Goal: Task Accomplishment & Management: Manage account settings

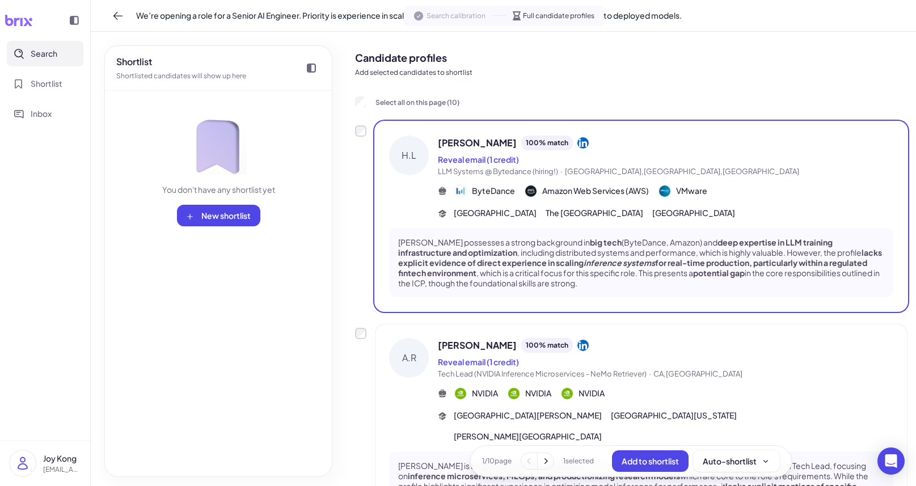
click at [470, 188] on div "ByteDance" at bounding box center [484, 191] width 61 height 14
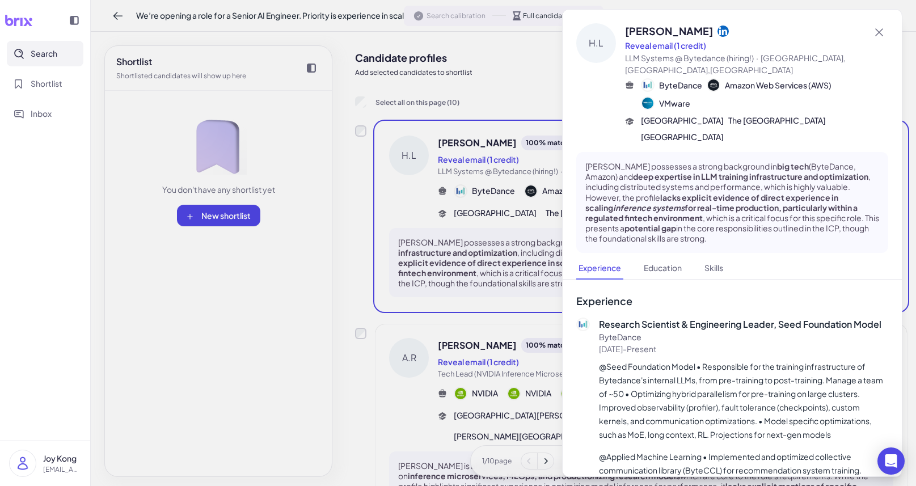
click at [470, 188] on div at bounding box center [458, 243] width 916 height 486
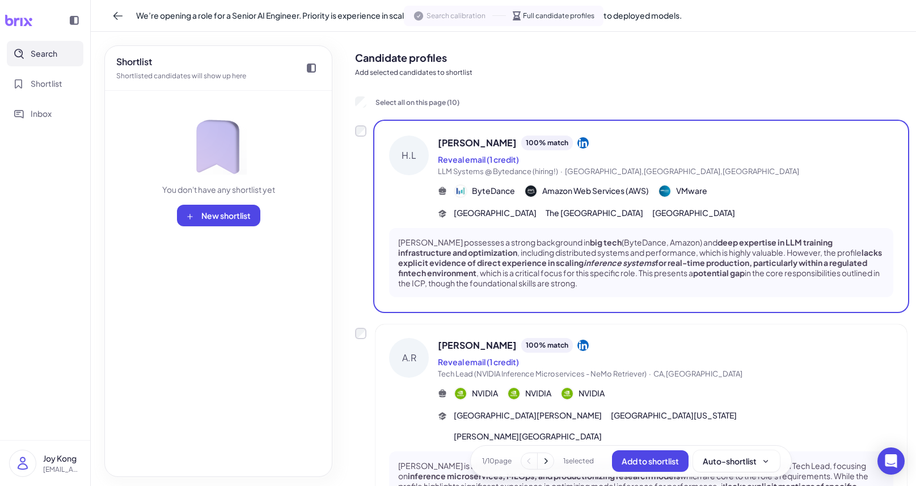
click at [462, 188] on img at bounding box center [460, 191] width 11 height 11
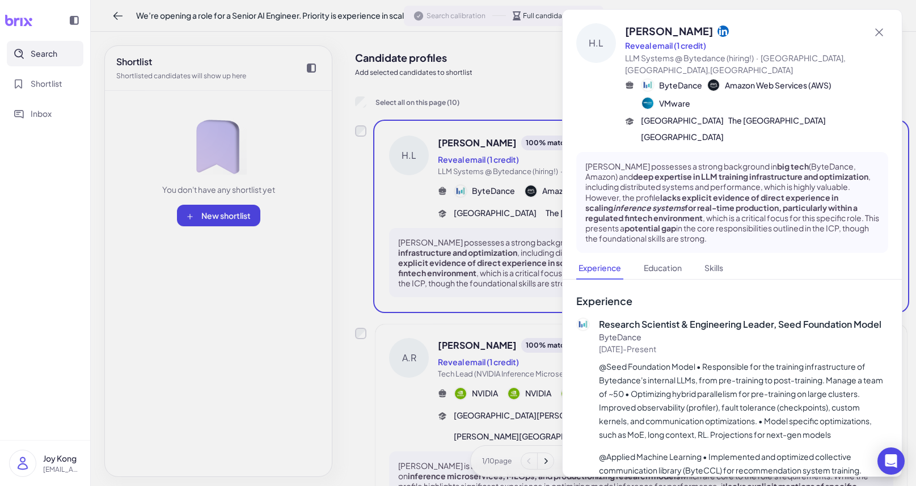
click at [462, 188] on div at bounding box center [458, 243] width 916 height 486
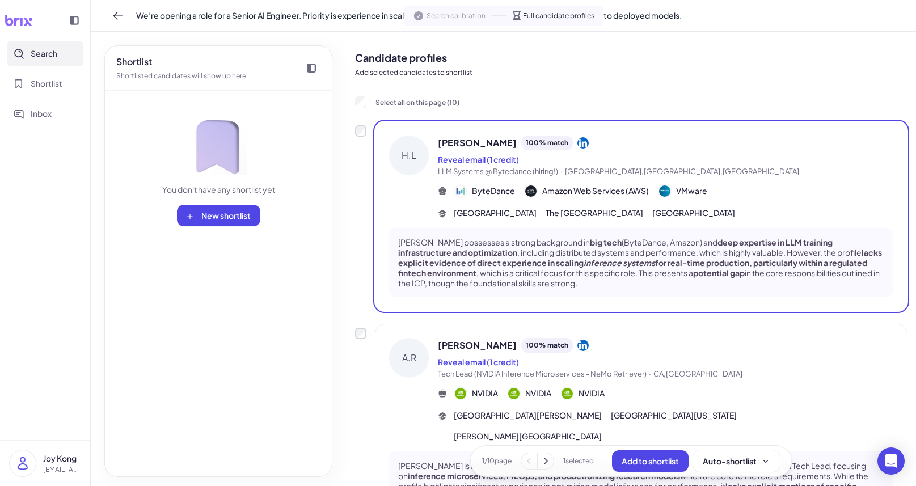
click at [547, 162] on div "Reveal email (1 credit)" at bounding box center [666, 160] width 456 height 14
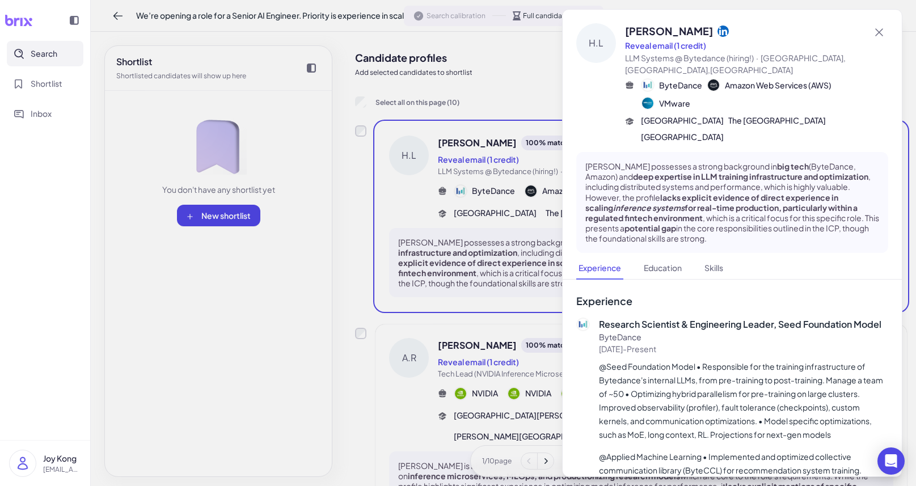
click at [547, 162] on div at bounding box center [458, 243] width 916 height 486
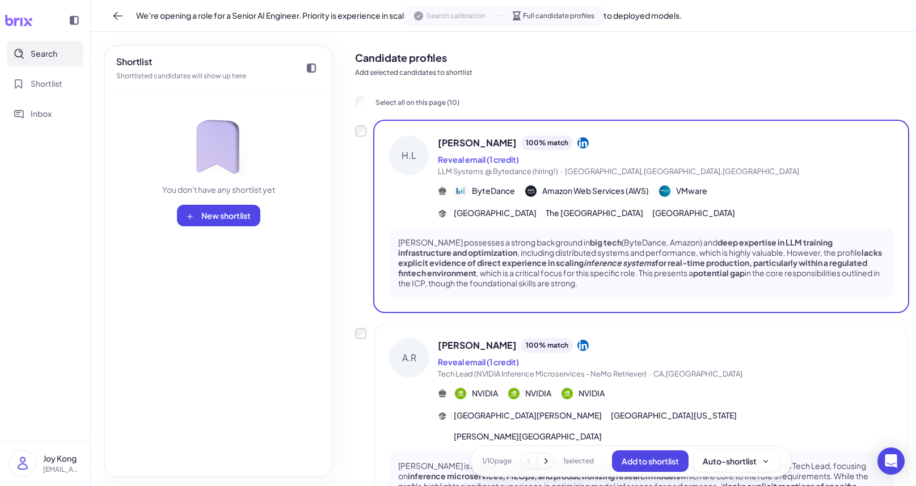
click at [528, 234] on div "Haibin Lin possesses a strong background in big tech (ByteDance, Amazon) and de…" at bounding box center [641, 263] width 504 height 70
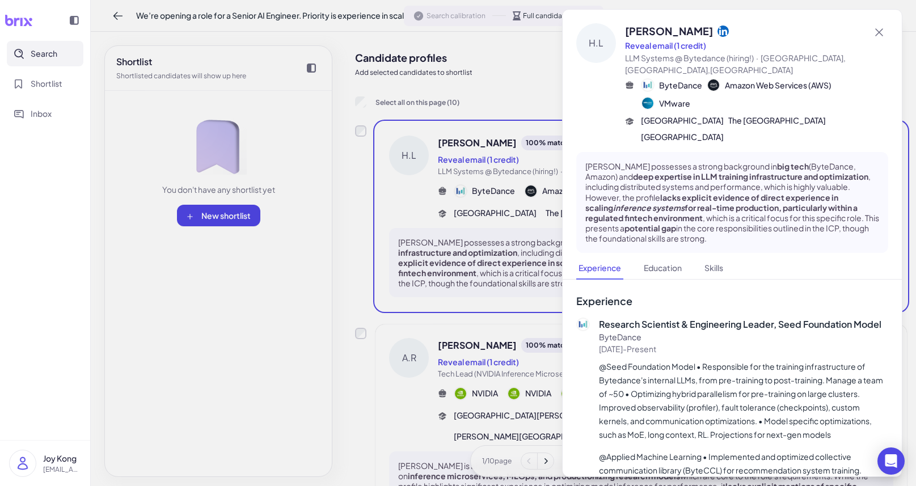
click at [528, 234] on div at bounding box center [458, 243] width 916 height 486
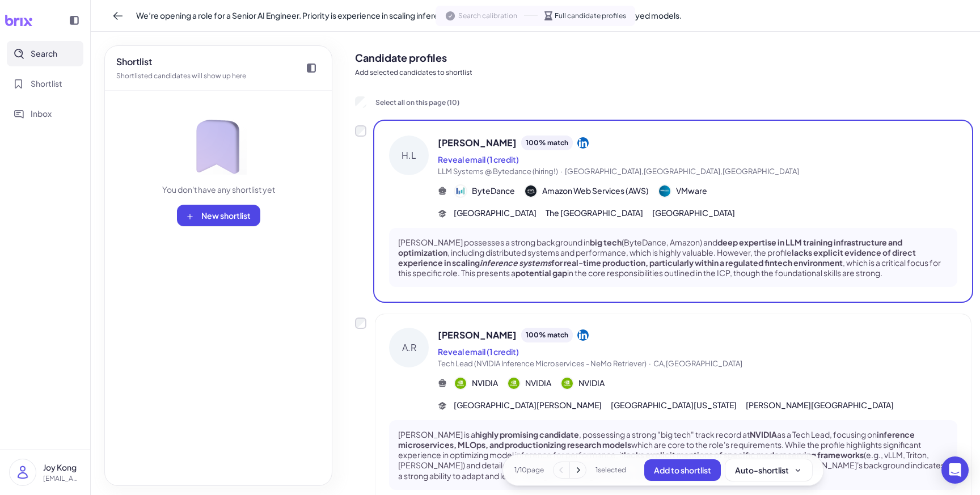
click at [436, 369] on div "A.R Alex Richards 100 % match Reveal email (1 credit) Tech Lead (NVIDIA Inferen…" at bounding box center [673, 369] width 568 height 83
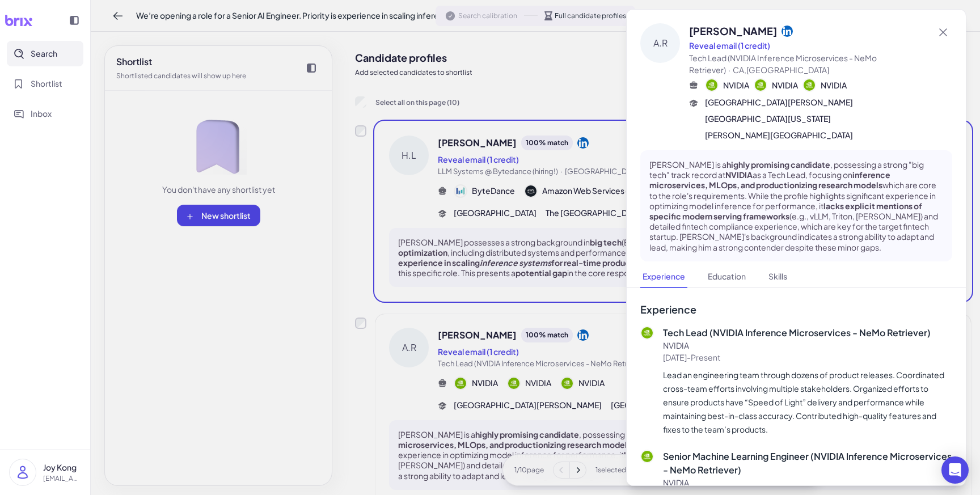
click at [436, 369] on div at bounding box center [490, 247] width 980 height 495
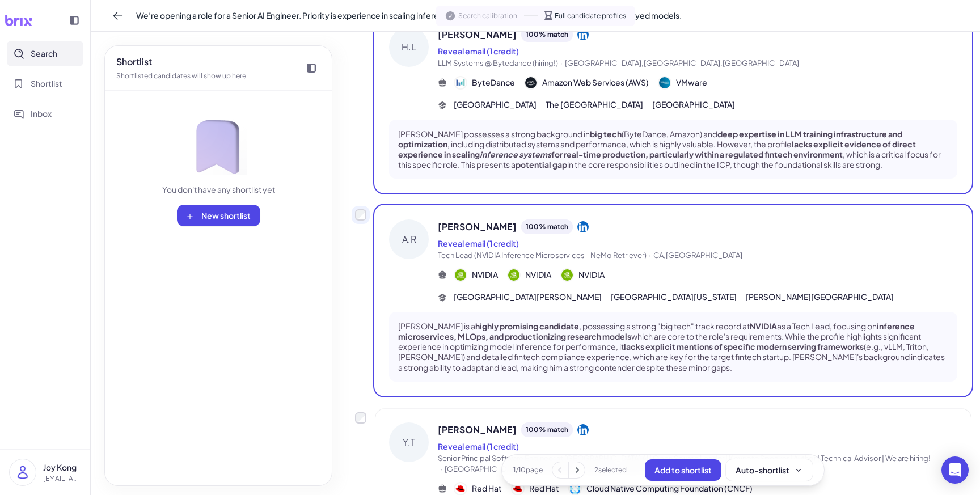
scroll to position [130, 0]
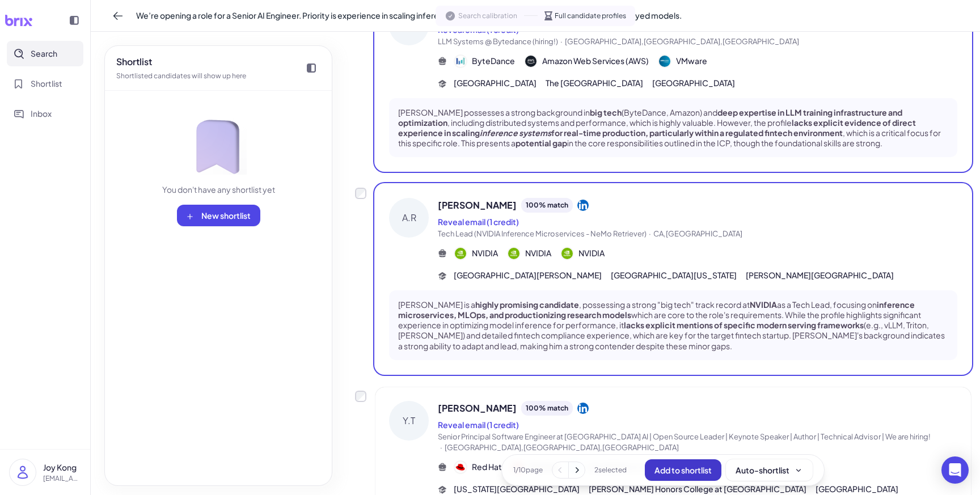
click at [673, 475] on button "Add to shortlist" at bounding box center [683, 471] width 77 height 22
click at [231, 219] on span "New shortlist" at bounding box center [225, 215] width 49 height 10
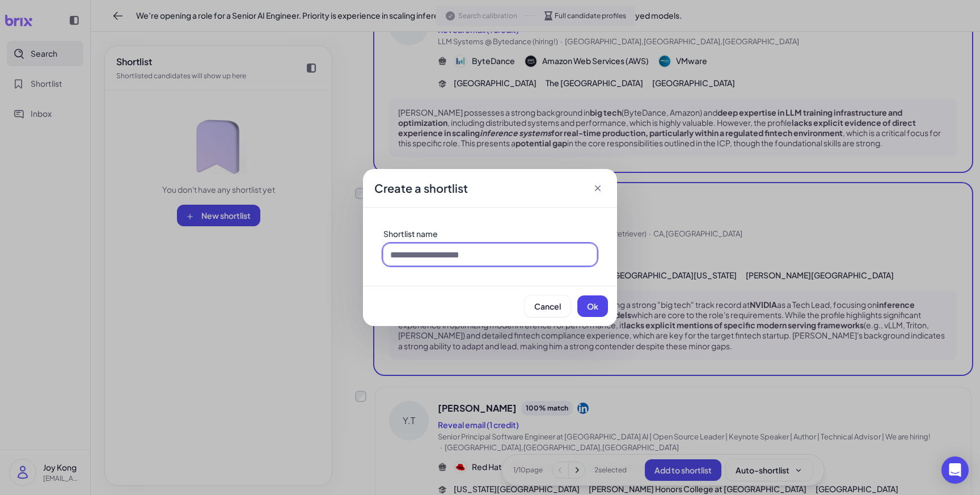
click at [459, 253] on input at bounding box center [490, 255] width 213 height 22
click at [345, 309] on div "Create a shortlist Shortlist name Cancel Ok" at bounding box center [490, 247] width 980 height 495
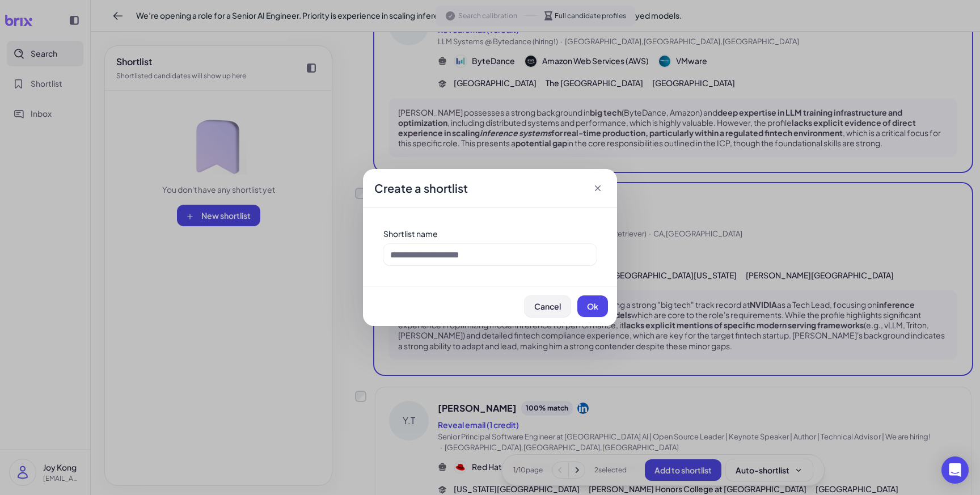
click at [545, 305] on span "Cancel" at bounding box center [547, 306] width 27 height 10
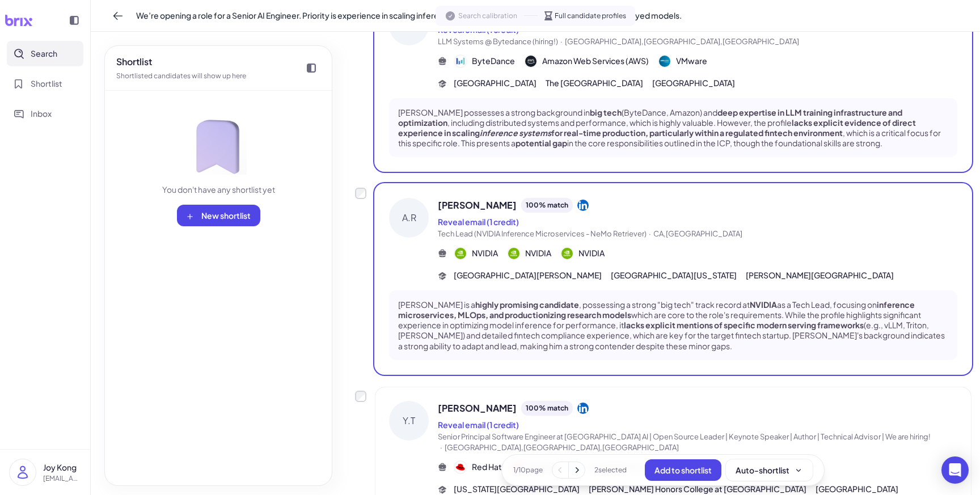
scroll to position [0, 0]
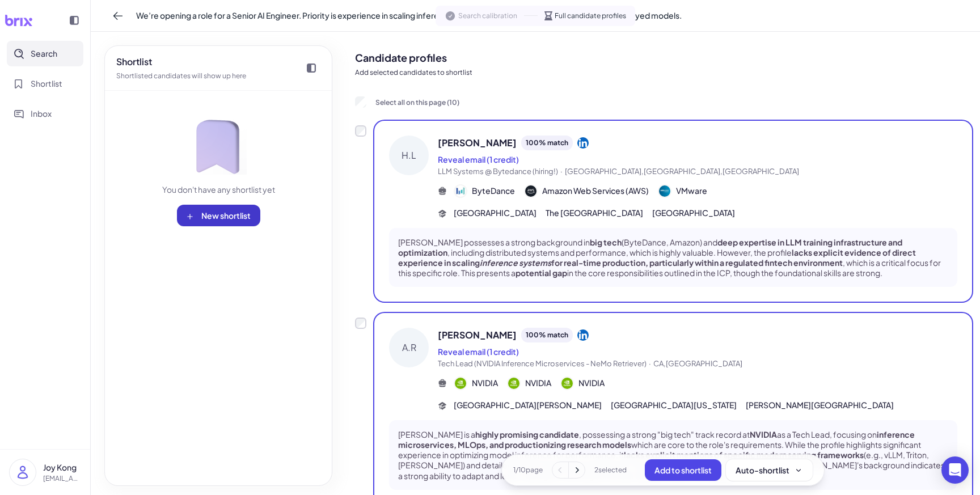
click at [240, 214] on span "New shortlist" at bounding box center [225, 215] width 49 height 10
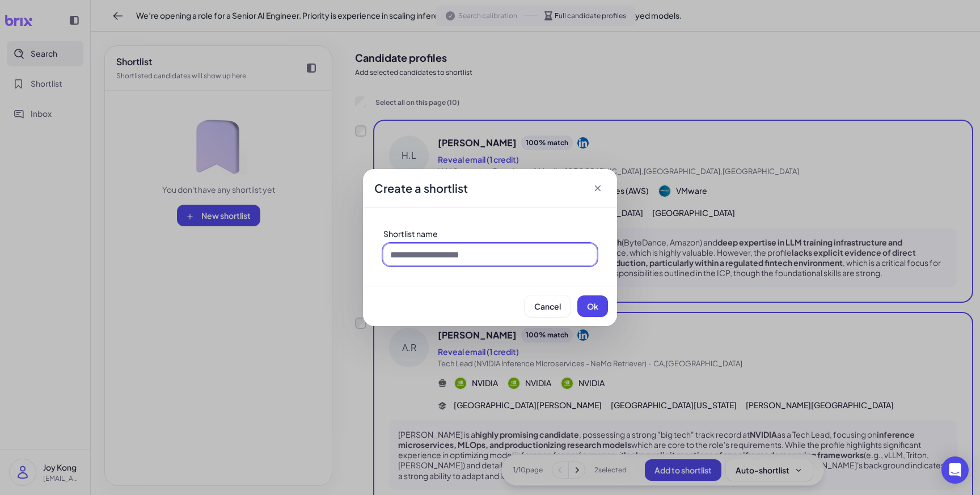
click at [443, 250] on input at bounding box center [490, 255] width 213 height 22
type input "**********"
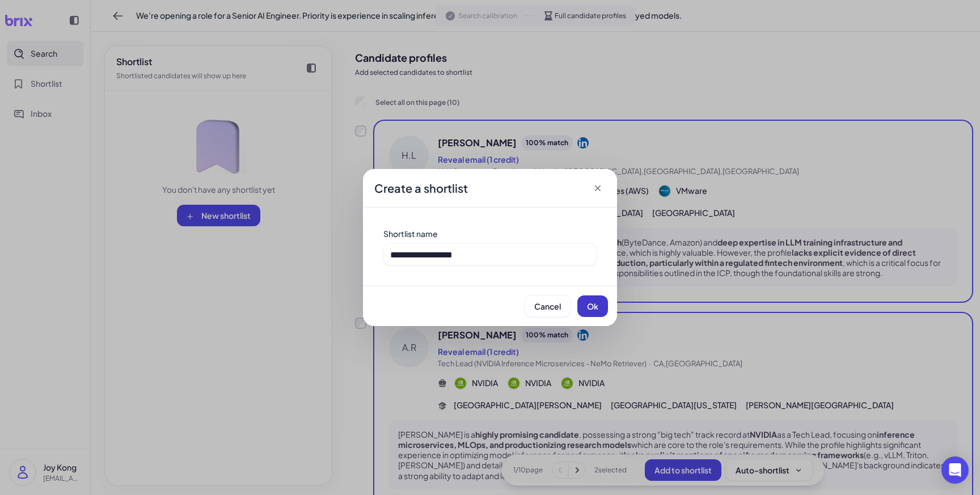
click at [596, 311] on button "Ok" at bounding box center [593, 307] width 31 height 22
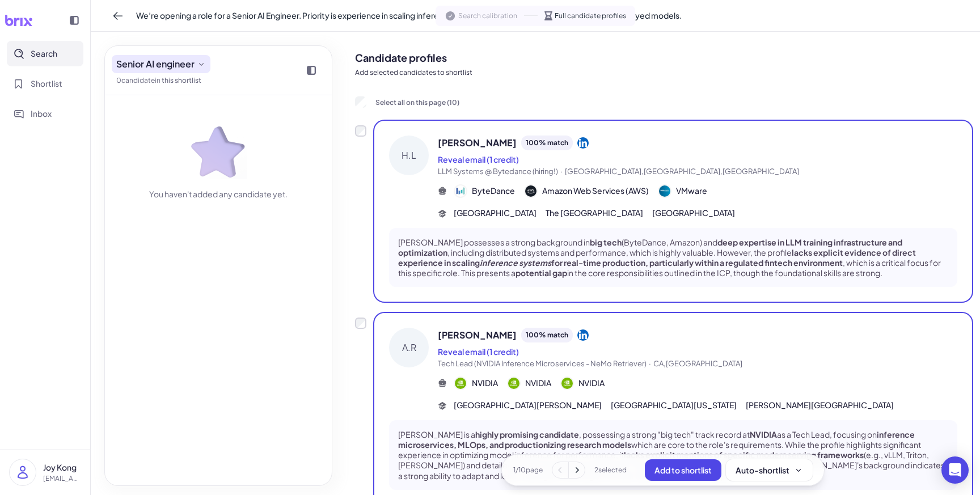
click at [200, 68] on icon at bounding box center [201, 64] width 9 height 9
click at [176, 68] on span "Senior AI engineer" at bounding box center [155, 64] width 78 height 14
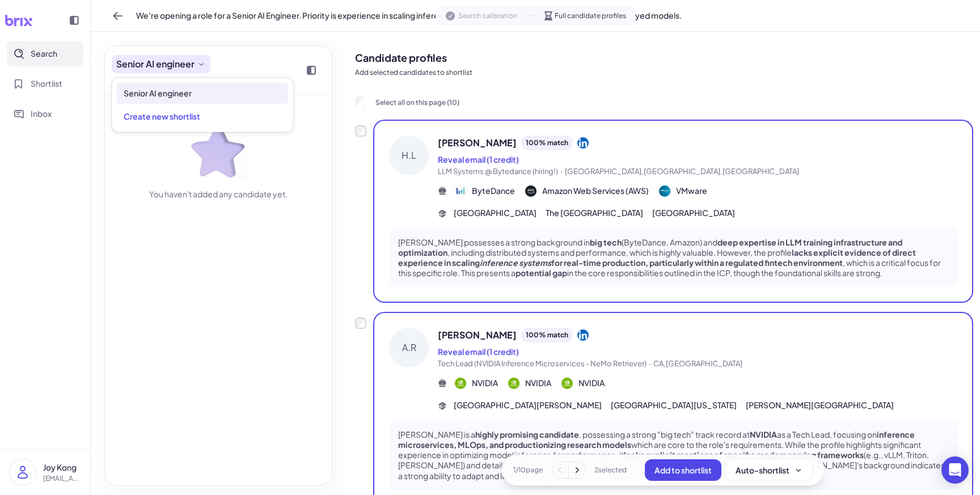
click at [187, 64] on span "Senior AI engineer" at bounding box center [155, 64] width 78 height 14
click at [807, 469] on button "Auto-shortlist" at bounding box center [769, 471] width 87 height 22
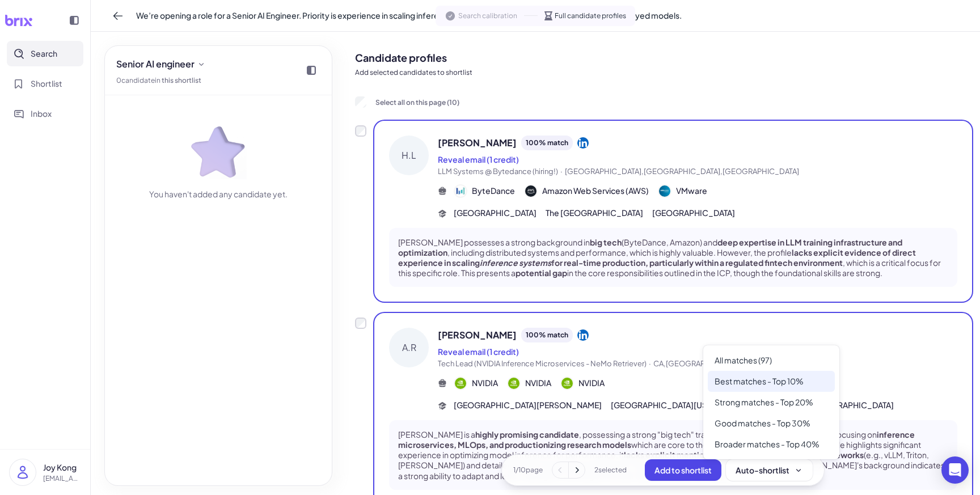
click at [798, 382] on div "Best matches - Top 10%" at bounding box center [771, 381] width 127 height 21
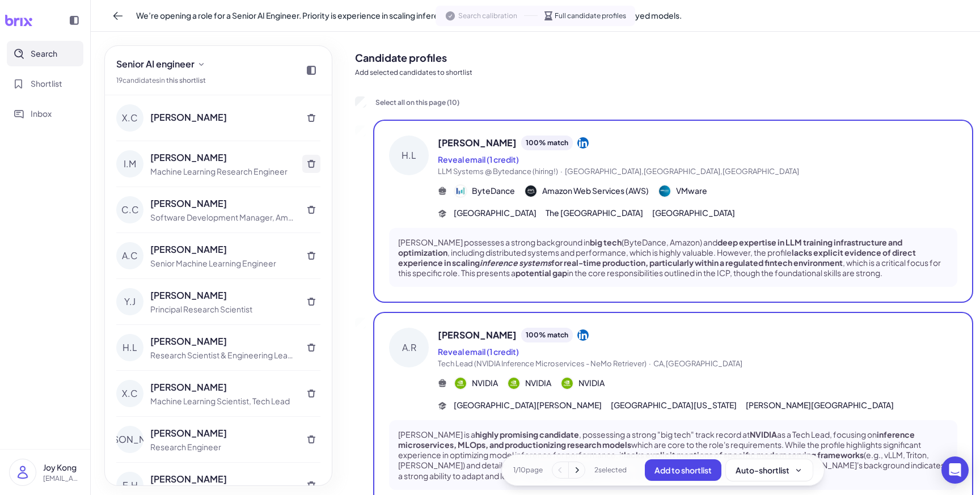
click at [308, 164] on icon at bounding box center [311, 163] width 9 height 9
click at [239, 183] on button "Cancel" at bounding box center [234, 175] width 41 height 19
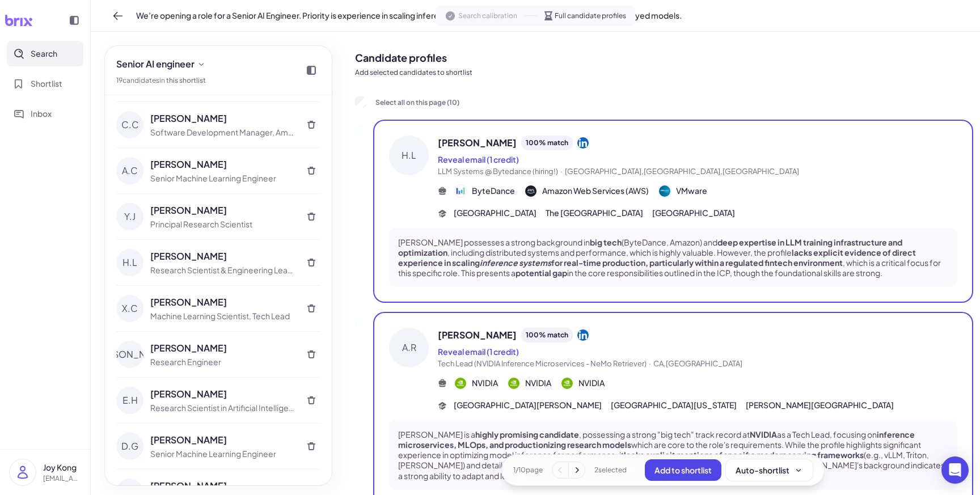
scroll to position [126, 0]
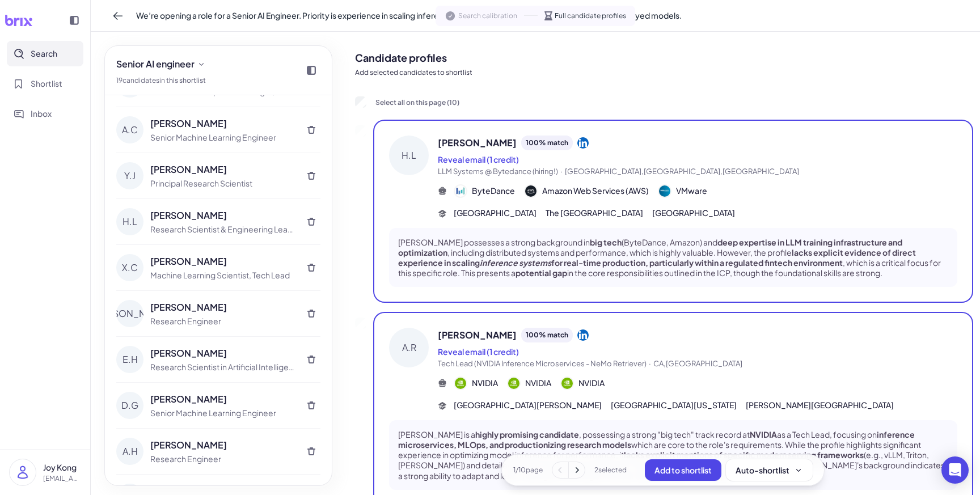
click at [172, 216] on div "[PERSON_NAME]" at bounding box center [222, 216] width 145 height 14
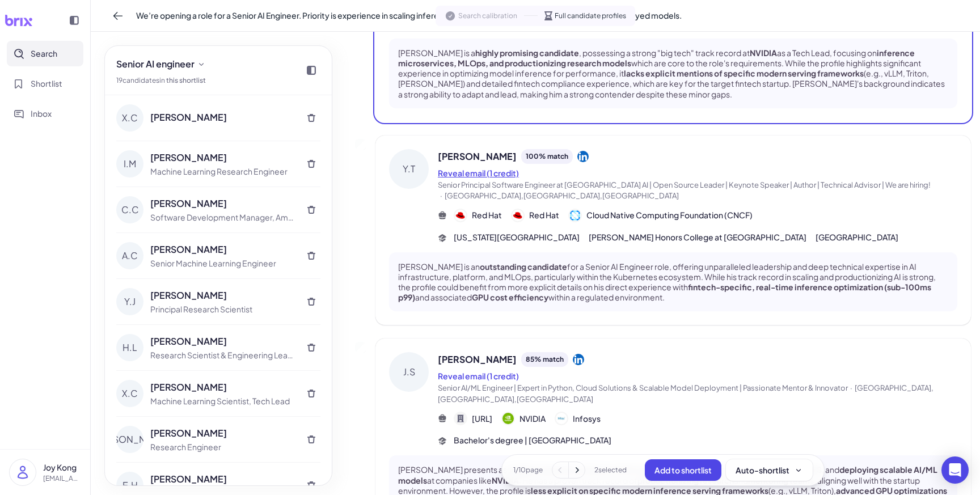
scroll to position [383, 0]
click at [317, 68] on div at bounding box center [311, 70] width 18 height 18
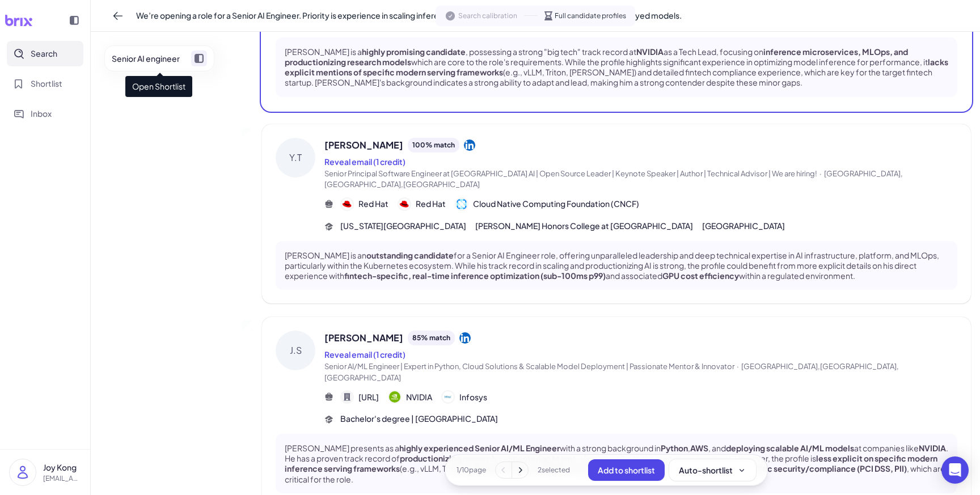
click at [204, 58] on span at bounding box center [199, 58] width 16 height 16
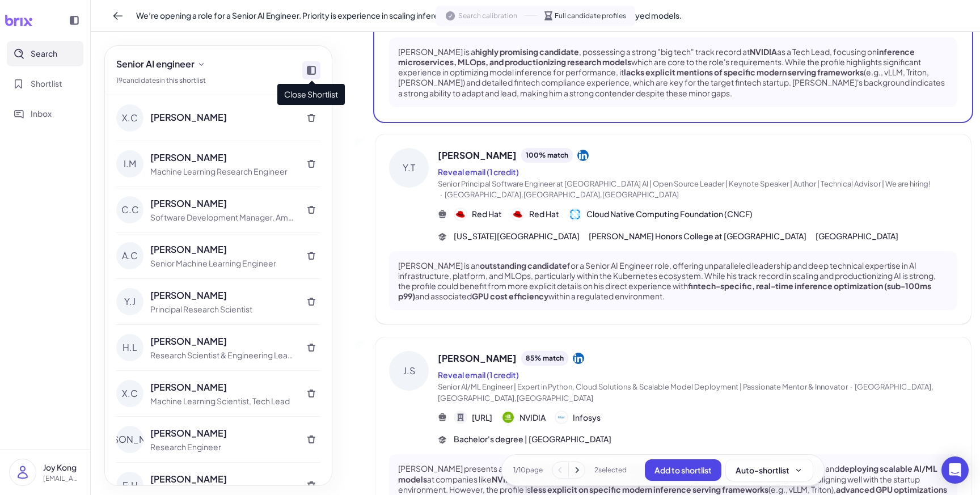
click at [307, 70] on icon at bounding box center [311, 70] width 9 height 9
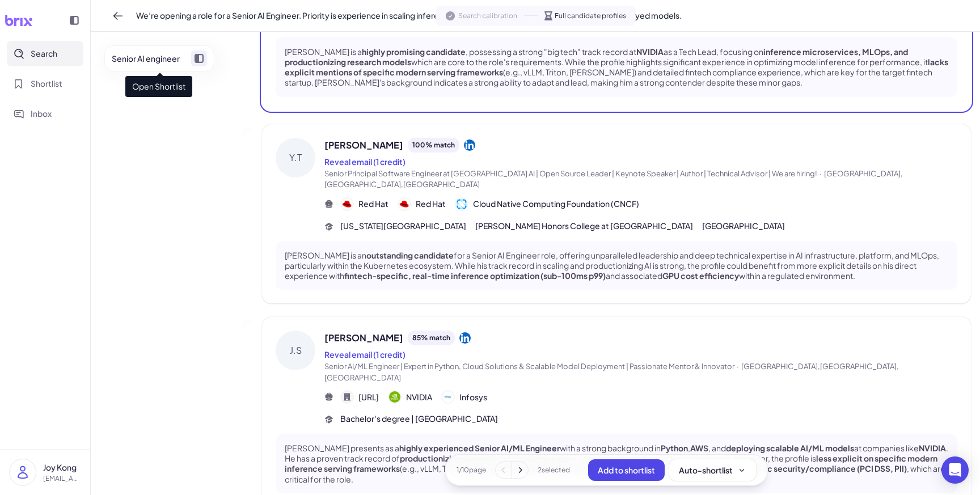
click at [203, 60] on icon at bounding box center [199, 58] width 9 height 9
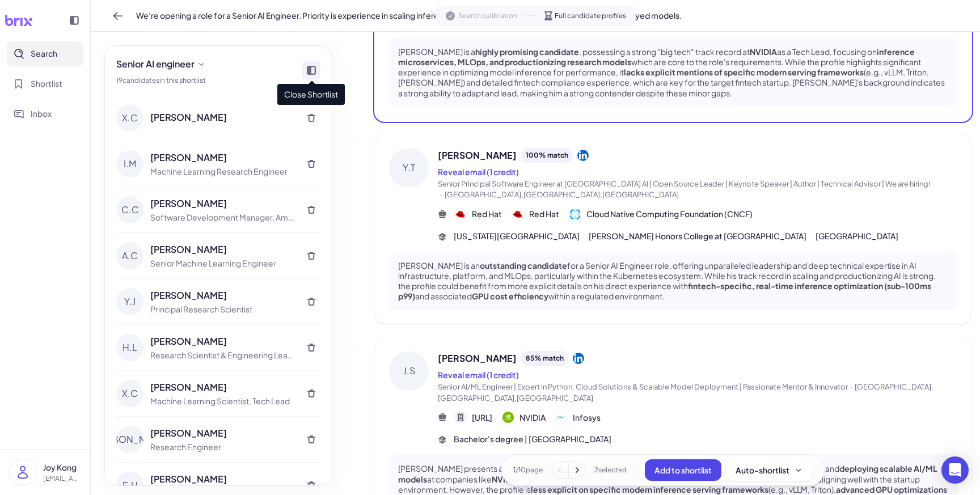
click at [310, 74] on icon at bounding box center [311, 70] width 9 height 9
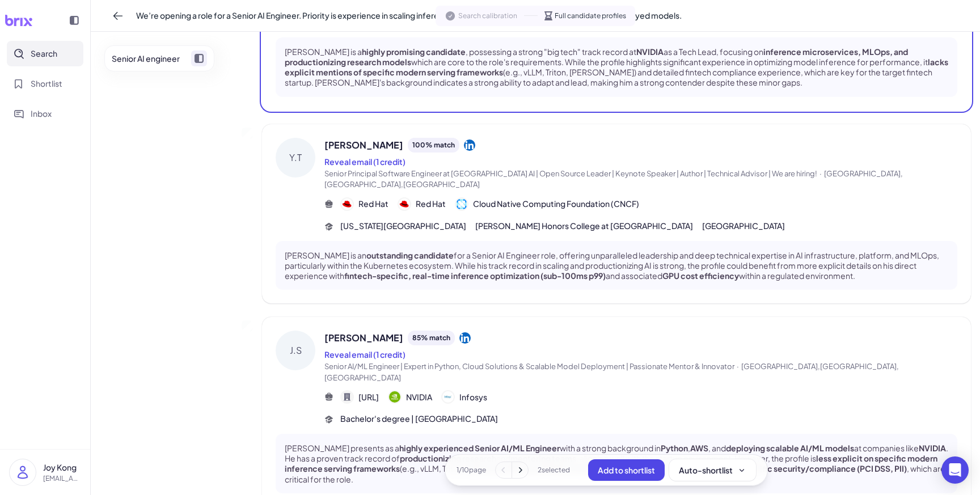
click at [205, 59] on span at bounding box center [199, 58] width 16 height 16
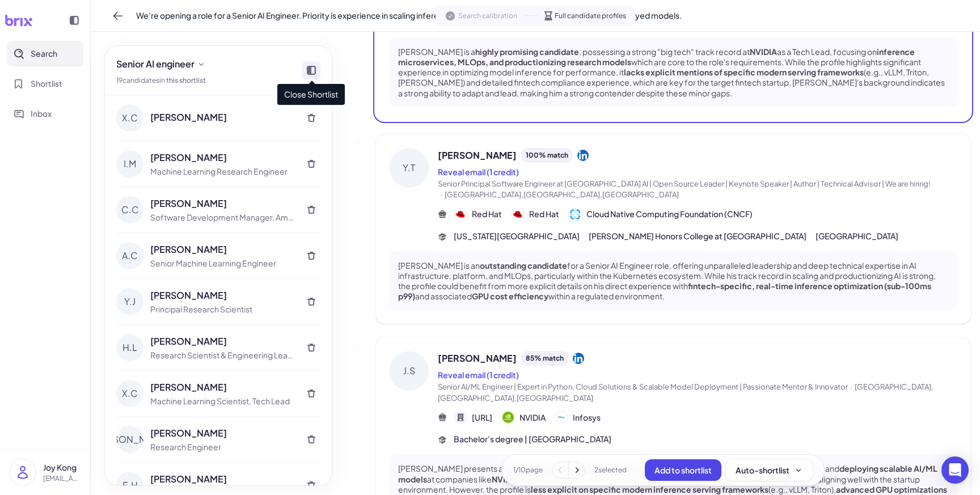
click at [307, 64] on div at bounding box center [311, 70] width 18 height 18
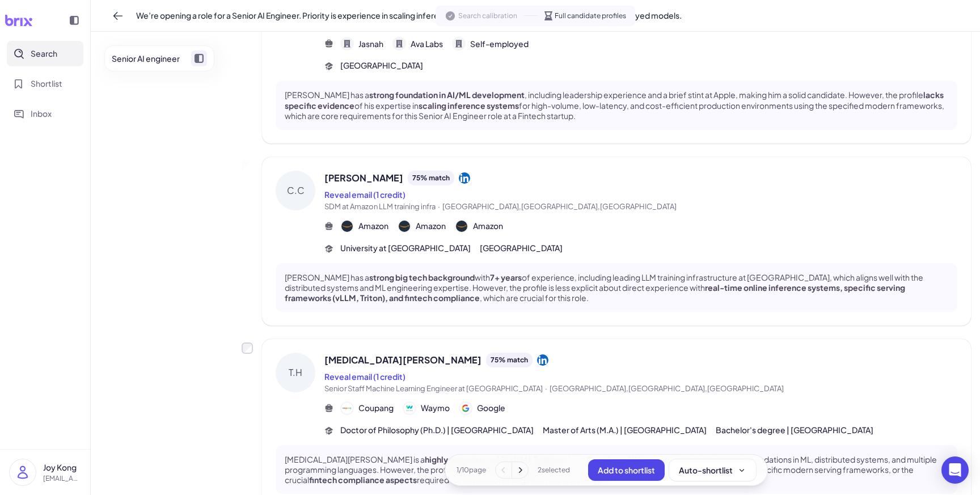
scroll to position [1400, 0]
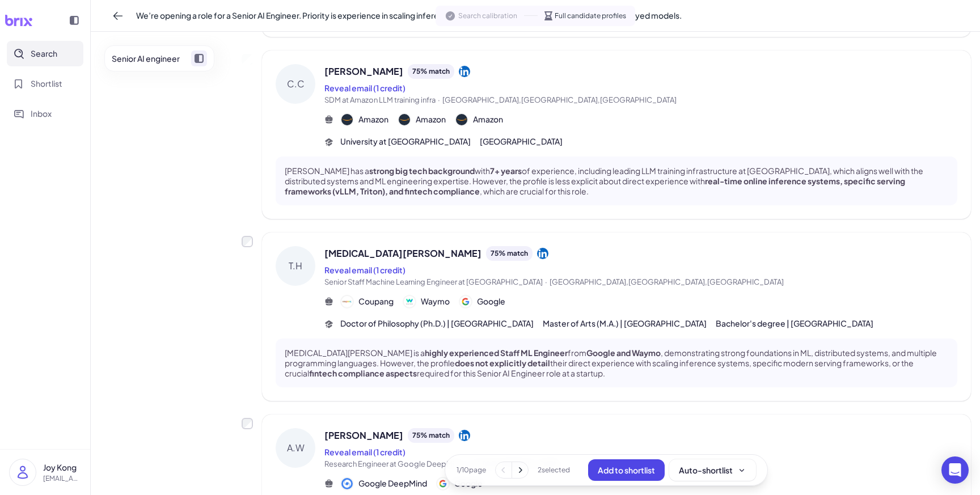
click at [199, 58] on icon at bounding box center [199, 58] width 9 height 9
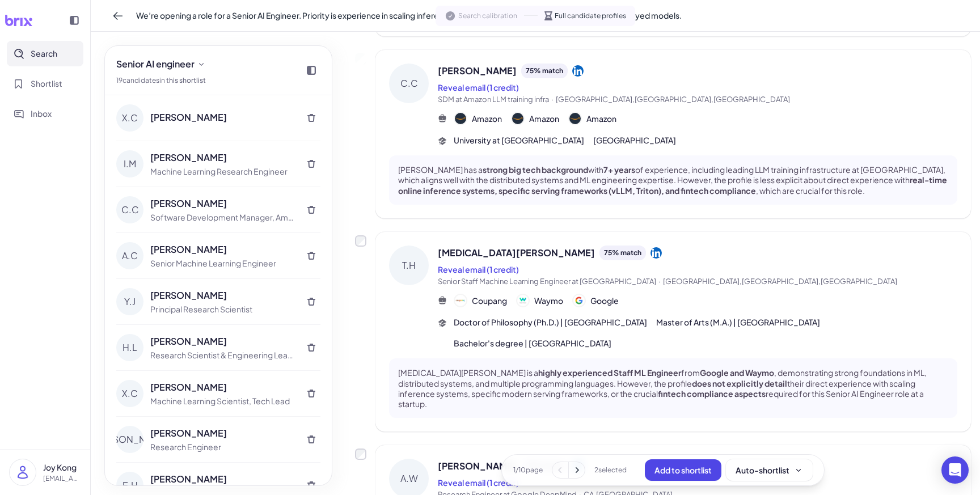
scroll to position [1452, 0]
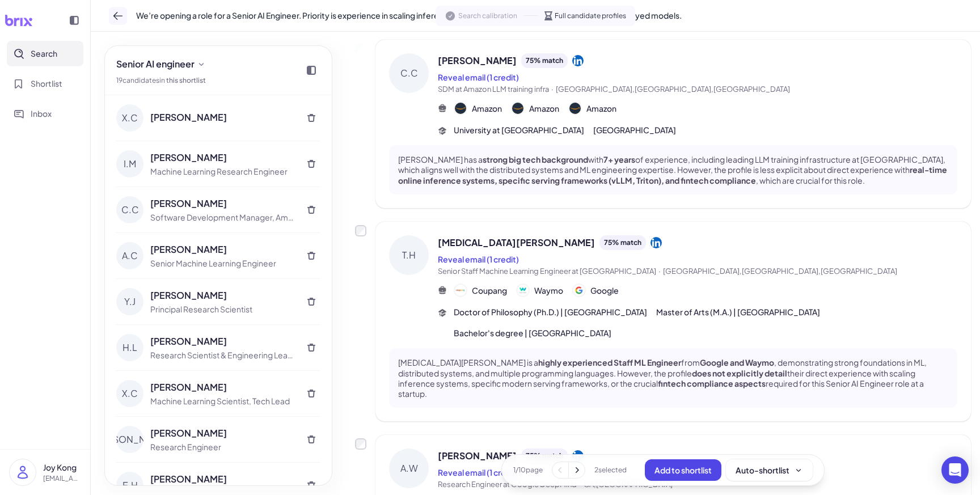
click at [119, 19] on icon at bounding box center [117, 15] width 11 height 11
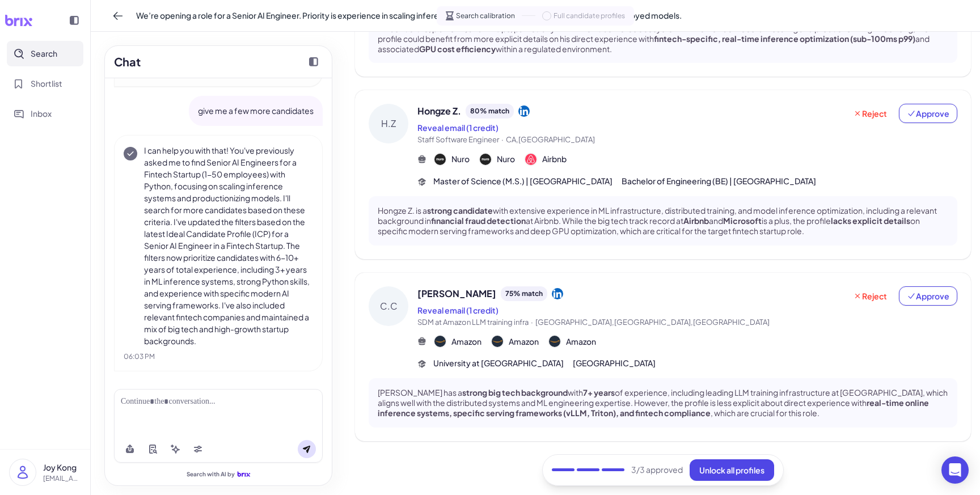
scroll to position [1586, 0]
click at [117, 16] on icon at bounding box center [117, 15] width 11 height 11
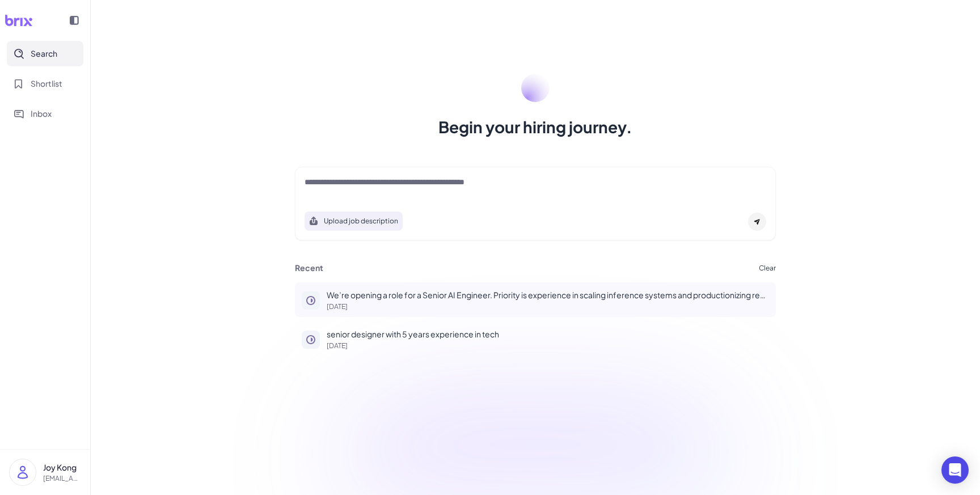
click at [422, 309] on p "[DATE]" at bounding box center [548, 307] width 443 height 7
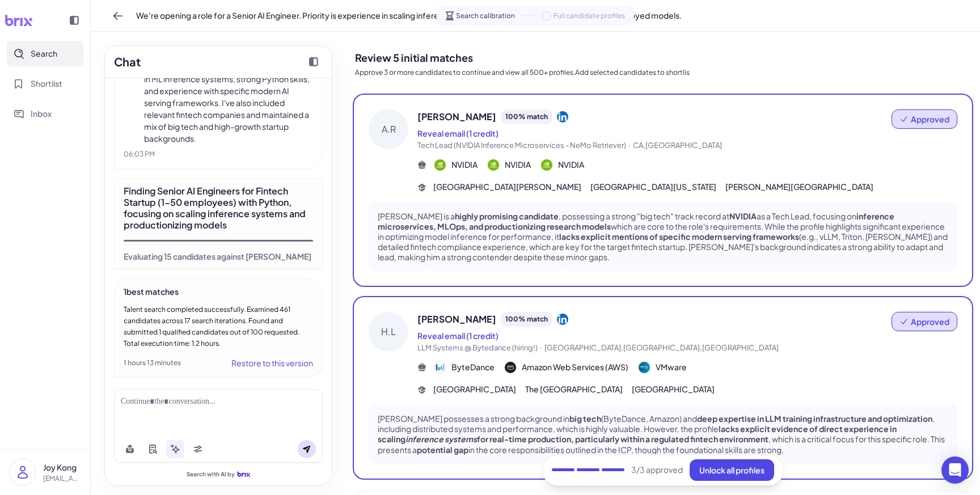
scroll to position [1586, 0]
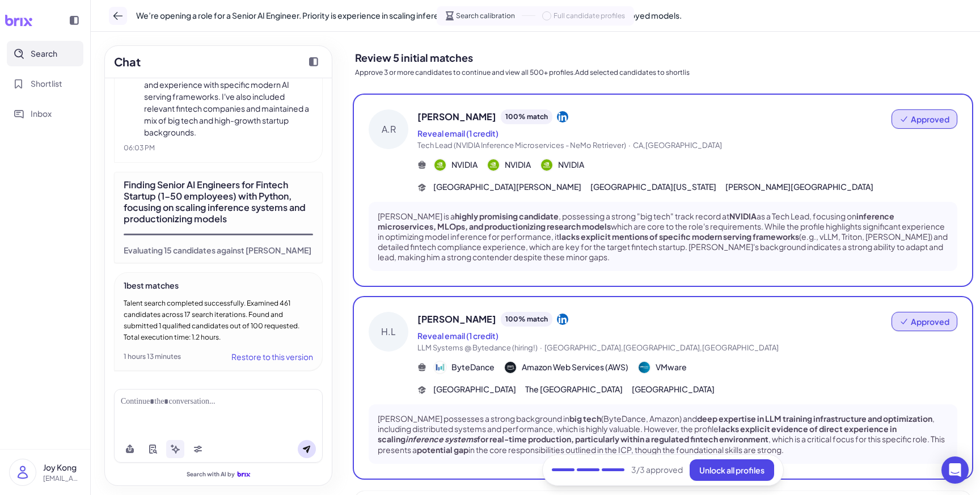
click at [119, 17] on icon at bounding box center [117, 15] width 11 height 11
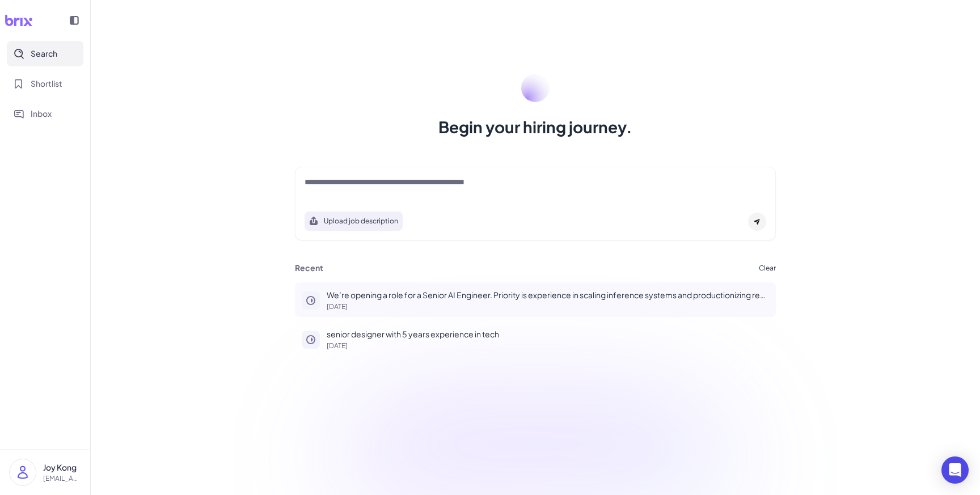
click at [369, 307] on p "[DATE]" at bounding box center [548, 307] width 443 height 7
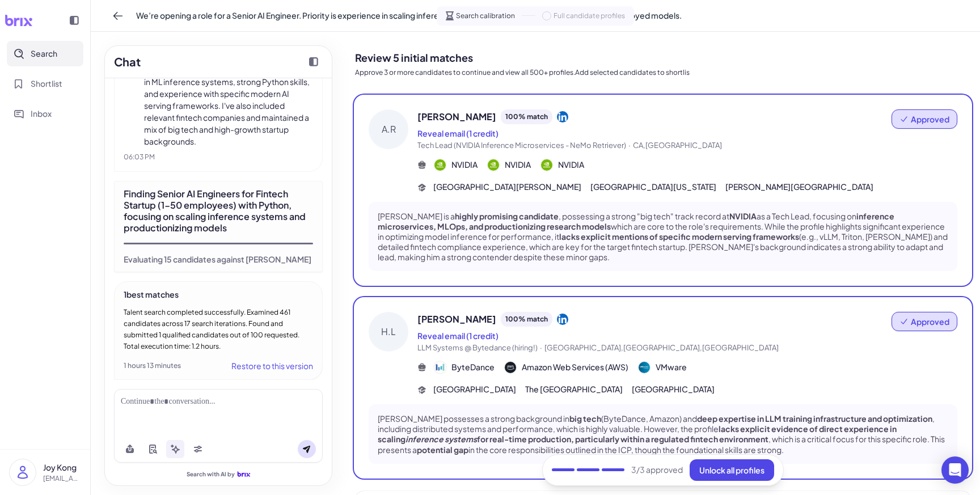
scroll to position [1586, 0]
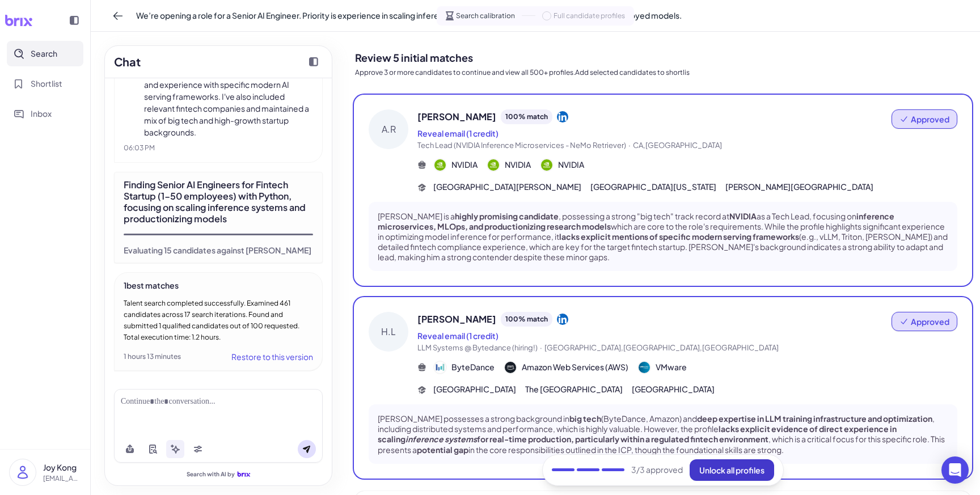
click at [739, 474] on span "Unlock all profiles" at bounding box center [732, 470] width 65 height 10
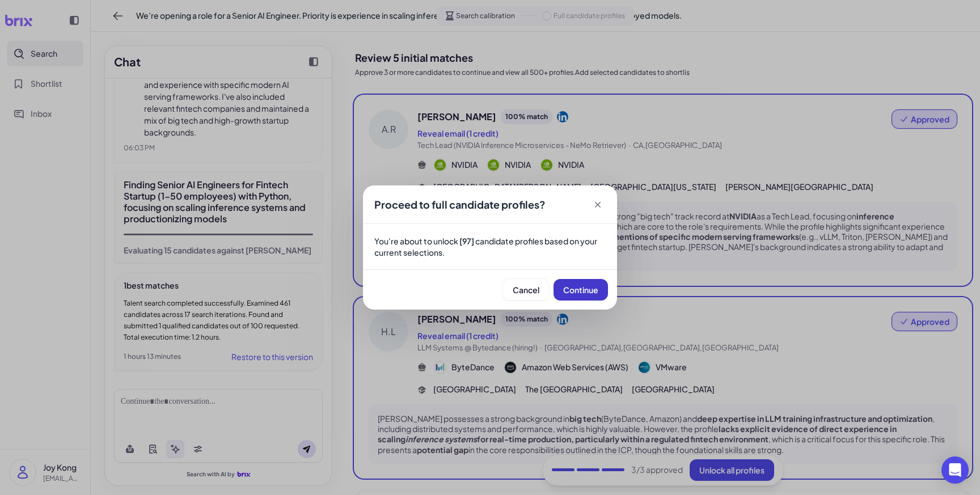
click at [596, 289] on span "Continue" at bounding box center [580, 290] width 35 height 10
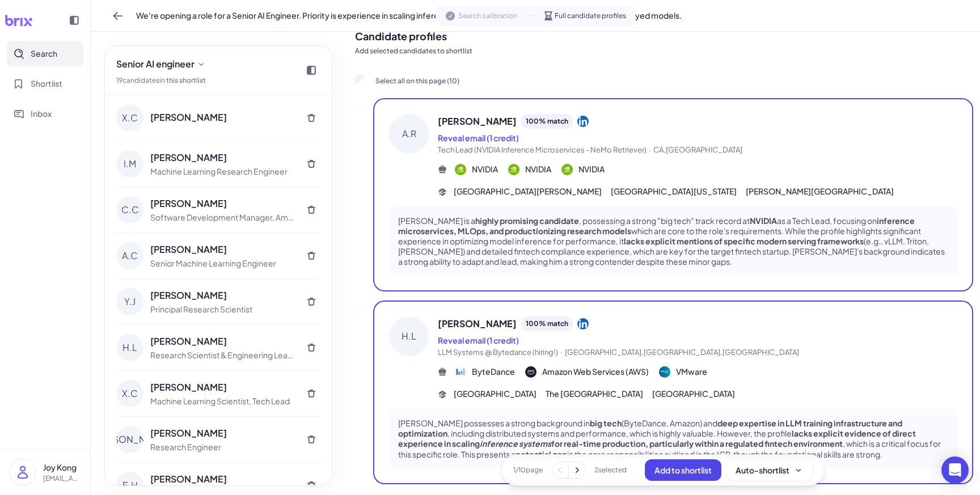
scroll to position [3, 0]
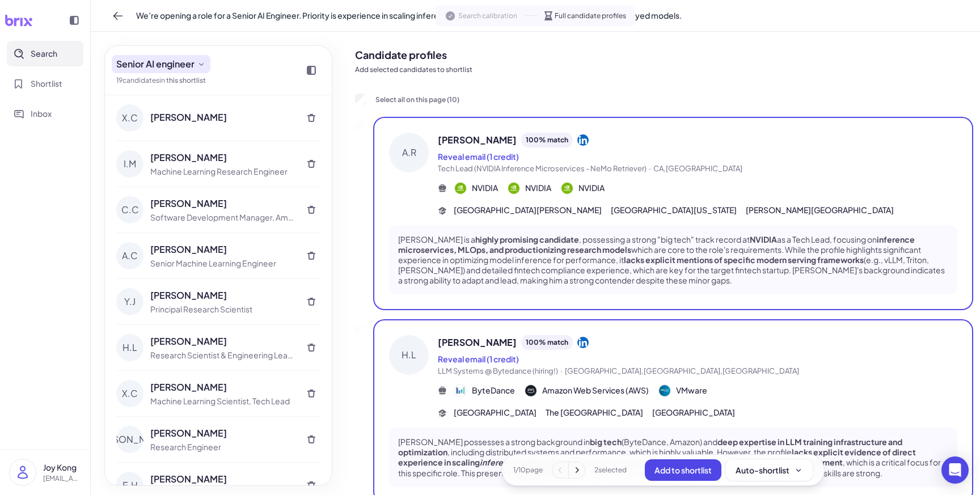
click at [186, 69] on span "Senior AI engineer" at bounding box center [155, 64] width 78 height 14
click at [116, 18] on icon at bounding box center [117, 16] width 9 height 8
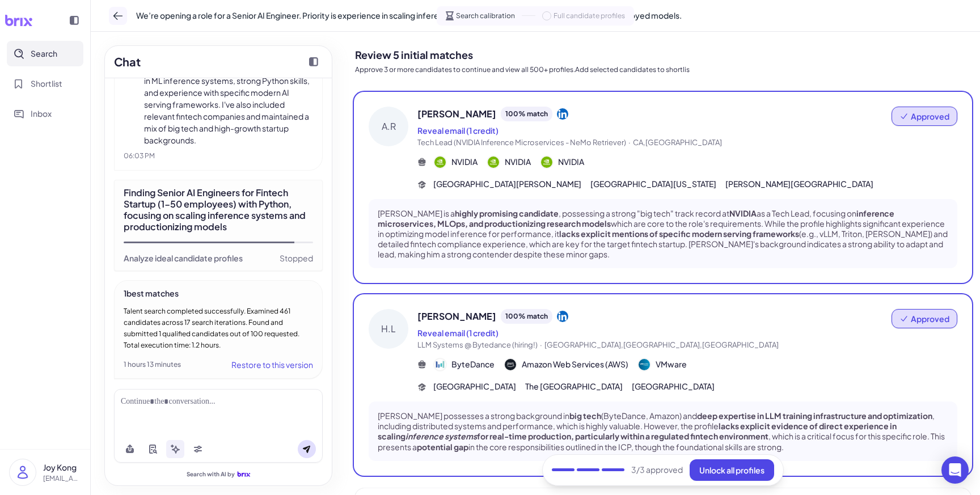
scroll to position [1586, 0]
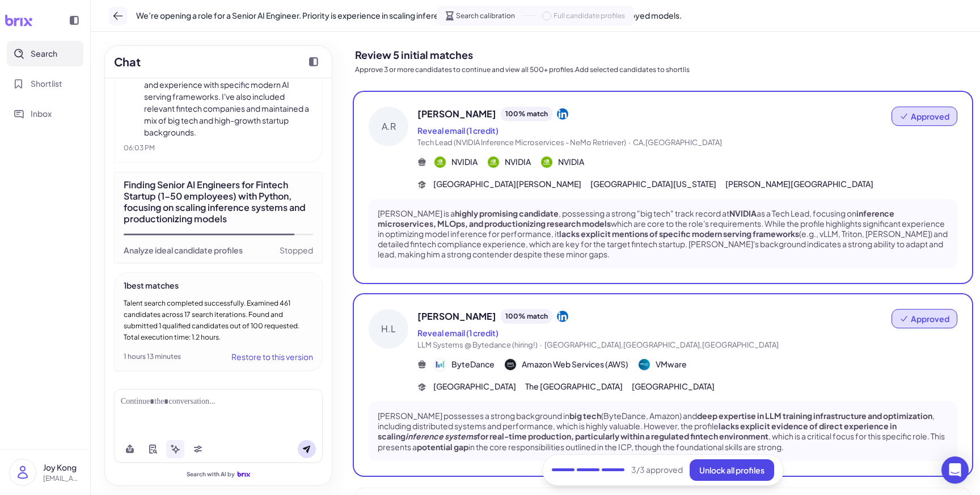
click at [111, 19] on button at bounding box center [118, 16] width 18 height 18
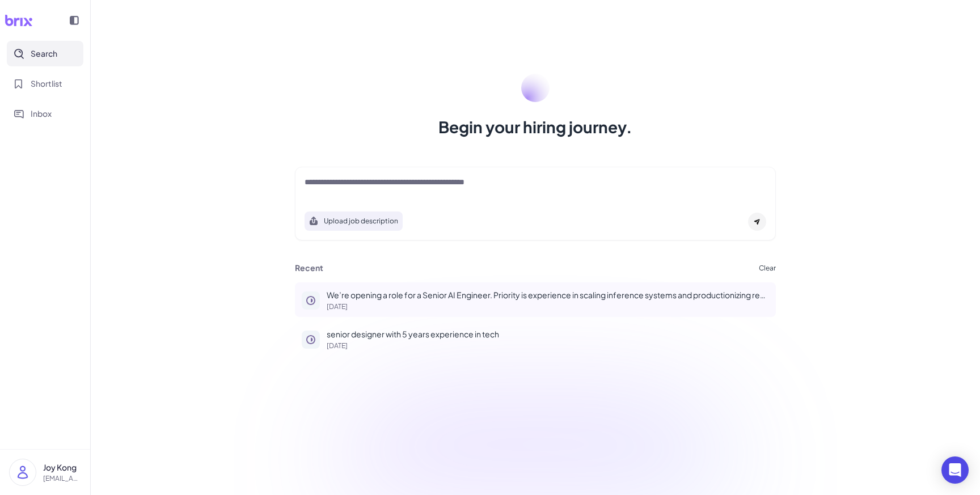
click at [399, 304] on p "[DATE]" at bounding box center [548, 307] width 443 height 7
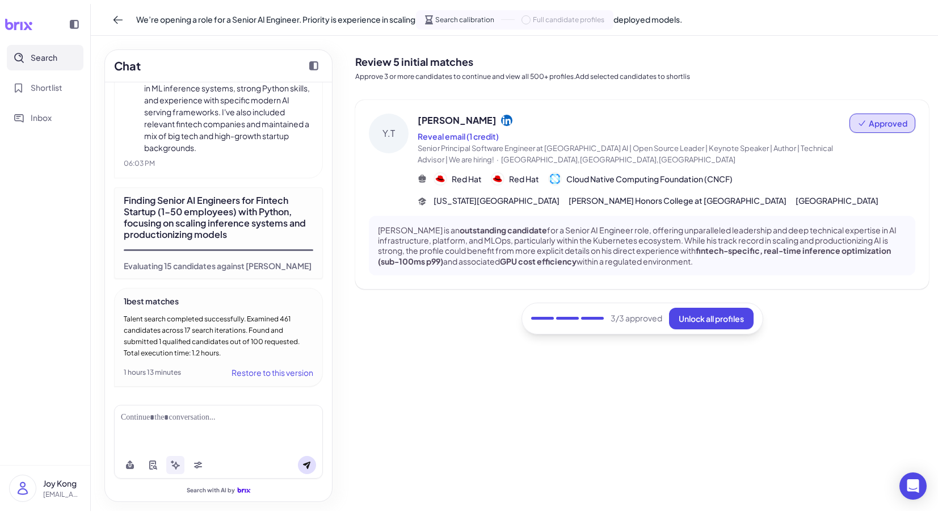
scroll to position [1567, 0]
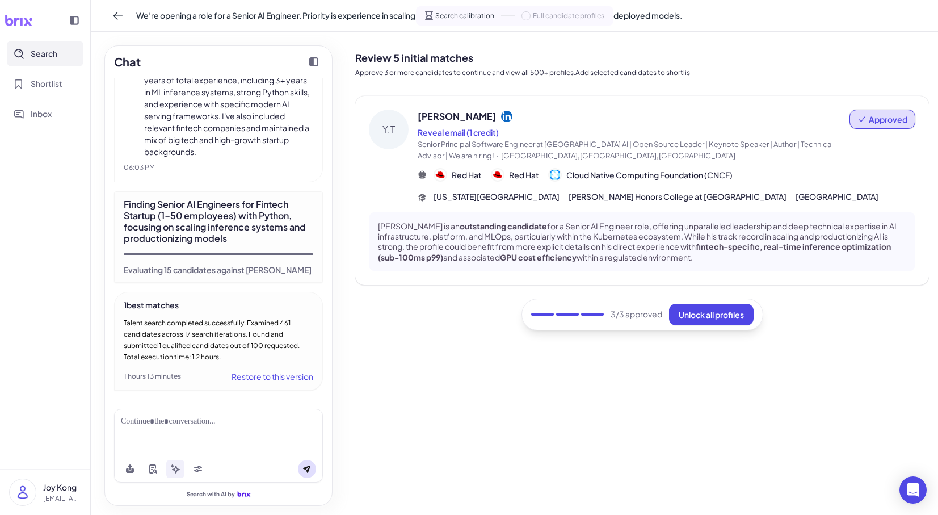
click at [562, 314] on div at bounding box center [567, 314] width 23 height 3
click at [592, 309] on div "3 /3 approved Unlock all profiles" at bounding box center [642, 314] width 242 height 32
click at [597, 306] on div "3 /3 approved Unlock all profiles" at bounding box center [642, 314] width 242 height 32
click at [603, 345] on div "Review 5 initial matches Approve 3 or more candidates to continue and view all …" at bounding box center [642, 273] width 574 height 465
click at [175, 469] on icon at bounding box center [175, 468] width 9 height 9
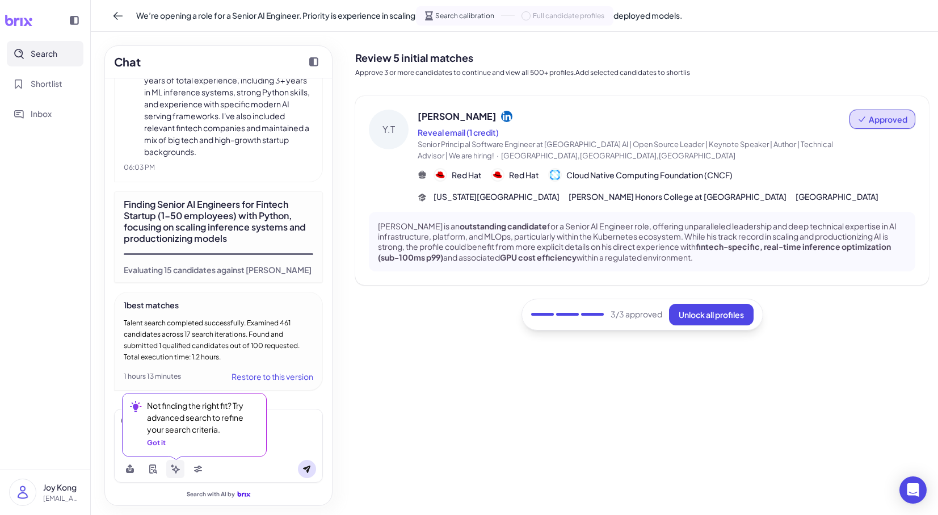
click at [175, 468] on icon at bounding box center [176, 469] width 8 height 8
click at [166, 445] on div "Not finding the right fit? Try advanced search to refine your search criteria. …" at bounding box center [201, 423] width 109 height 48
click at [163, 445] on div "Got it" at bounding box center [156, 442] width 19 height 10
click at [157, 464] on button at bounding box center [153, 469] width 18 height 18
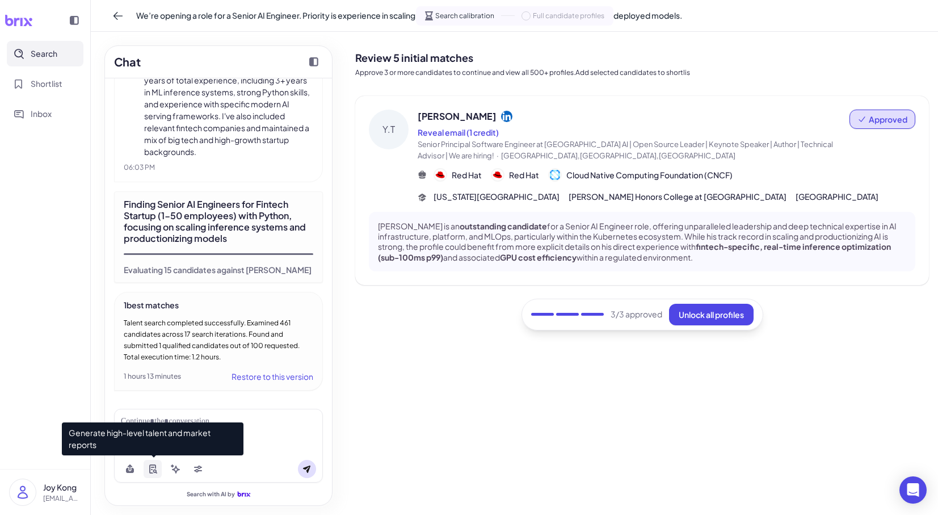
click at [158, 469] on button at bounding box center [153, 469] width 18 height 18
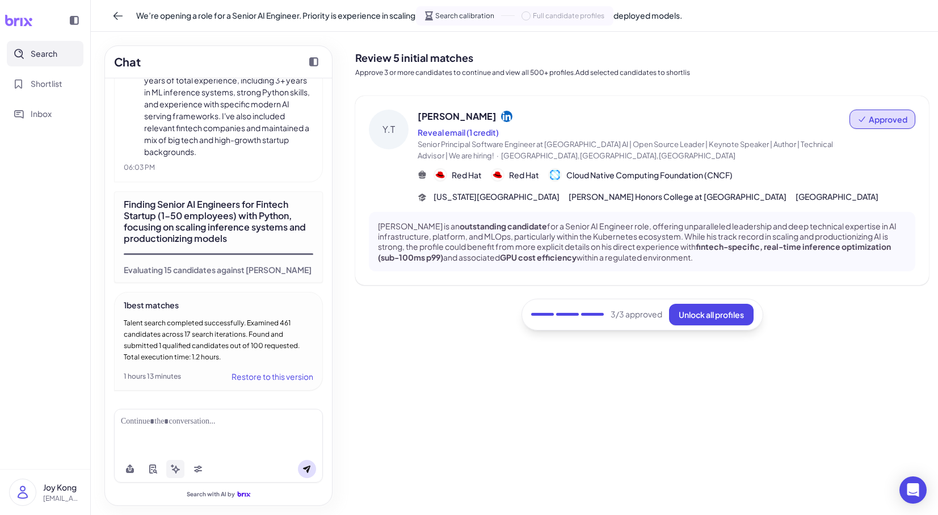
click at [174, 473] on button at bounding box center [175, 469] width 18 height 18
click at [178, 474] on button at bounding box center [175, 469] width 18 height 18
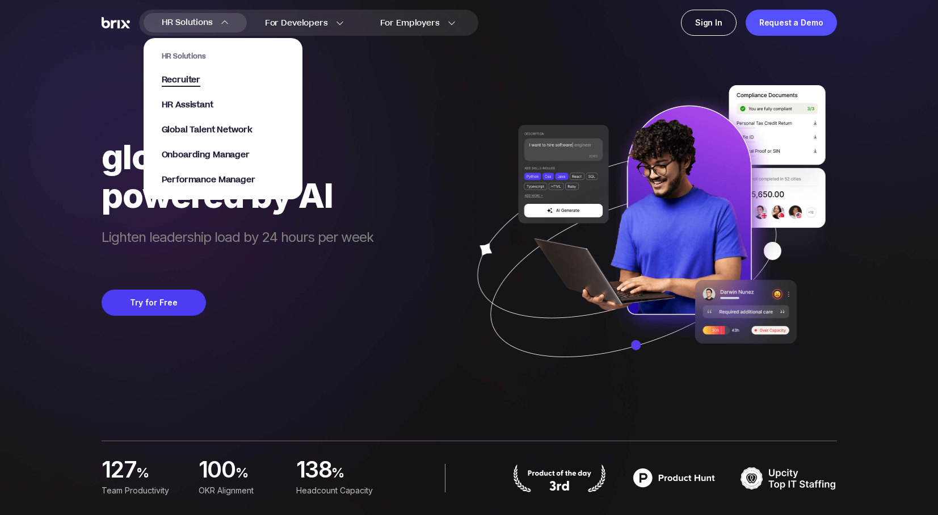
click at [191, 78] on span "Recruiter" at bounding box center [181, 80] width 39 height 13
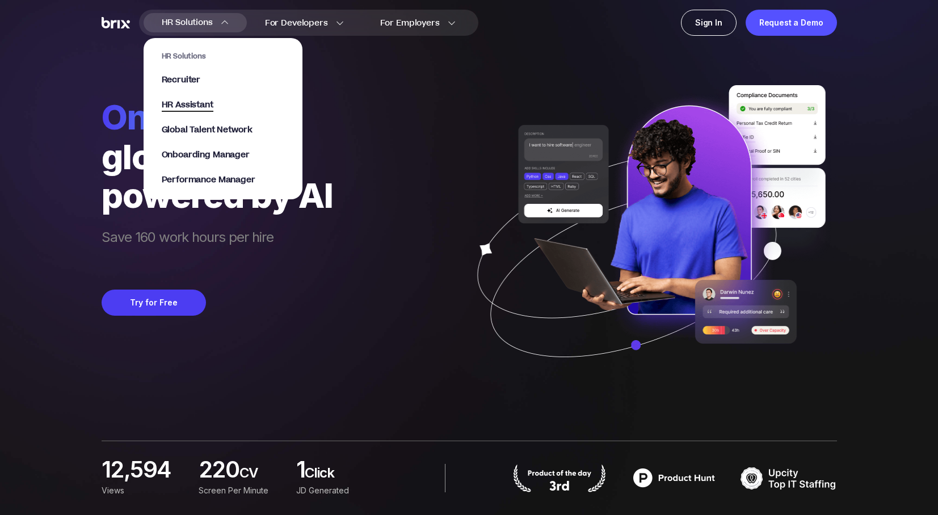
click at [190, 102] on span "HR Assistant" at bounding box center [188, 105] width 52 height 13
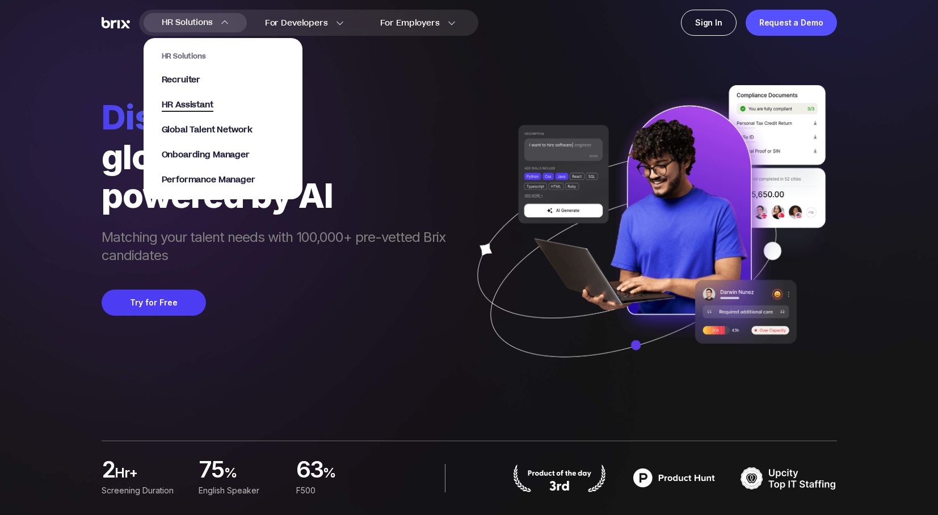
click at [209, 107] on span "HR Assistant" at bounding box center [188, 105] width 52 height 13
click at [213, 135] on span "Global Talent Network" at bounding box center [207, 130] width 91 height 13
click at [203, 158] on span "Onboarding Manager" at bounding box center [206, 155] width 88 height 13
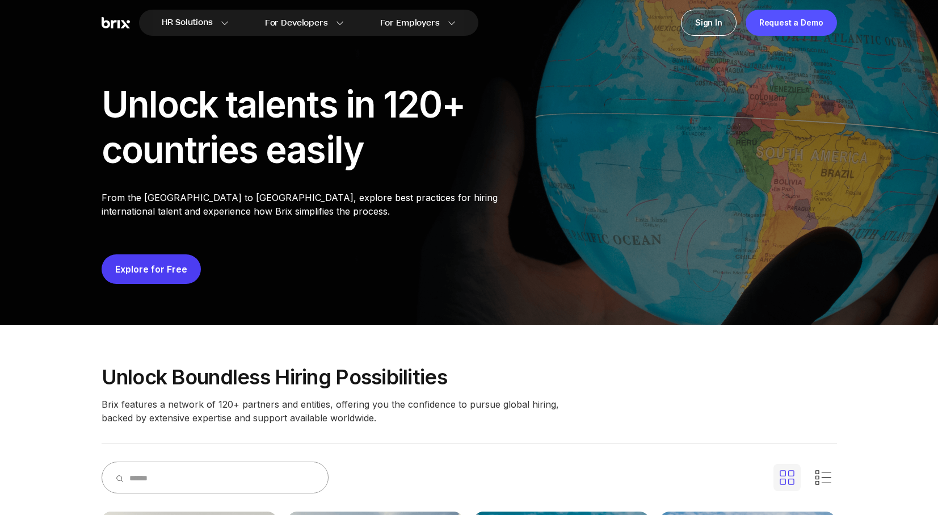
click at [165, 272] on link "Explore for Free" at bounding box center [151, 268] width 72 height 11
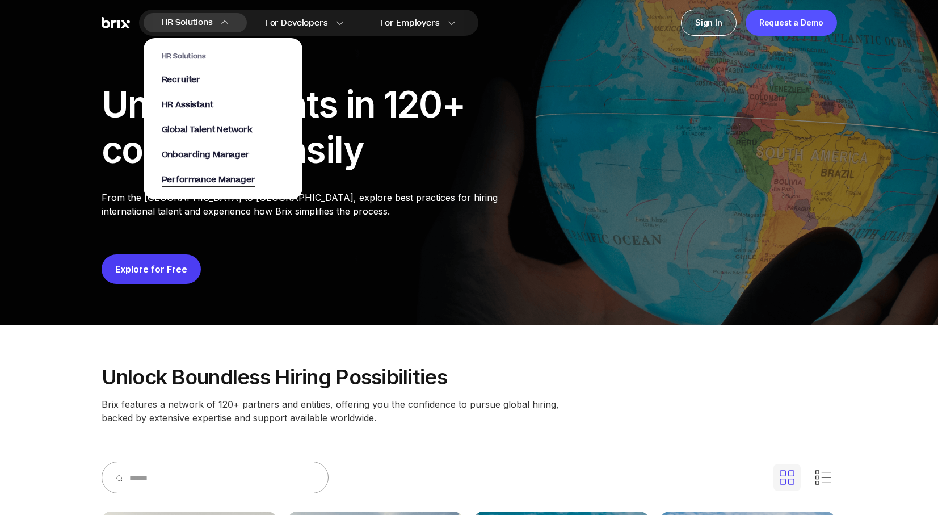
click at [207, 174] on span "Performance Manager" at bounding box center [209, 180] width 94 height 13
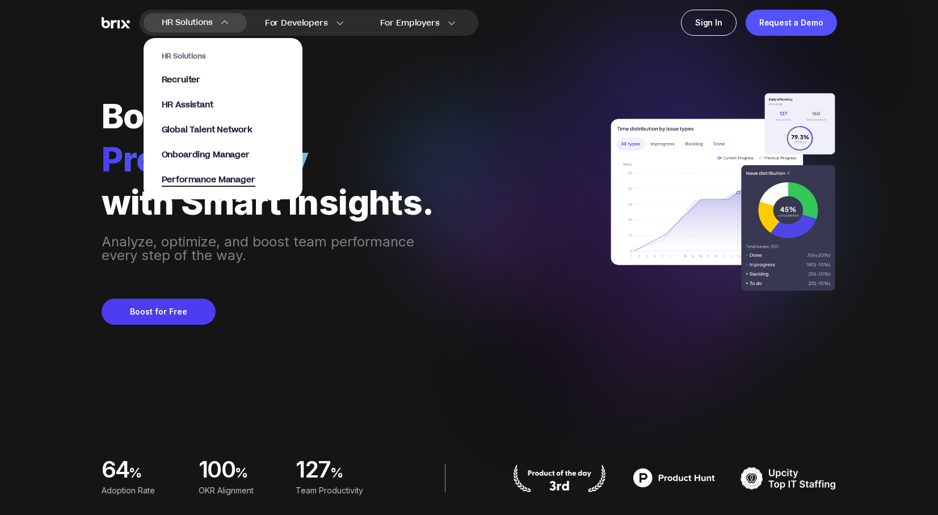
click at [243, 179] on span "Performance Manager" at bounding box center [209, 180] width 94 height 13
click at [250, 183] on span "Performance Manager" at bounding box center [209, 180] width 94 height 13
click at [211, 175] on span "Performance Manager" at bounding box center [209, 180] width 94 height 13
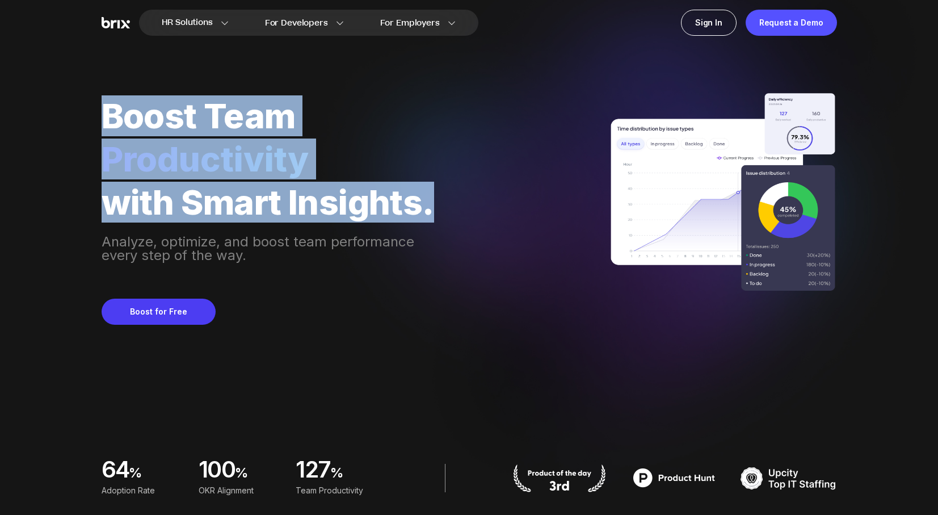
drag, startPoint x: 442, startPoint y: 209, endPoint x: 105, endPoint y: 129, distance: 346.5
click at [105, 129] on div "Boost Team Productivity with Smart Insights. Analyze, optimize, and boost team …" at bounding box center [469, 162] width 735 height 325
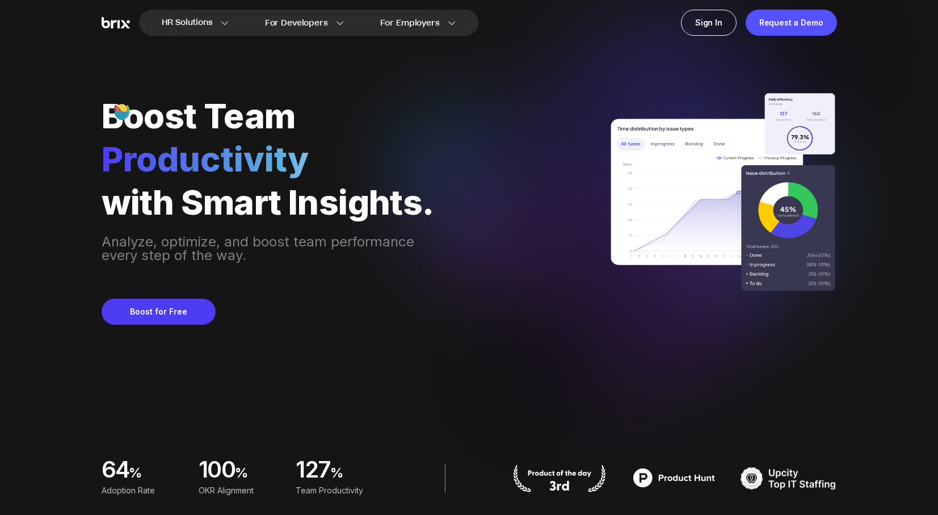
click at [158, 229] on div "Boost Team Productivity with Smart Insights. Analyze, optimize, and boost team …" at bounding box center [269, 179] width 335 height 166
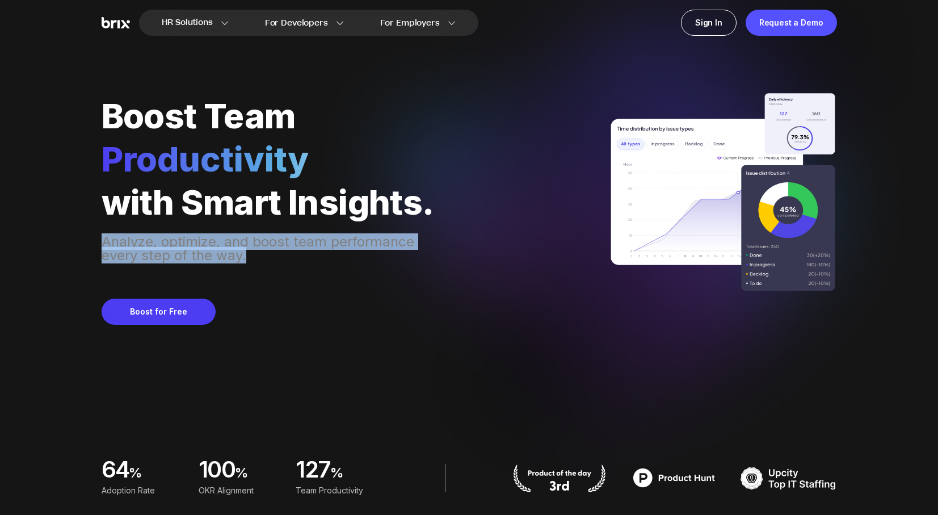
drag, startPoint x: 104, startPoint y: 240, endPoint x: 265, endPoint y: 269, distance: 163.2
click at [265, 269] on div "Boost Team Productivity with Smart Insights. Analyze, optimize, and boost team …" at bounding box center [269, 210] width 335 height 228
copy div "Analyze, optimize, and boost team performance every step of the way."
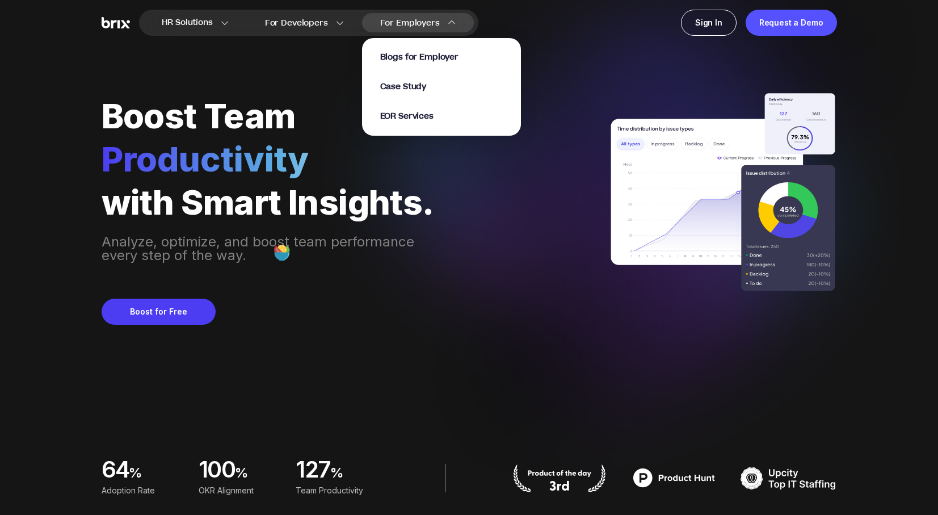
click at [414, 123] on div "Blogs for Employer Case Study EOR Services" at bounding box center [441, 87] width 159 height 98
click at [414, 117] on span "EOR Services" at bounding box center [406, 116] width 53 height 13
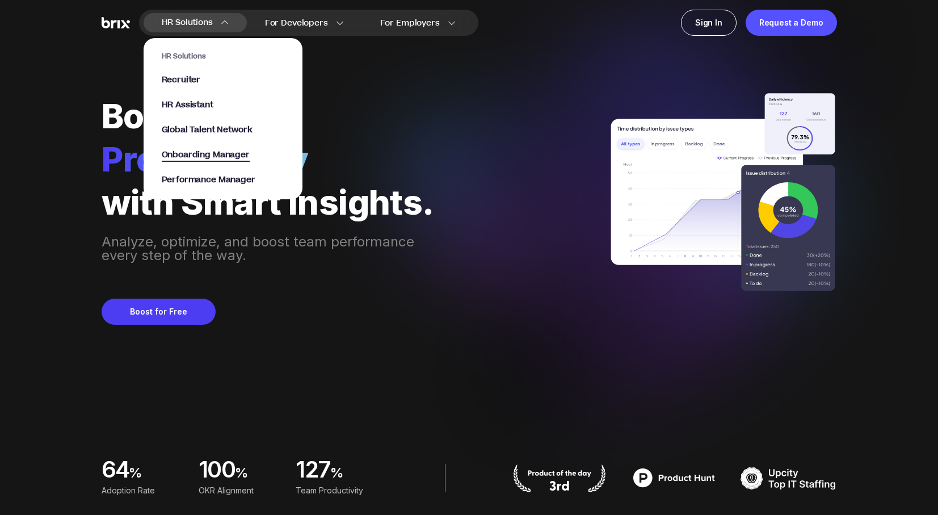
click at [221, 155] on span "Onboarding Manager" at bounding box center [206, 155] width 88 height 13
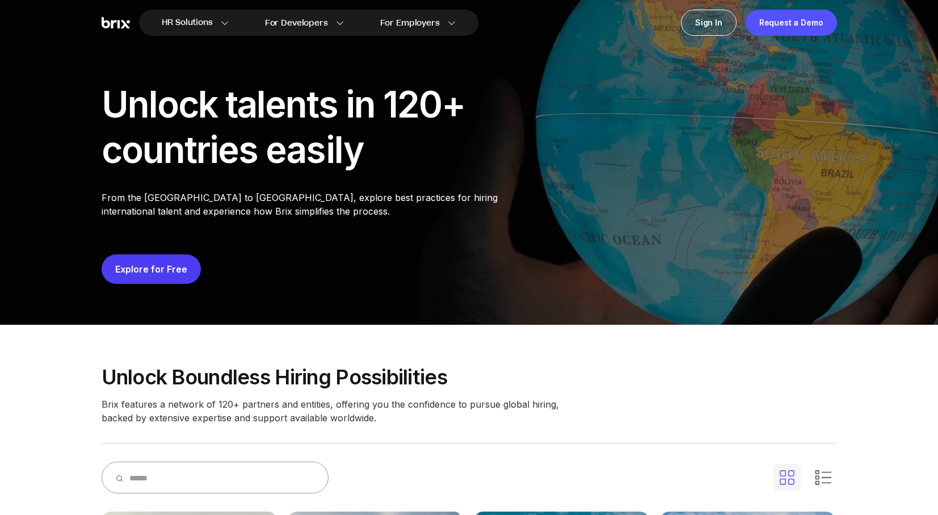
click at [140, 66] on div "Unlock talents in 120+ countries easily From the United States to Japan, explor…" at bounding box center [469, 164] width 735 height 238
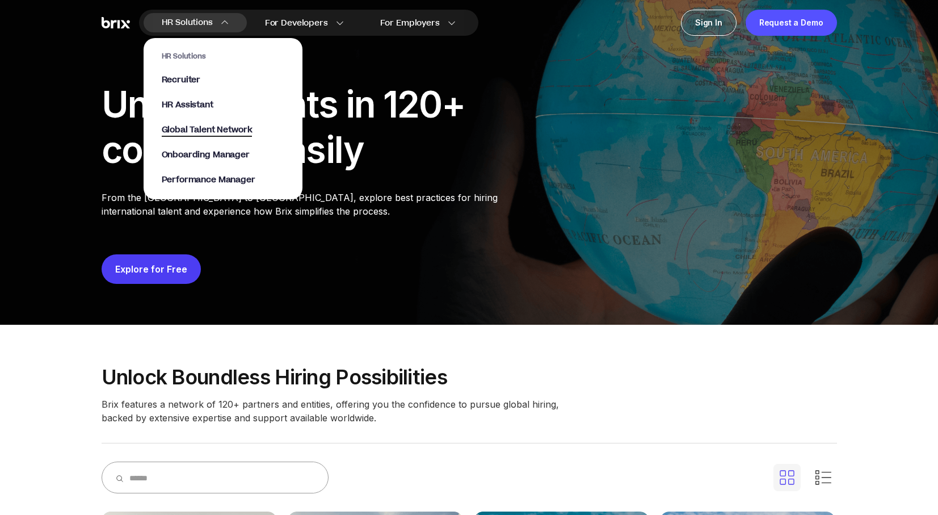
click at [203, 132] on span "Global Talent Network" at bounding box center [207, 130] width 91 height 13
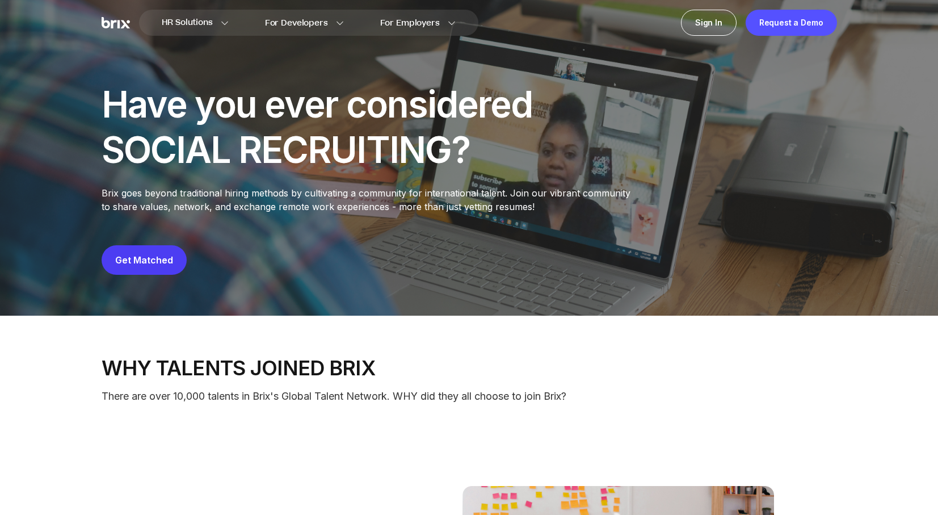
click at [201, 145] on div "Have you ever considered SOCIAL RECRUITING?" at bounding box center [320, 127] width 437 height 91
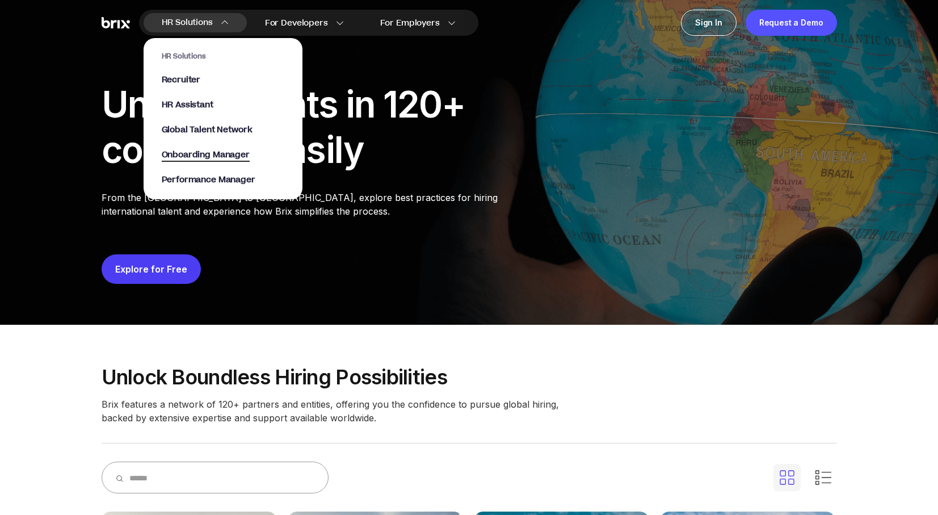
click at [190, 154] on span "Onboarding Manager" at bounding box center [206, 155] width 88 height 13
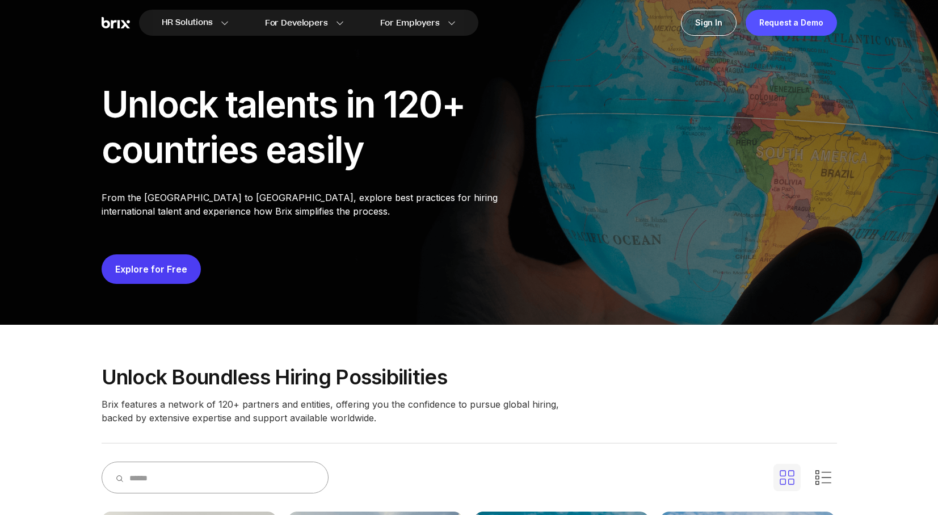
click at [93, 194] on div "Unlock talents in 120+ countries easily From the United States to Japan, explor…" at bounding box center [469, 184] width 817 height 279
click at [138, 258] on button "Explore for Free" at bounding box center [151, 269] width 99 height 30
click at [139, 264] on link "Explore for Free" at bounding box center [151, 268] width 72 height 11
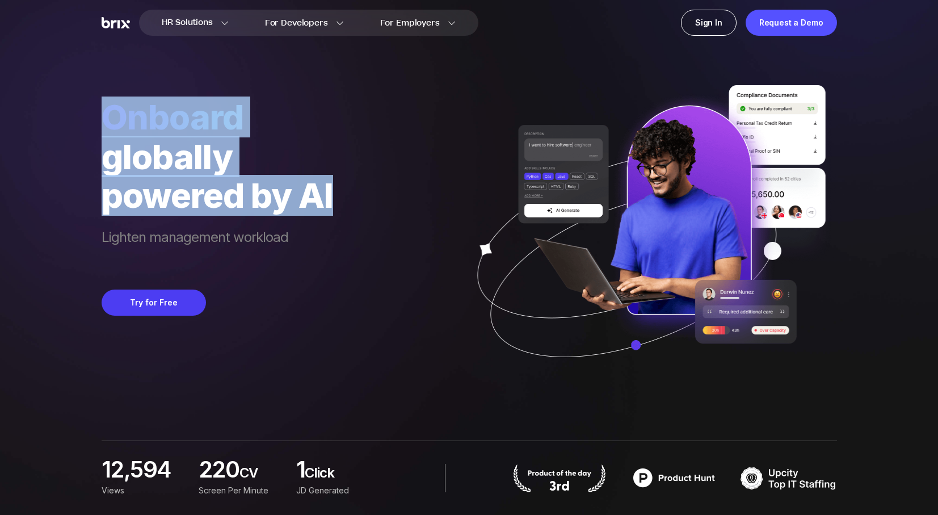
drag, startPoint x: 345, startPoint y: 192, endPoint x: 104, endPoint y: 133, distance: 247.7
click at [104, 133] on div "Onboard globally powered by AI Lighten management workload Try for Free" at bounding box center [469, 195] width 735 height 390
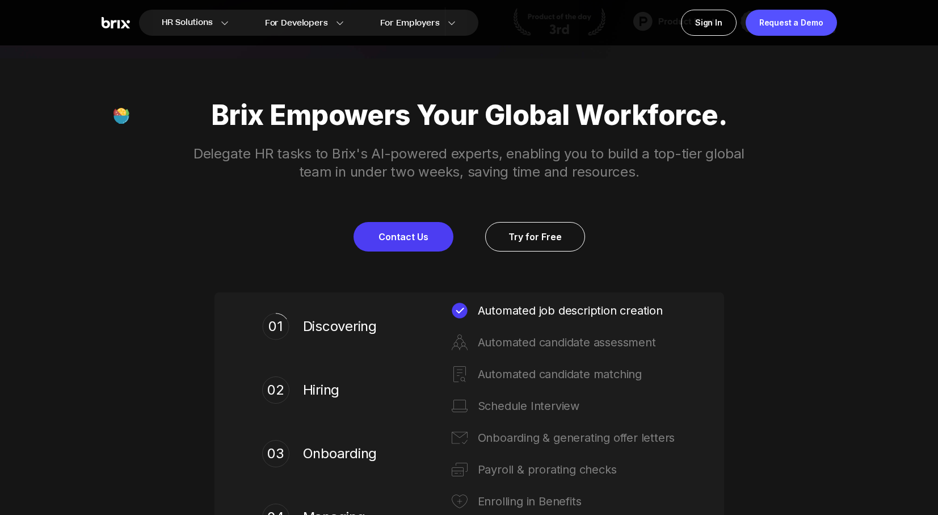
scroll to position [449, 0]
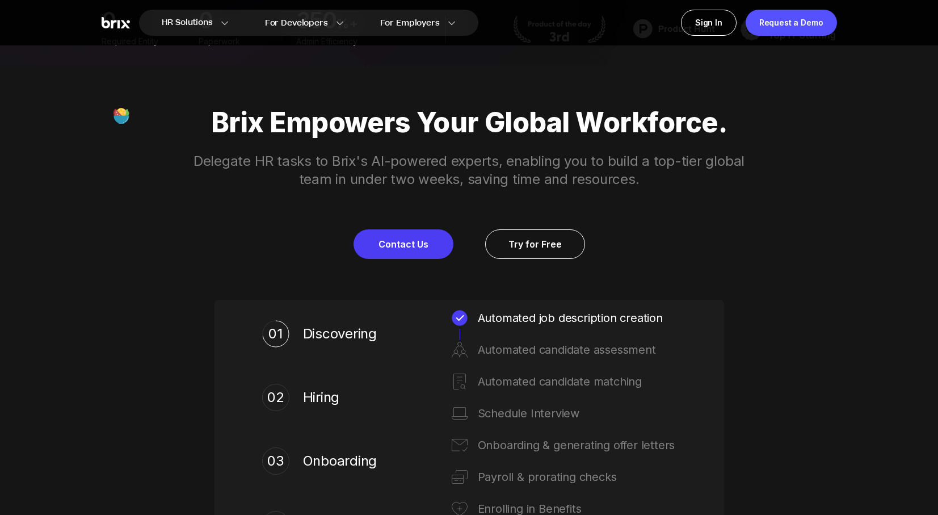
click at [138, 218] on div "Brix Empowers Your Global Workforce. Delegate HR tasks to Brix's AI-powered exp…" at bounding box center [469, 183] width 817 height 152
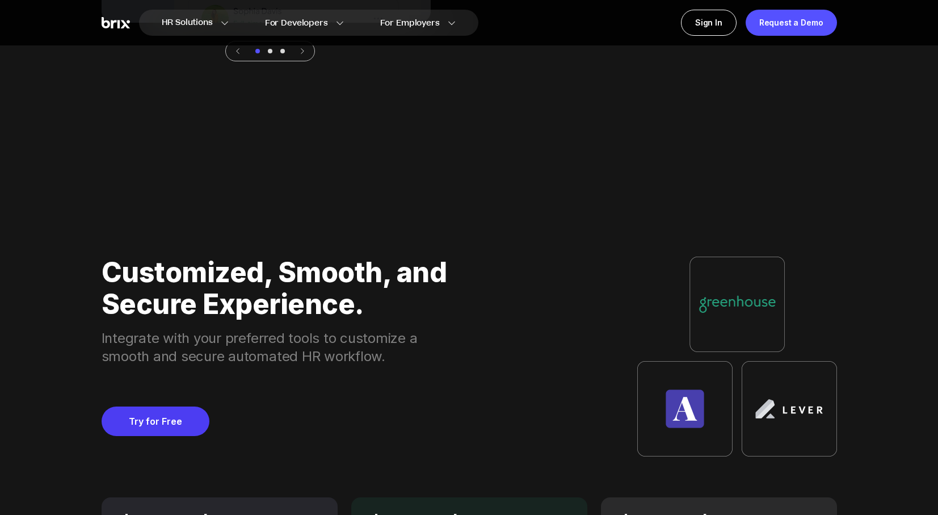
scroll to position [4278, 0]
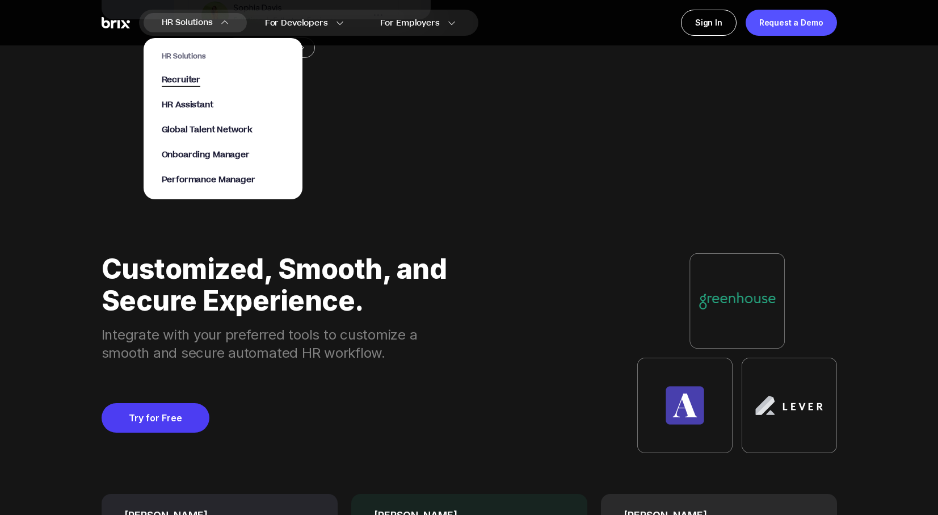
click at [197, 78] on span "Recruiter" at bounding box center [181, 80] width 39 height 13
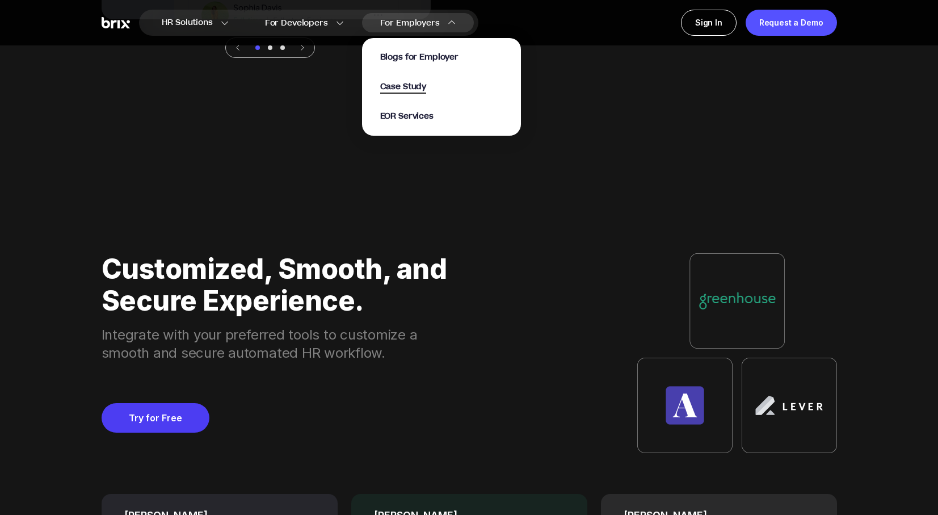
click at [408, 90] on span "Case Study" at bounding box center [403, 87] width 47 height 13
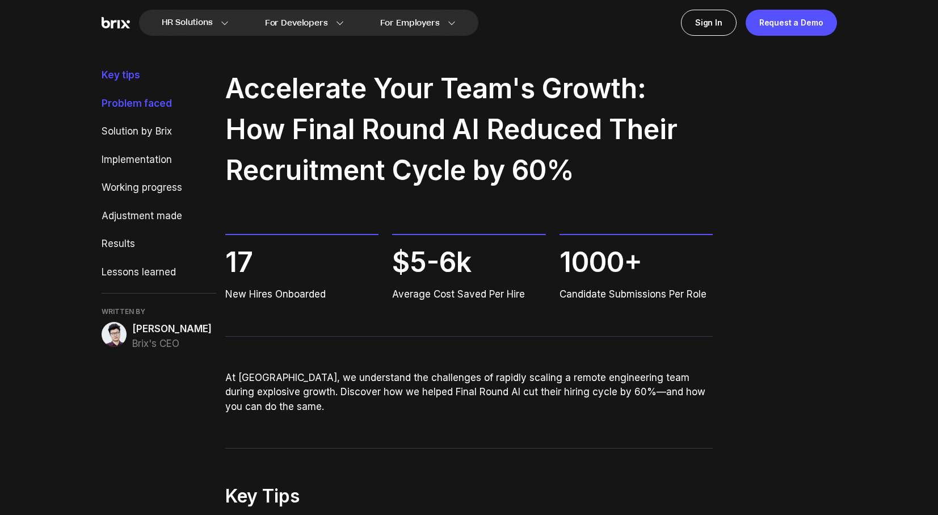
click at [147, 103] on div "Problem faced" at bounding box center [159, 103] width 115 height 15
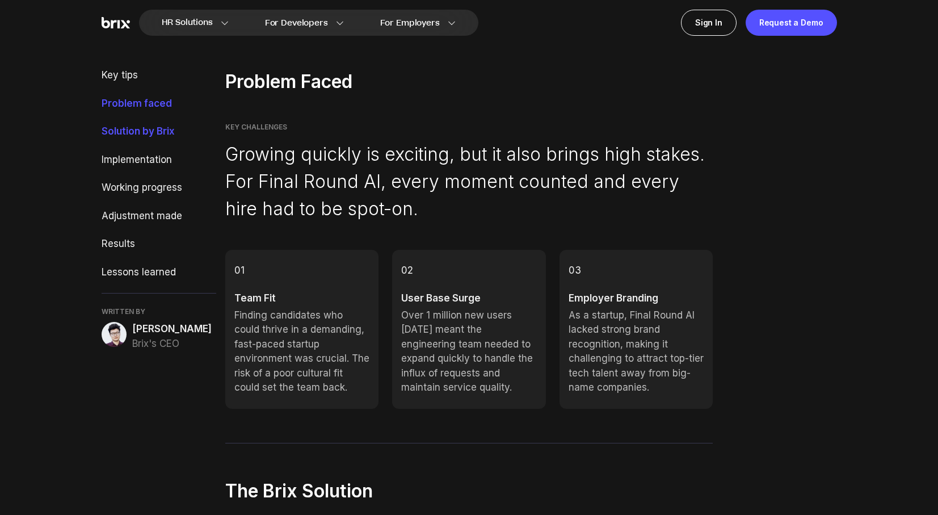
click at [151, 125] on div "Solution by Brix" at bounding box center [159, 131] width 115 height 15
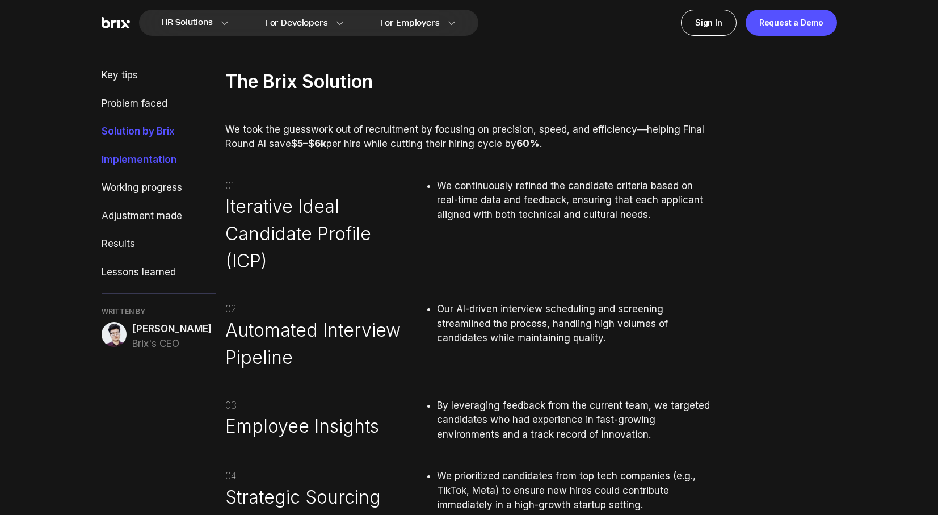
click at [152, 161] on div "Implementation" at bounding box center [159, 160] width 115 height 15
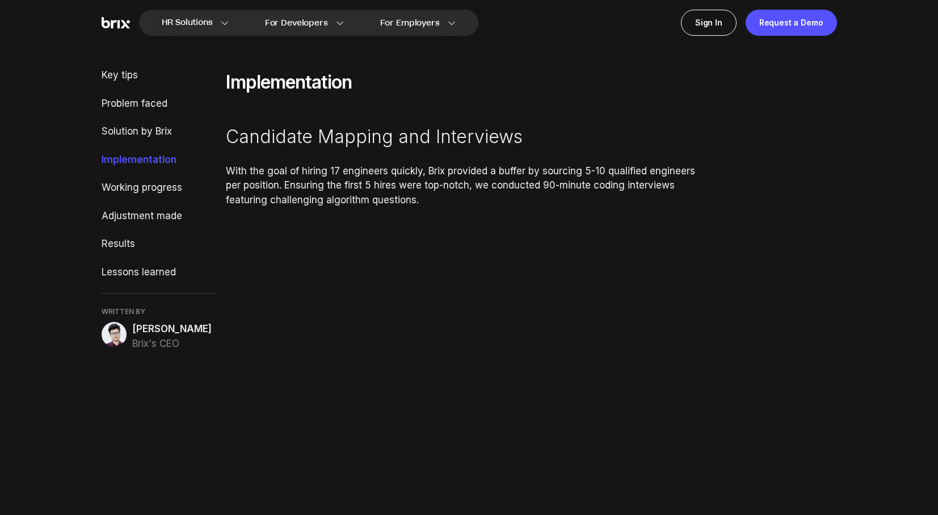
scroll to position [1796, 0]
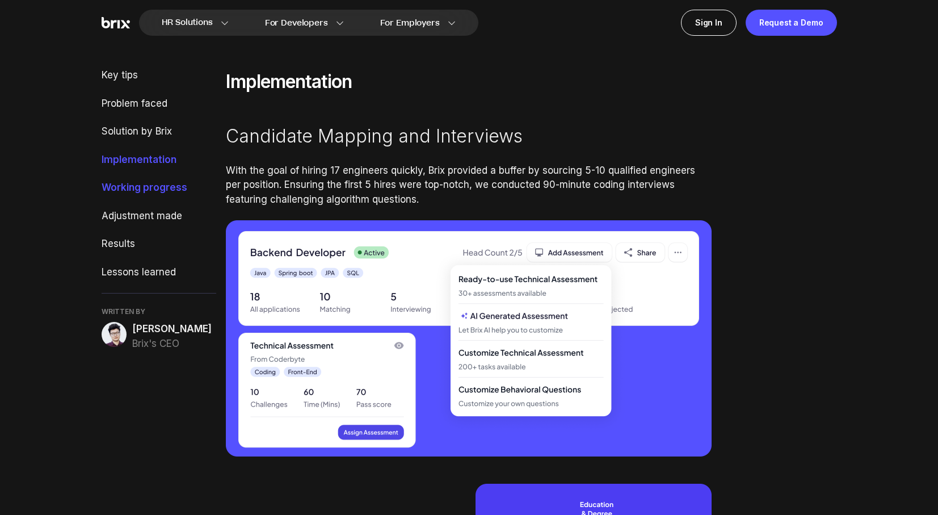
click at [170, 193] on div "Working progress" at bounding box center [159, 187] width 115 height 15
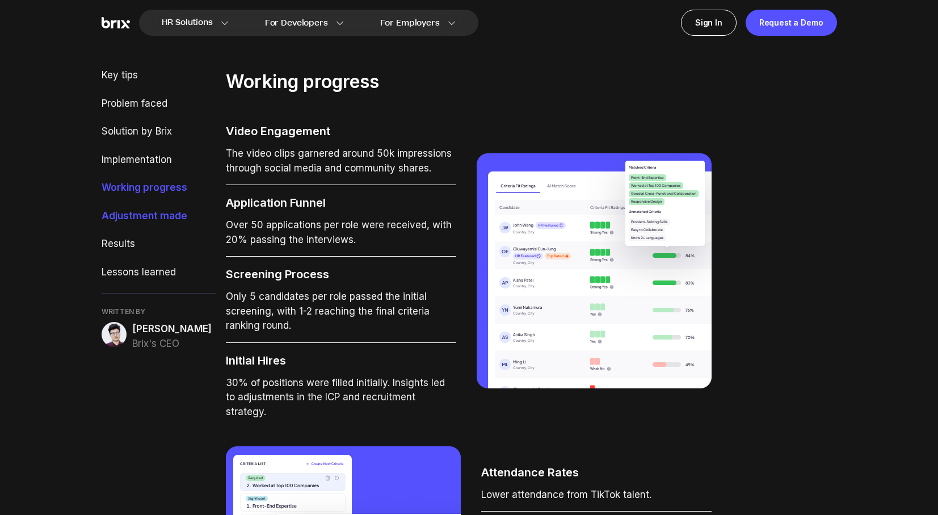
click at [157, 222] on div "Adjustment made" at bounding box center [159, 216] width 115 height 15
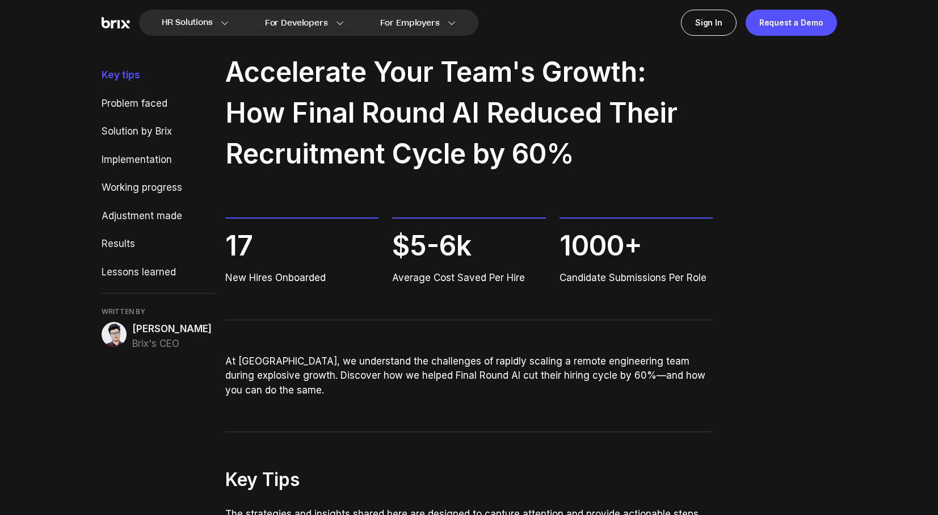
scroll to position [0, 0]
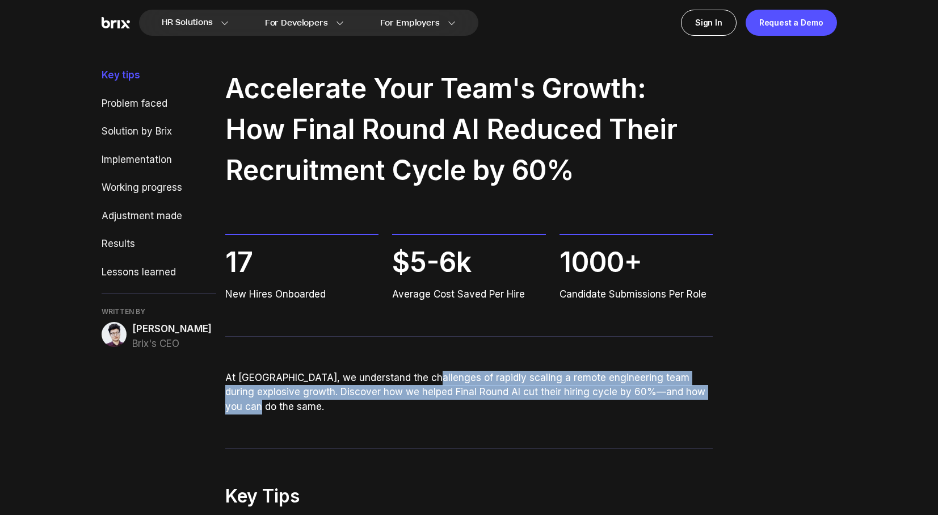
drag, startPoint x: 415, startPoint y: 383, endPoint x: 453, endPoint y: 408, distance: 45.9
click at [453, 408] on p "At Brix, we understand the challenges of rapidly scaling a remote engineering t…" at bounding box center [468, 392] width 487 height 44
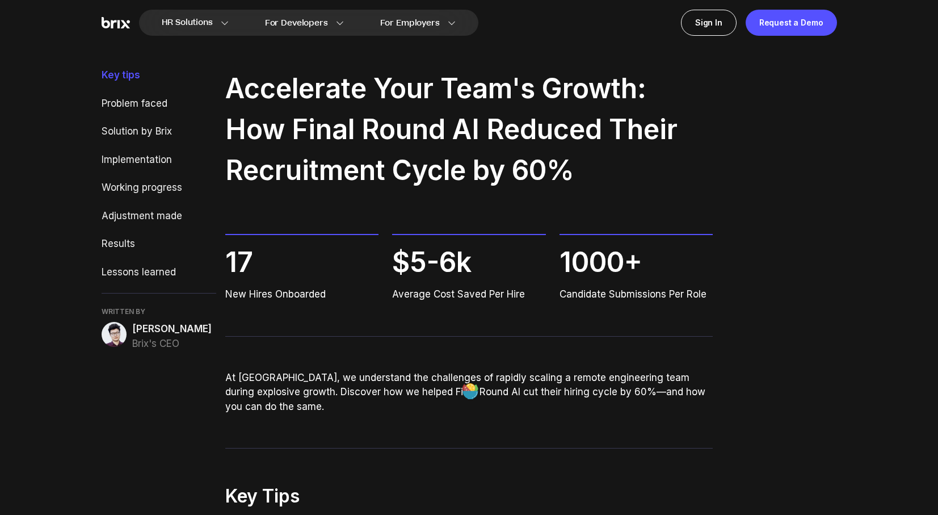
click at [415, 392] on p "At Brix, we understand the challenges of rapidly scaling a remote engineering t…" at bounding box center [468, 392] width 487 height 44
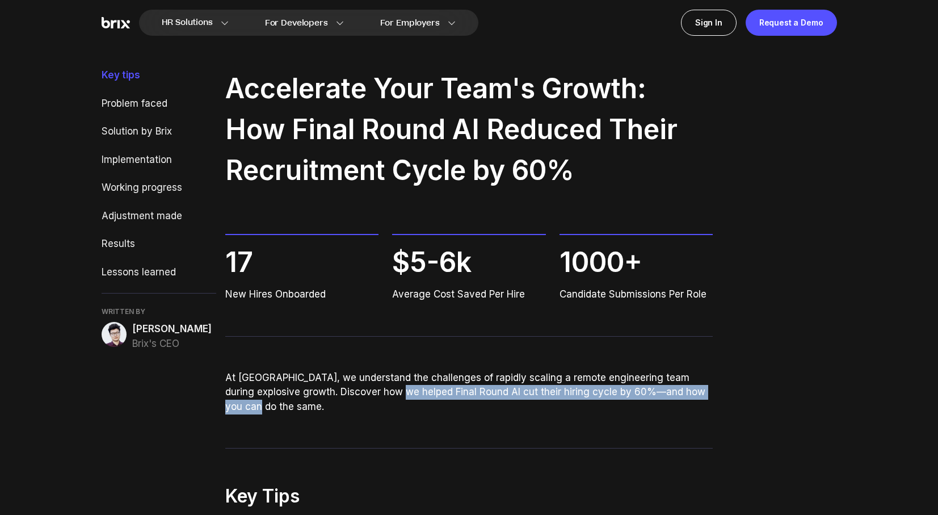
drag, startPoint x: 411, startPoint y: 393, endPoint x: 459, endPoint y: 416, distance: 53.3
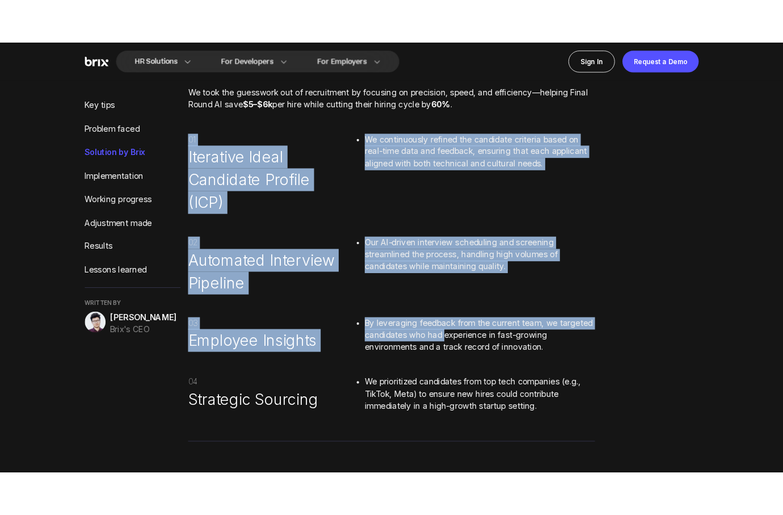
scroll to position [1422, 0]
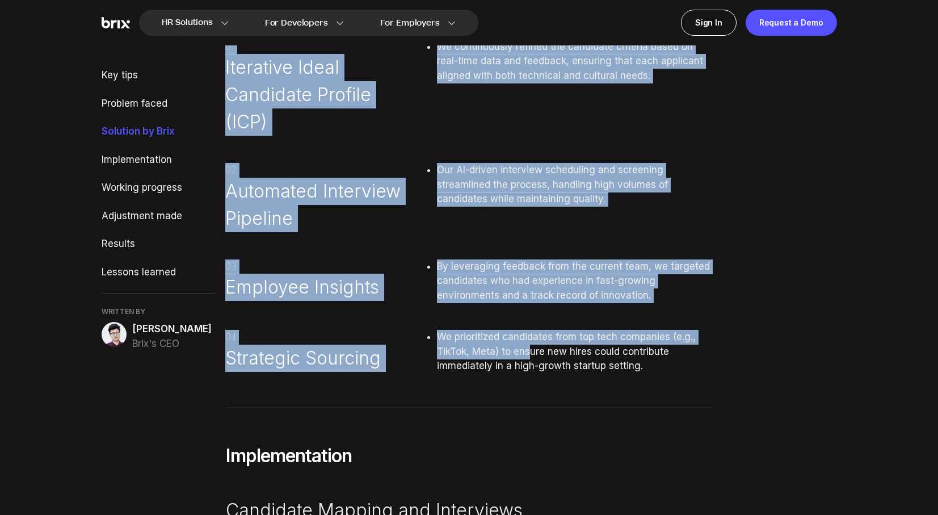
drag, startPoint x: 223, startPoint y: 151, endPoint x: 532, endPoint y: 354, distance: 369.5
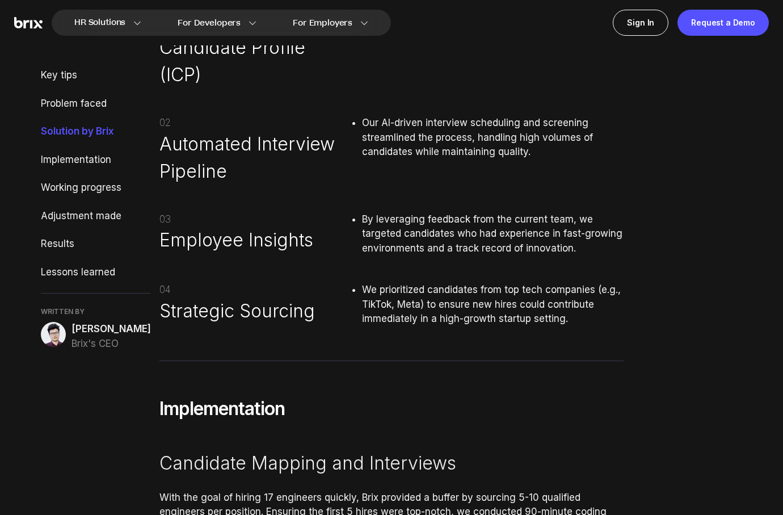
scroll to position [1498, 0]
click at [41, 26] on img at bounding box center [28, 23] width 28 height 12
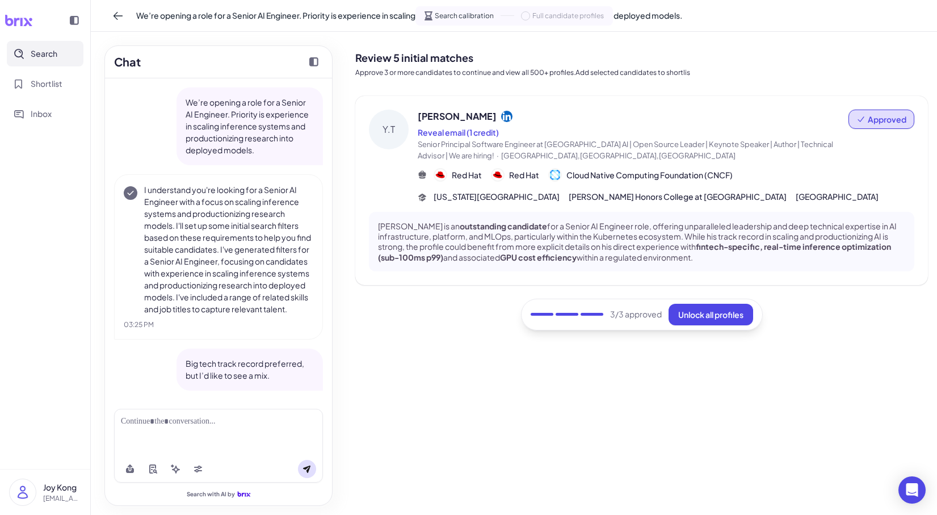
scroll to position [1567, 0]
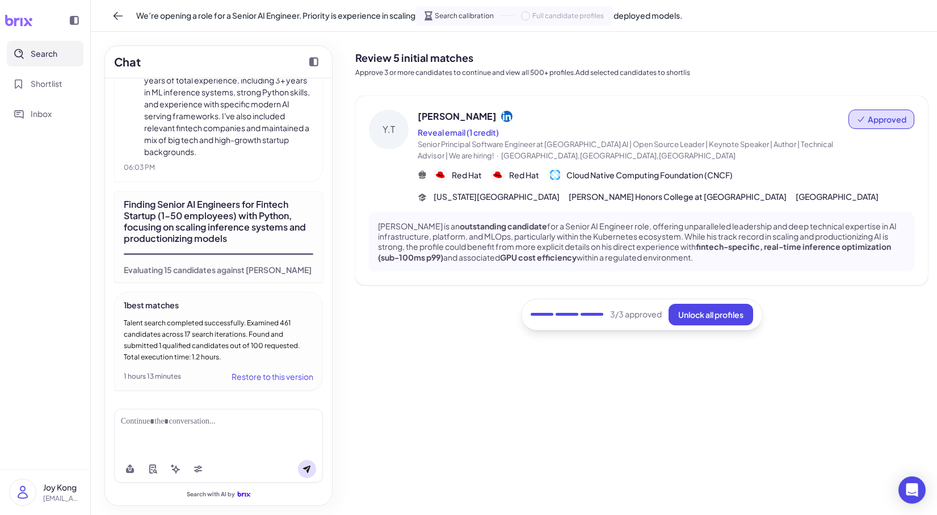
click at [673, 15] on span "We’re opening a role for a Senior AI Engineer. Priority is experience in scalin…" at bounding box center [409, 16] width 546 height 12
click at [695, 15] on html "Search Shortlist Inbox Joy Kong joy@joinbrix.com We’re opening a role for a Sen…" at bounding box center [468, 257] width 937 height 515
click at [670, 13] on span "We’re opening a role for a Senior AI Engineer. Priority is experience in scalin…" at bounding box center [409, 16] width 546 height 12
click at [348, 22] on div "**********" at bounding box center [514, 16] width 846 height 32
click at [248, 14] on span "We’re opening a role for a Senior AI Engineer. Priority is experience in scalin…" at bounding box center [409, 16] width 546 height 12
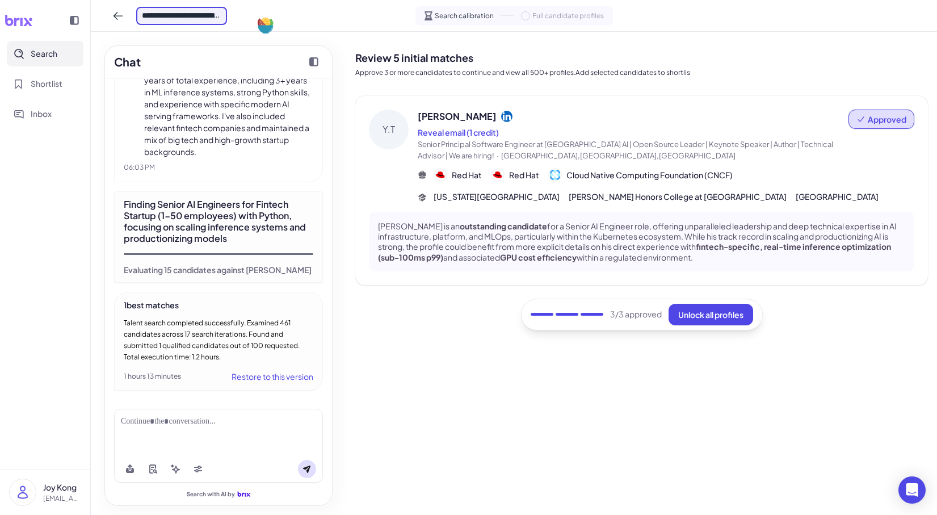
click at [313, 10] on div "**********" at bounding box center [514, 16] width 846 height 32
click at [229, 12] on span "We’re opening a role for a Senior AI Engineer. Priority is experience in scalin…" at bounding box center [409, 16] width 546 height 12
click at [376, 60] on h2 "Review 5 initial matches" at bounding box center [641, 57] width 572 height 15
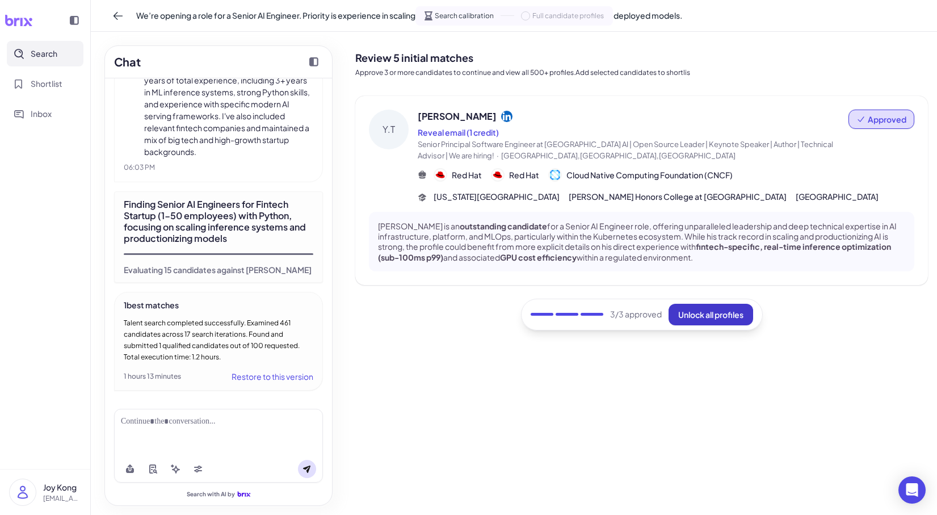
click at [698, 309] on span "Unlock all profiles" at bounding box center [710, 314] width 65 height 10
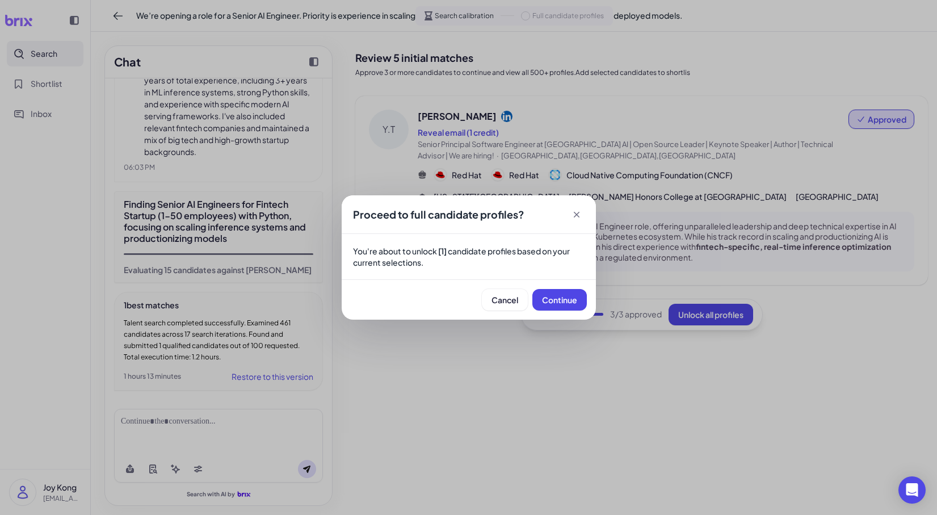
drag, startPoint x: 608, startPoint y: 307, endPoint x: 592, endPoint y: 307, distance: 16.5
click at [608, 307] on div "Proceed to full candidate profiles? You're about to unlock [1] candidate profil…" at bounding box center [468, 257] width 937 height 515
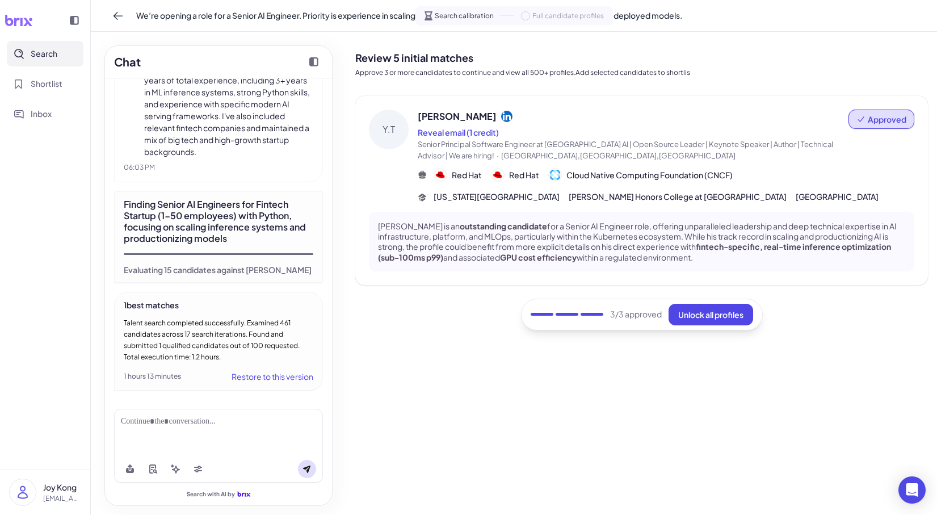
click at [589, 307] on div "Cancel Continue" at bounding box center [469, 297] width 242 height 38
click at [723, 315] on span "Unlock all profiles" at bounding box center [710, 314] width 65 height 10
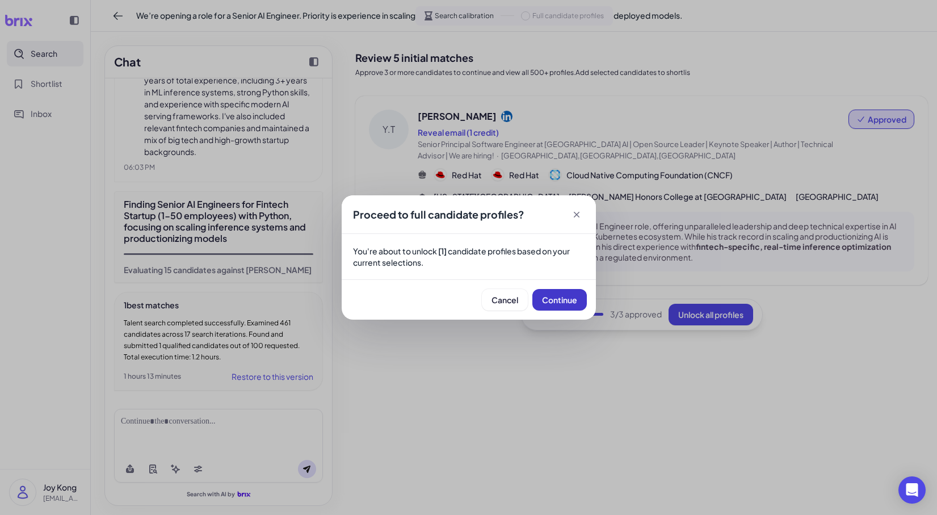
click at [566, 295] on span "Continue" at bounding box center [559, 299] width 35 height 10
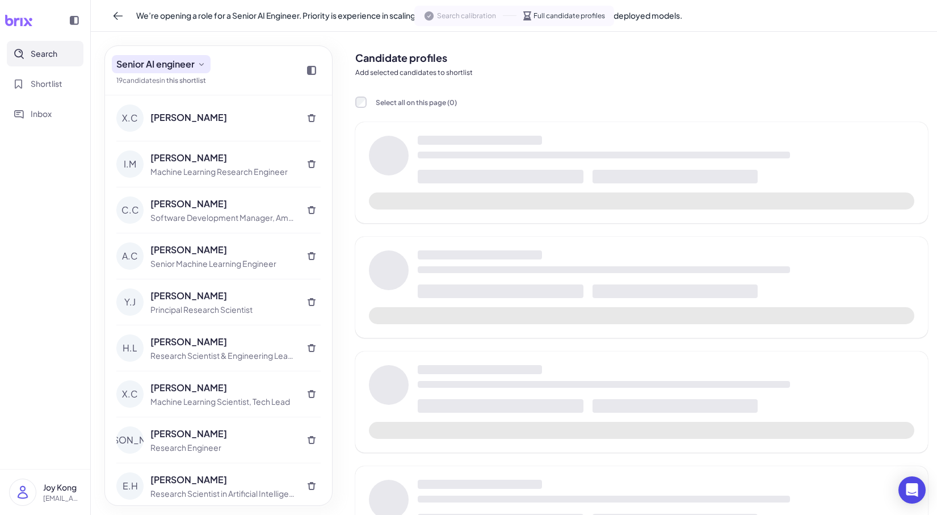
click at [202, 64] on icon at bounding box center [201, 64] width 9 height 9
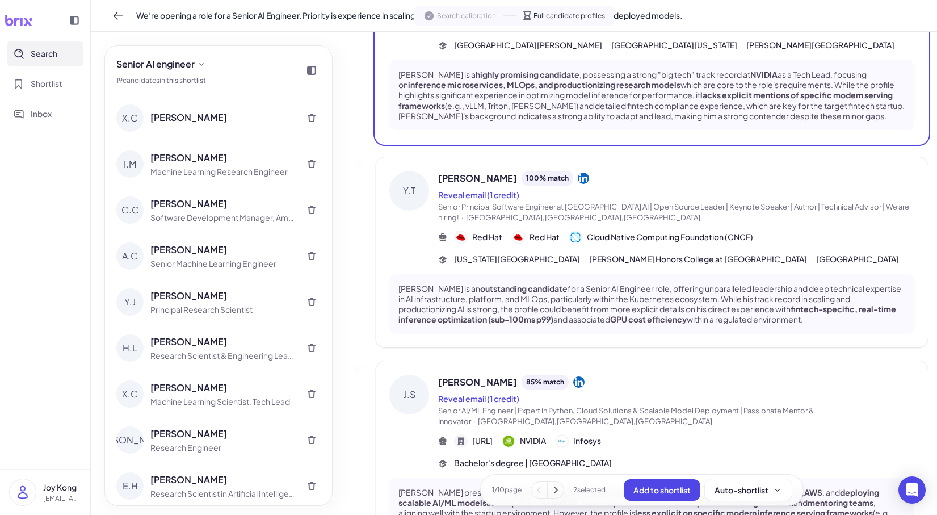
scroll to position [487, 0]
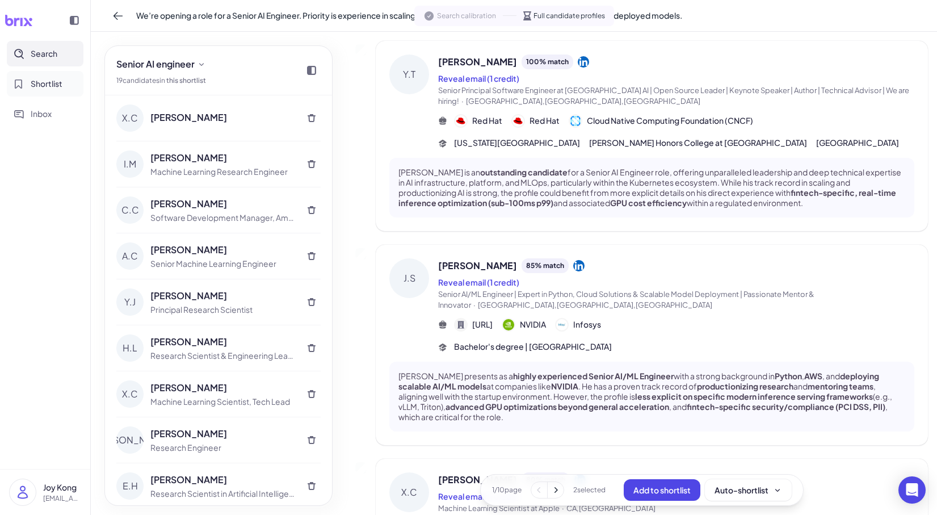
click at [49, 84] on span "Shortlist" at bounding box center [47, 84] width 32 height 12
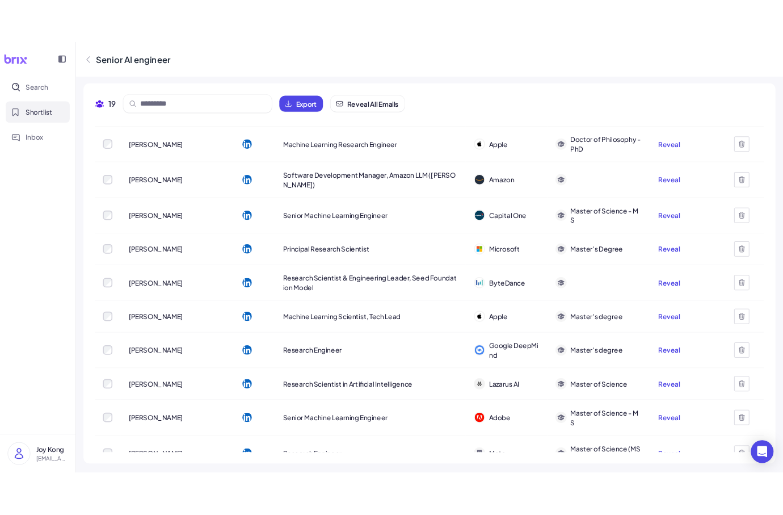
scroll to position [6, 0]
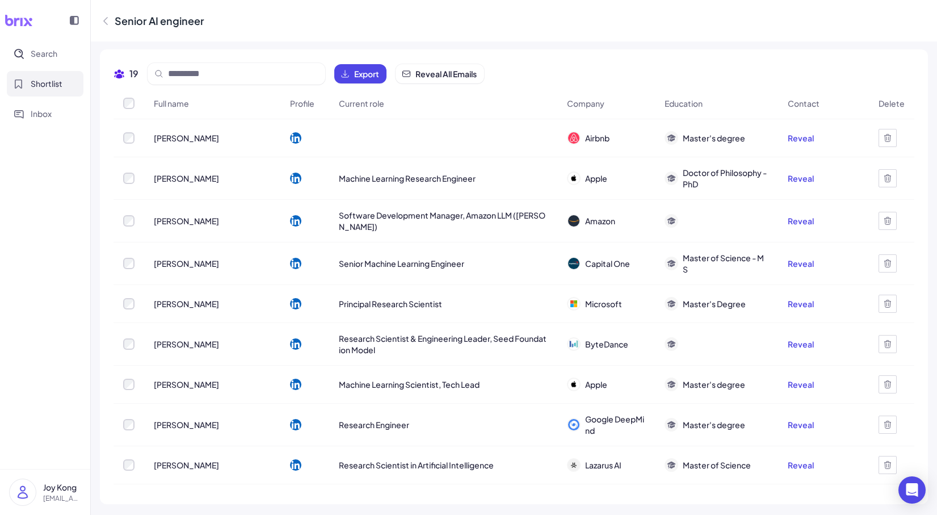
click at [385, 58] on div "19 Export Reveal All Emails Full name Profile Current role Company Education Co…" at bounding box center [514, 276] width 828 height 454
click at [71, 46] on button "Search" at bounding box center [45, 54] width 77 height 26
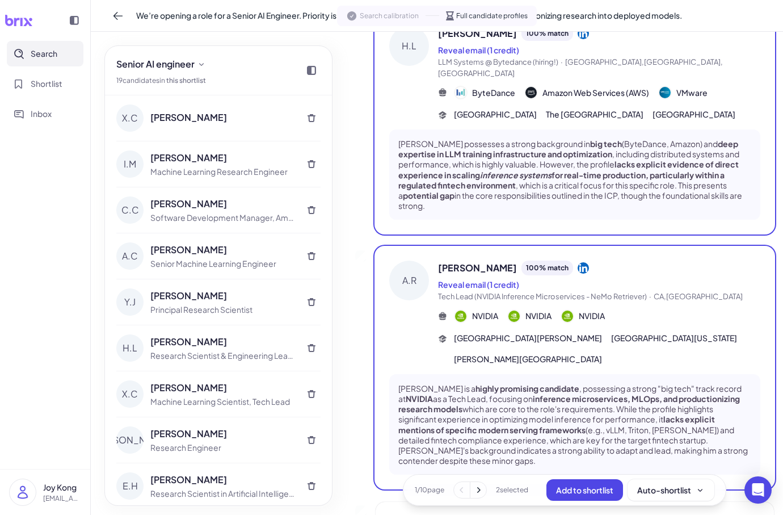
scroll to position [129, 0]
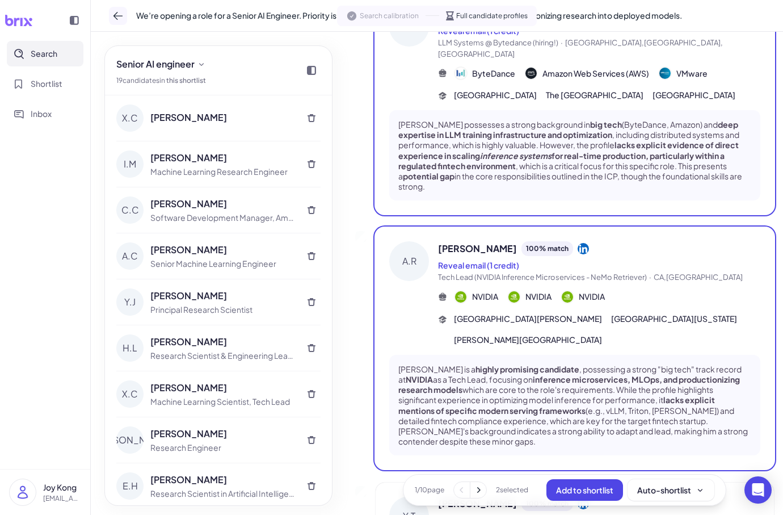
click at [122, 20] on icon at bounding box center [117, 15] width 11 height 11
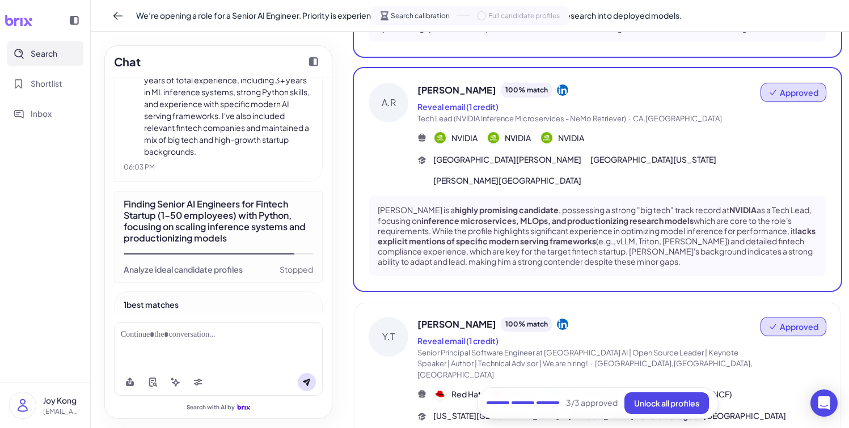
scroll to position [291, 0]
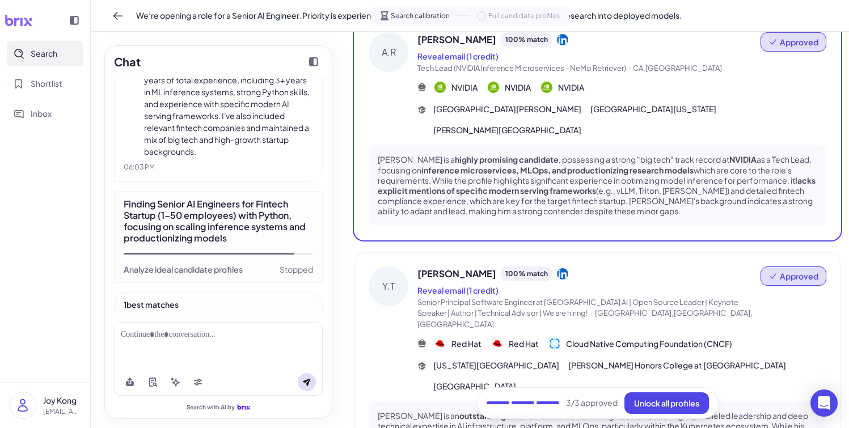
click at [393, 289] on div "Y.T" at bounding box center [389, 330] width 40 height 127
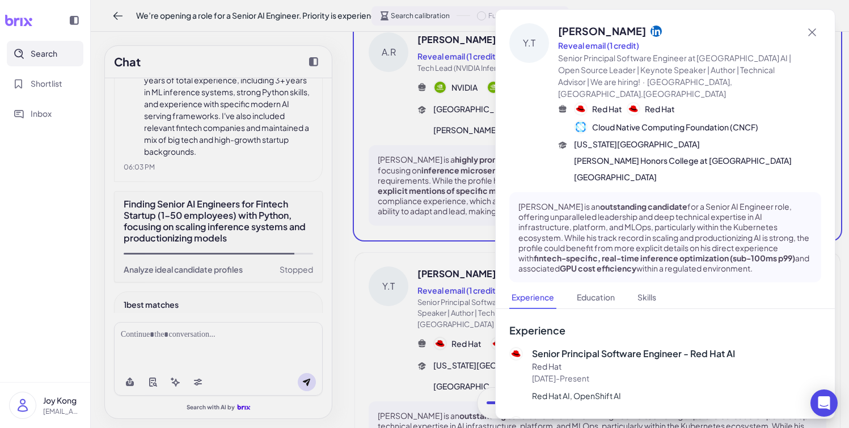
click at [393, 289] on div at bounding box center [424, 214] width 849 height 428
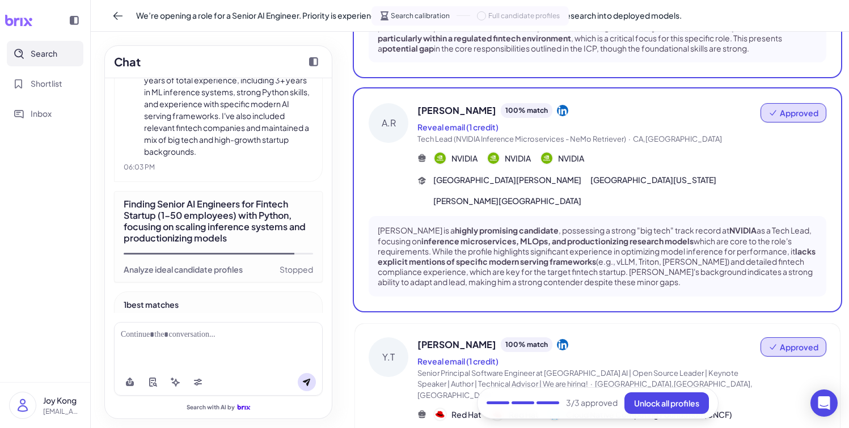
scroll to position [192, 0]
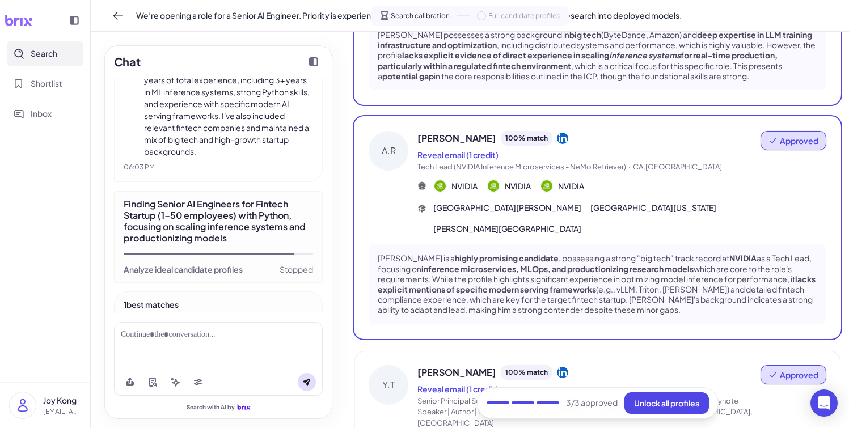
click at [789, 135] on span "Approved" at bounding box center [799, 140] width 39 height 11
click at [786, 162] on button "Undo approval" at bounding box center [781, 158] width 82 height 21
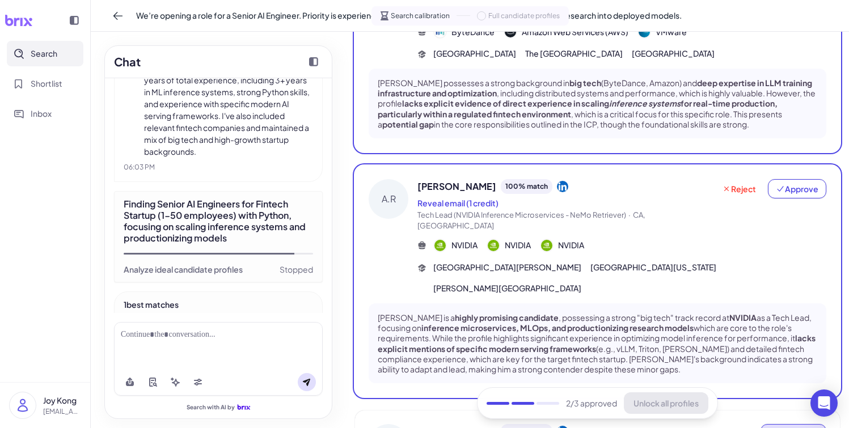
scroll to position [151, 0]
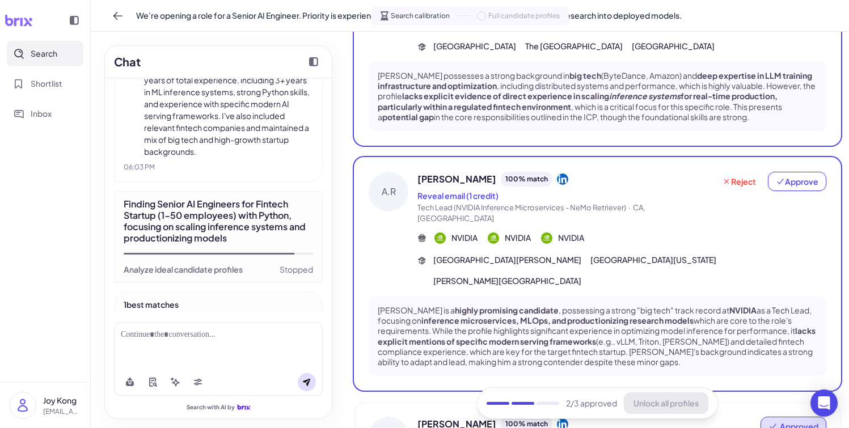
click at [345, 226] on div "Chat We’re opening a role for a Senior AI Engineer. Priority is experience in s…" at bounding box center [218, 230] width 255 height 397
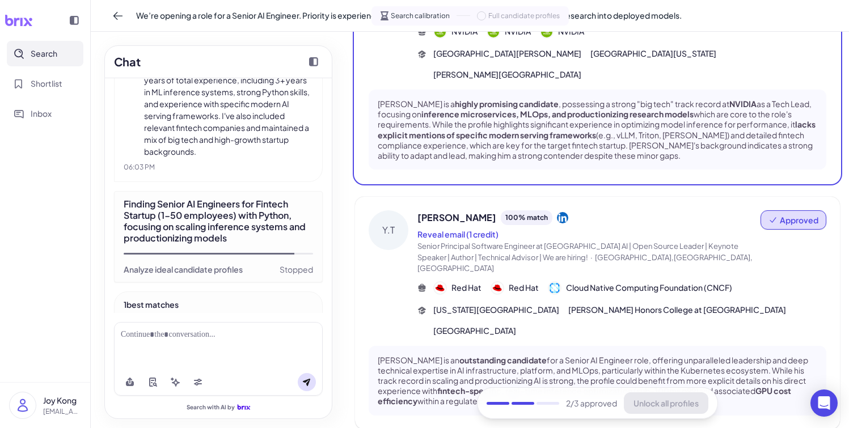
scroll to position [0, 0]
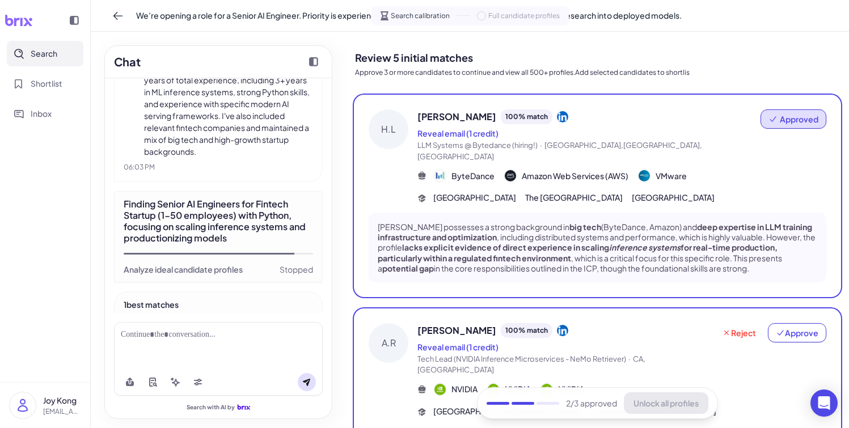
click at [139, 353] on div at bounding box center [218, 345] width 209 height 47
click at [159, 341] on div at bounding box center [218, 345] width 209 height 47
click at [195, 341] on div at bounding box center [218, 345] width 209 height 47
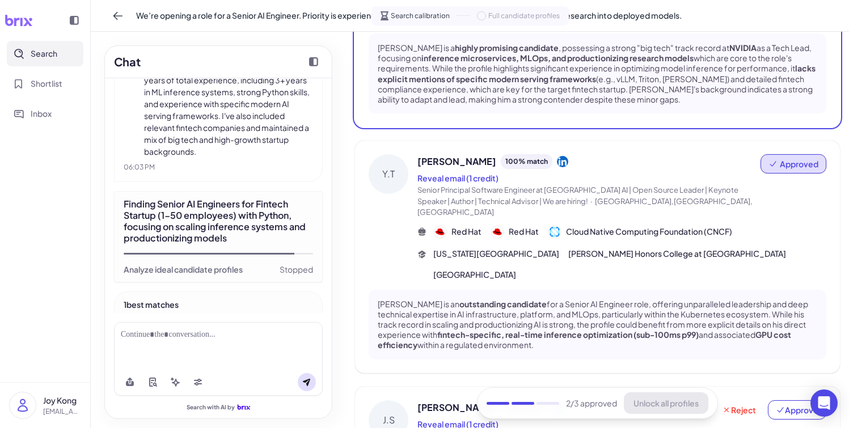
scroll to position [209, 0]
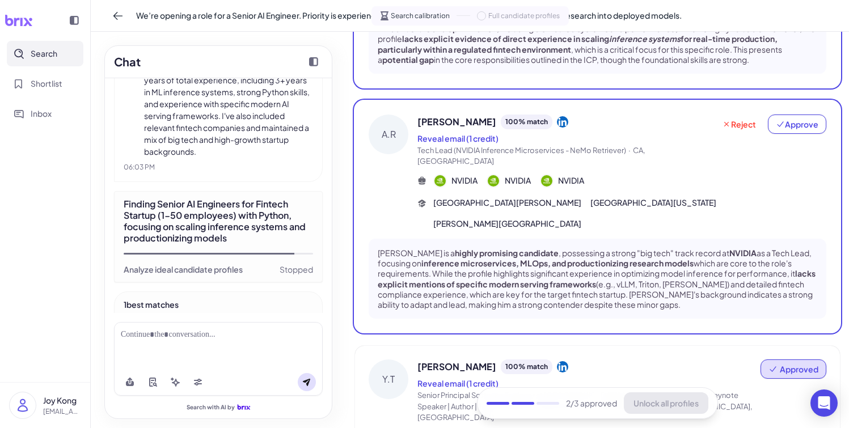
click at [231, 327] on div at bounding box center [218, 345] width 209 height 47
click at [292, 269] on div "Stopped" at bounding box center [296, 269] width 33 height 11
click at [280, 269] on div "Stopped" at bounding box center [296, 269] width 33 height 11
click at [222, 269] on div "Analyze ideal candidate profiles" at bounding box center [183, 269] width 119 height 11
click at [161, 348] on div at bounding box center [218, 345] width 209 height 47
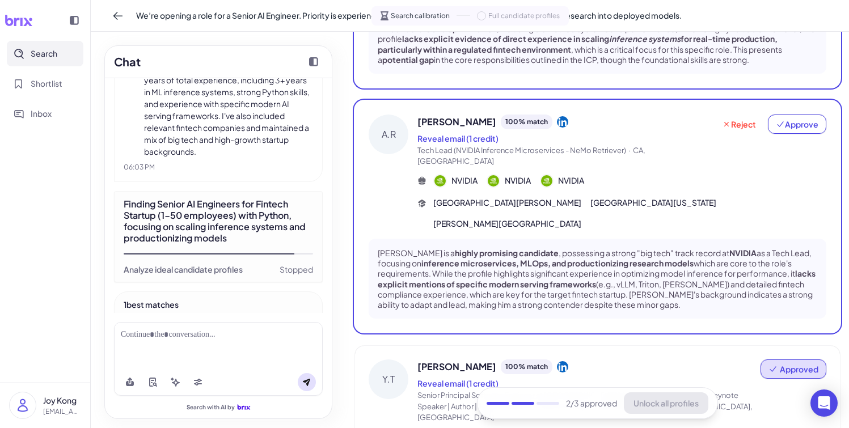
click at [309, 382] on icon at bounding box center [306, 382] width 9 height 9
click at [262, 356] on div at bounding box center [218, 345] width 209 height 47
click at [254, 335] on div at bounding box center [218, 335] width 195 height 12
click at [179, 335] on div at bounding box center [218, 335] width 195 height 12
drag, startPoint x: 224, startPoint y: 336, endPoint x: 344, endPoint y: 336, distance: 120.8
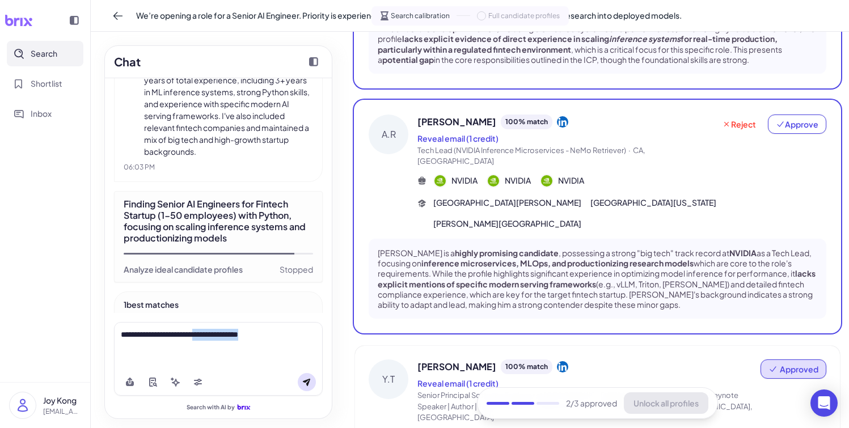
click at [342, 336] on div "Chat We’re opening a role for a Senior AI Engineer. Priority is experience in s…" at bounding box center [218, 230] width 255 height 397
click at [187, 335] on div "**********" at bounding box center [218, 335] width 195 height 12
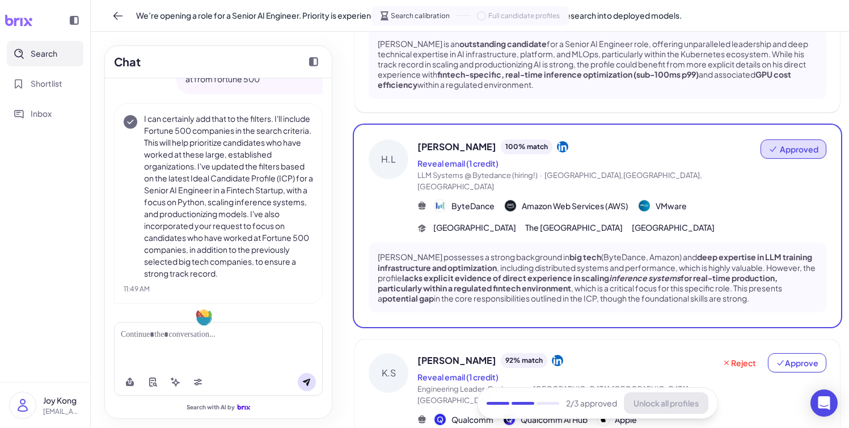
scroll to position [0, 0]
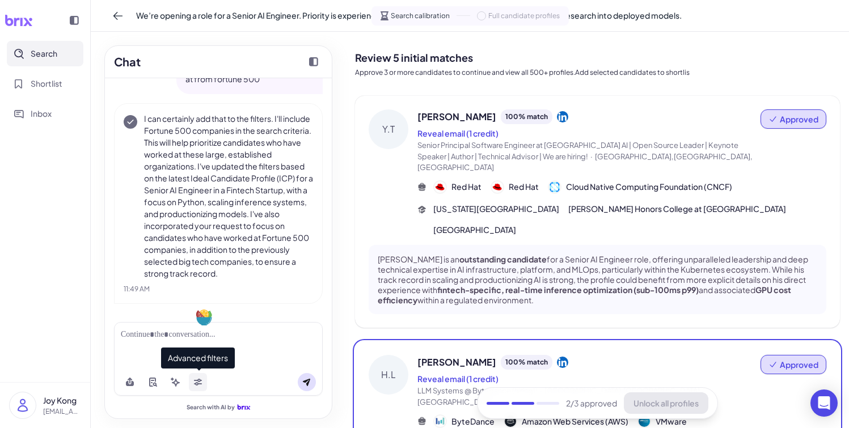
click at [193, 387] on button at bounding box center [198, 382] width 18 height 18
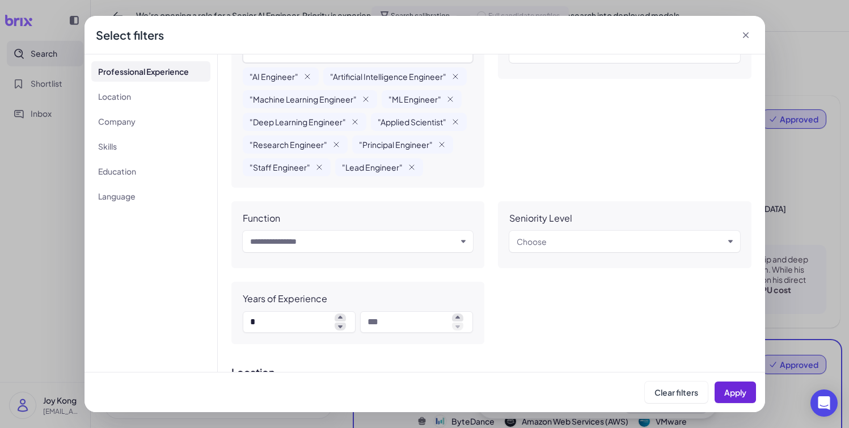
scroll to position [101, 0]
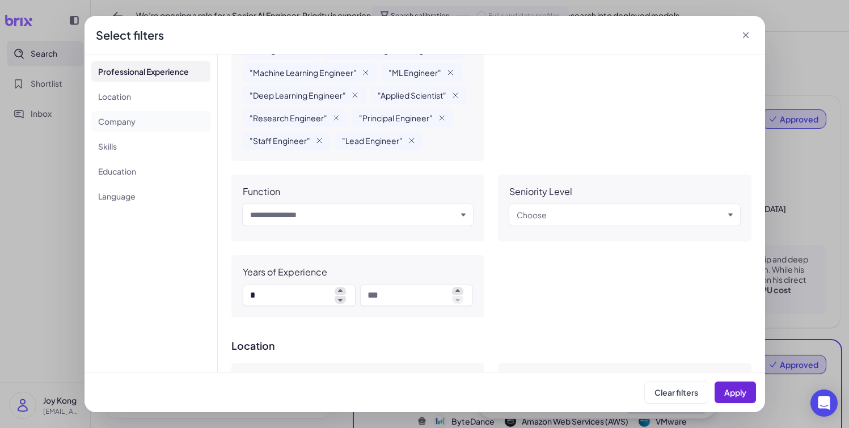
click at [161, 115] on li "Company" at bounding box center [150, 121] width 119 height 20
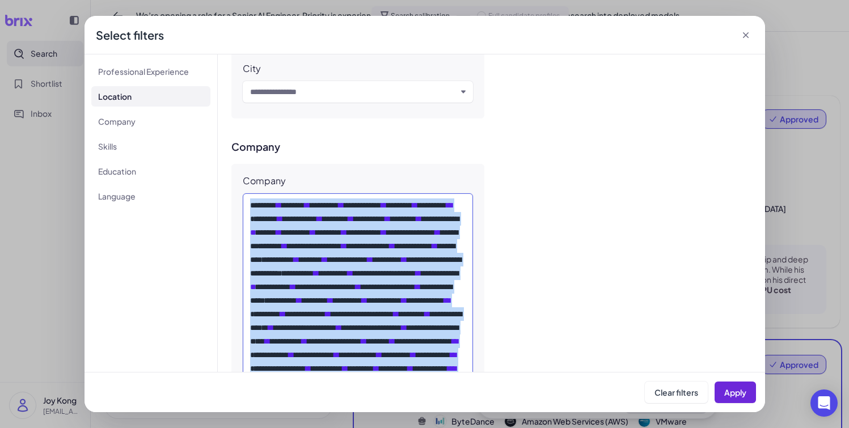
scroll to position [489, 0]
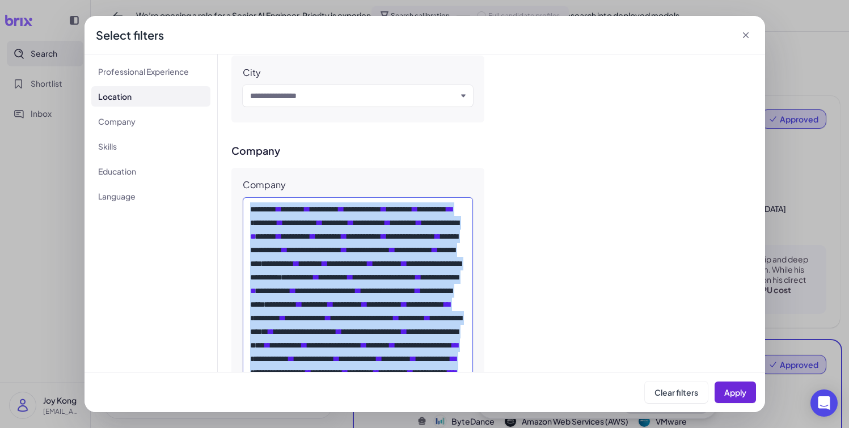
drag, startPoint x: 351, startPoint y: 279, endPoint x: 373, endPoint y: 186, distance: 95.2
click at [373, 186] on div "**********" at bounding box center [358, 398] width 254 height 460
click at [396, 167] on icon at bounding box center [394, 166] width 7 height 9
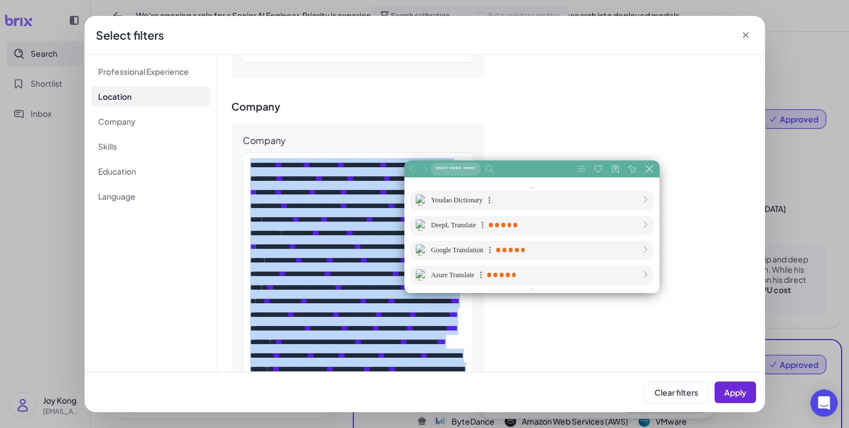
scroll to position [636, 0]
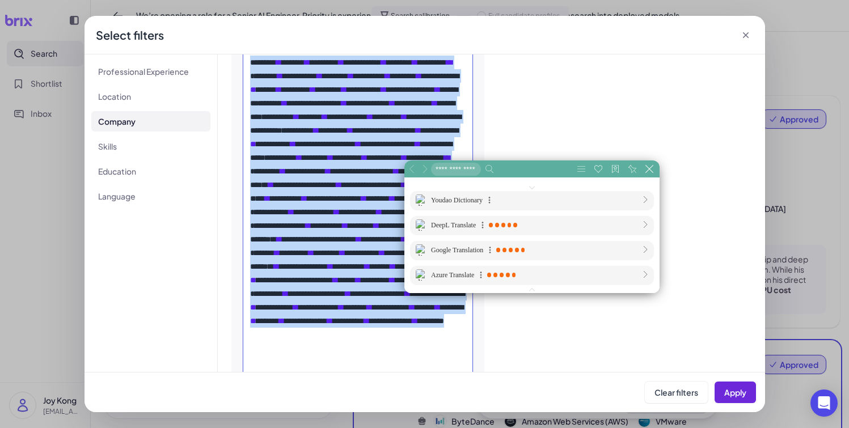
click at [369, 175] on div "**********" at bounding box center [358, 260] width 216 height 408
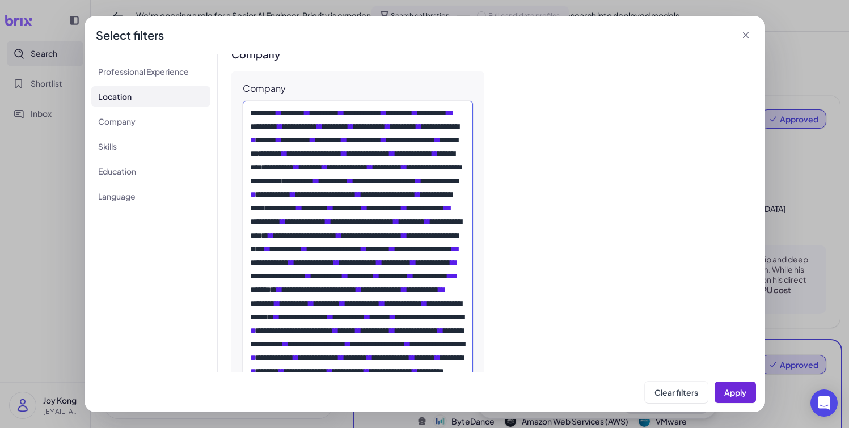
scroll to position [0, 0]
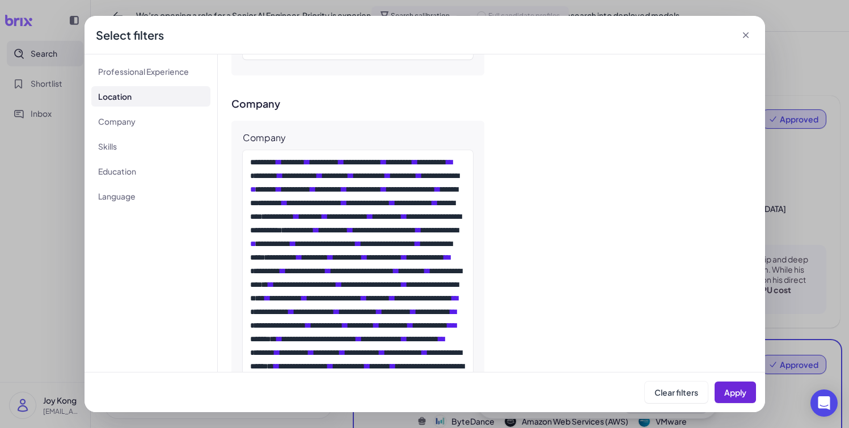
click at [744, 34] on icon at bounding box center [745, 35] width 11 height 11
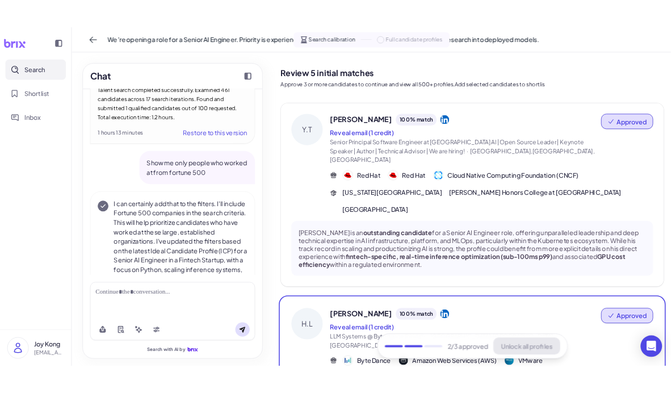
scroll to position [1809, 0]
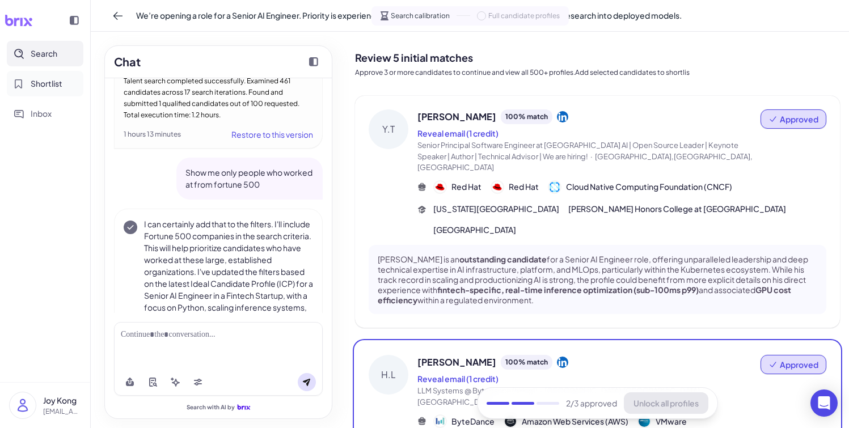
click at [53, 81] on span "Shortlist" at bounding box center [47, 84] width 32 height 12
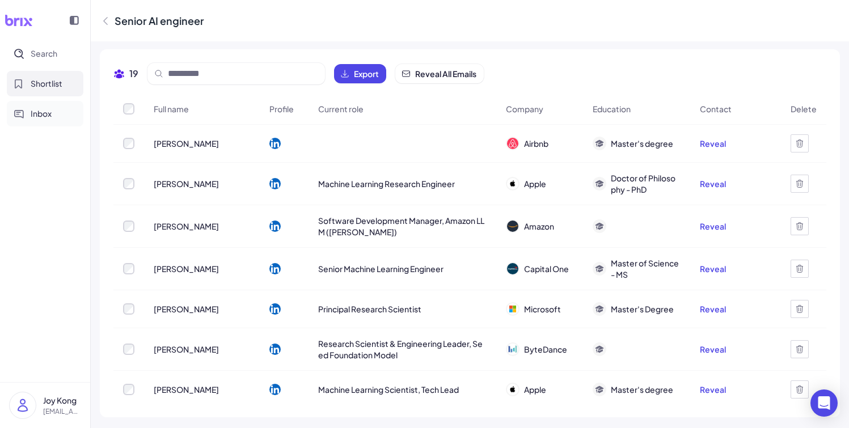
click at [50, 117] on span "Inbox" at bounding box center [41, 114] width 21 height 12
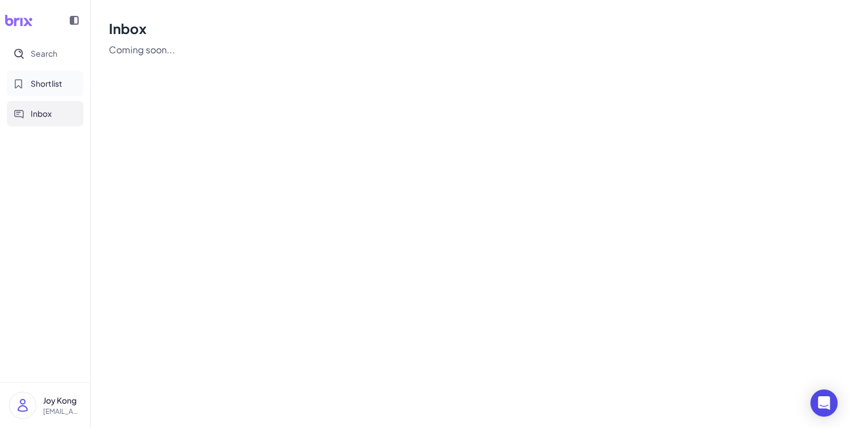
click at [50, 90] on button "Shortlist" at bounding box center [45, 84] width 77 height 26
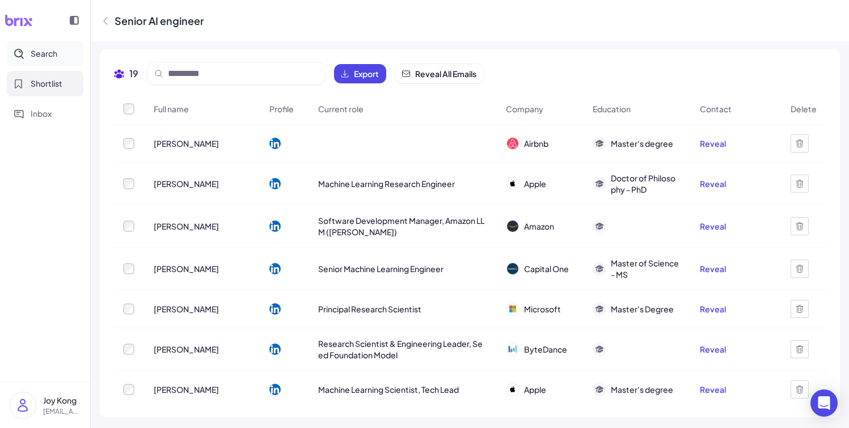
click at [51, 56] on span "Search" at bounding box center [44, 54] width 27 height 12
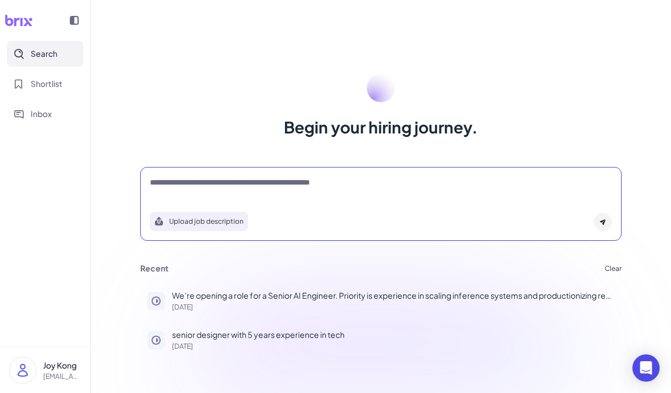
click at [303, 180] on textarea at bounding box center [381, 183] width 462 height 14
click at [285, 292] on p "We’re opening a role for a Senior AI Engineer. Priority is experience in scalin…" at bounding box center [393, 295] width 443 height 12
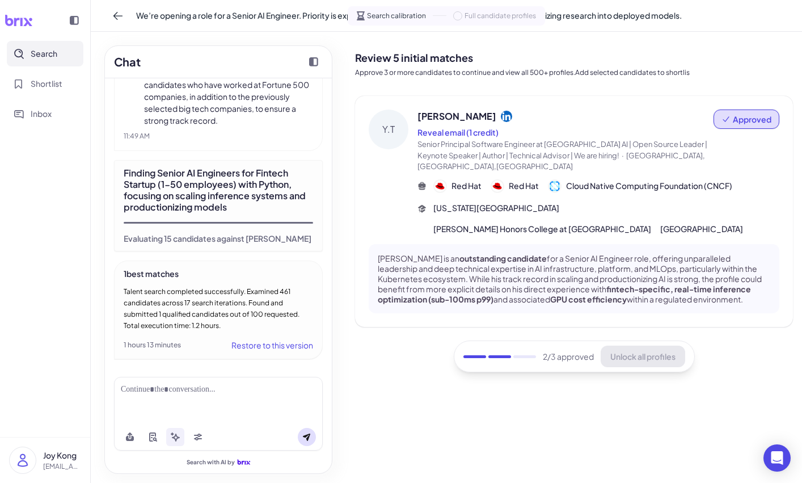
scroll to position [1860, 0]
click at [642, 180] on span "Cloud Native Computing Foundation (CNCF)" at bounding box center [649, 186] width 166 height 12
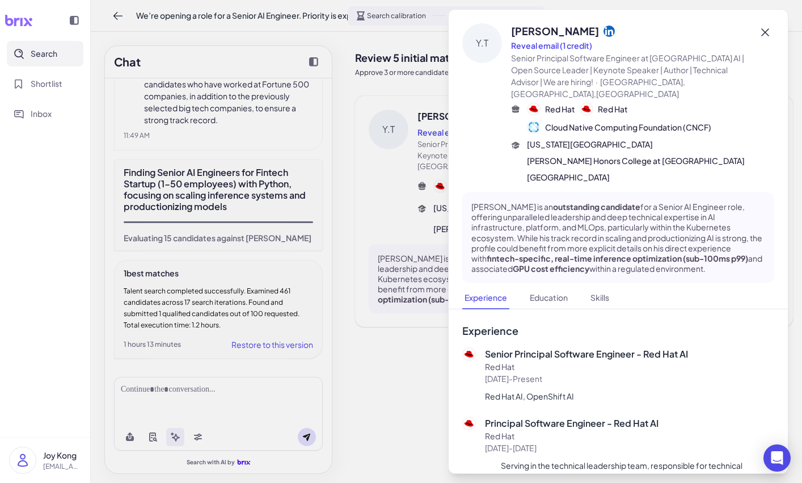
click at [768, 33] on icon at bounding box center [766, 33] width 14 height 14
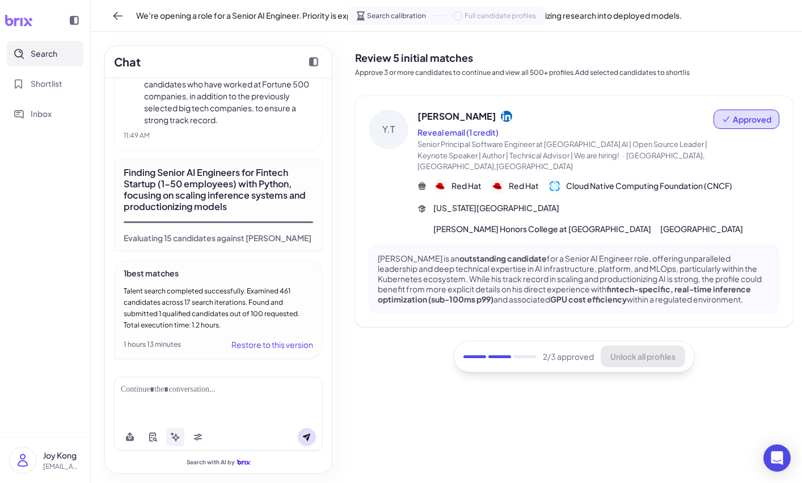
click at [536, 155] on span "Senior Principal Software Engineer at [GEOGRAPHIC_DATA] AI | Open Source Leader…" at bounding box center [563, 150] width 290 height 20
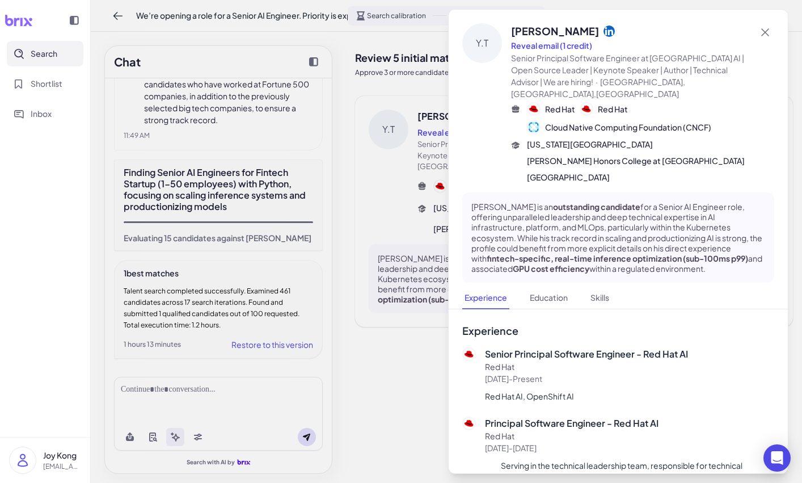
click at [398, 171] on div at bounding box center [401, 241] width 802 height 483
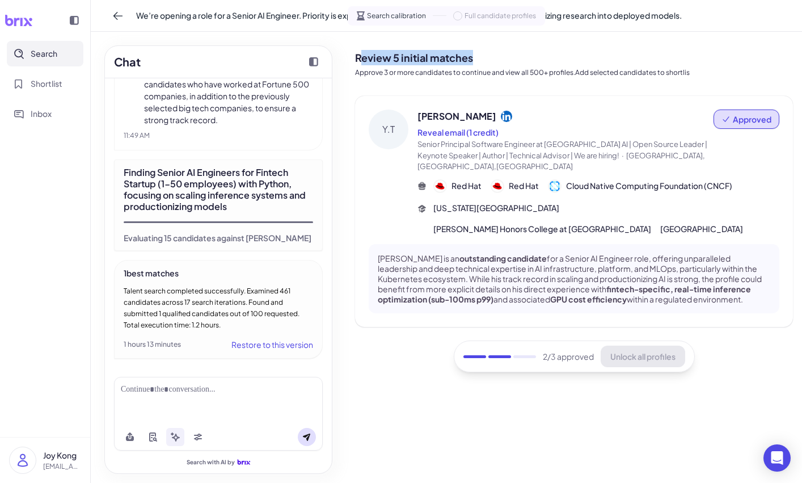
drag, startPoint x: 465, startPoint y: 56, endPoint x: 359, endPoint y: 56, distance: 106.1
click at [359, 56] on h2 "Review 5 initial matches" at bounding box center [574, 57] width 438 height 15
click at [356, 65] on div "Review 5 initial matches Approve 3 or more candidates to continue and view all …" at bounding box center [574, 61] width 438 height 41
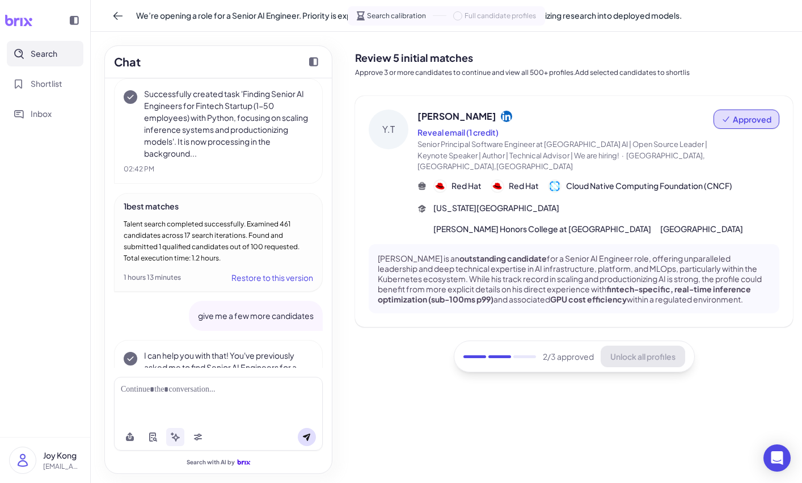
scroll to position [1174, 0]
drag, startPoint x: 199, startPoint y: 314, endPoint x: 321, endPoint y: 323, distance: 122.3
click at [321, 323] on div "give me a few more candidates" at bounding box center [256, 314] width 134 height 30
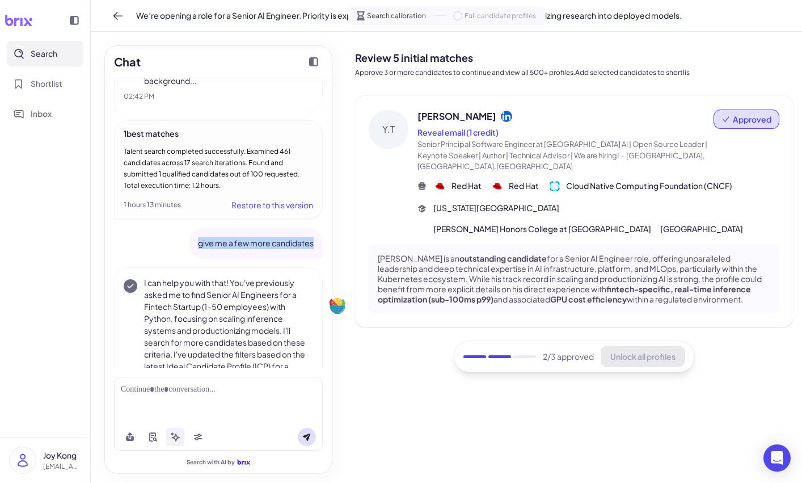
scroll to position [1271, 0]
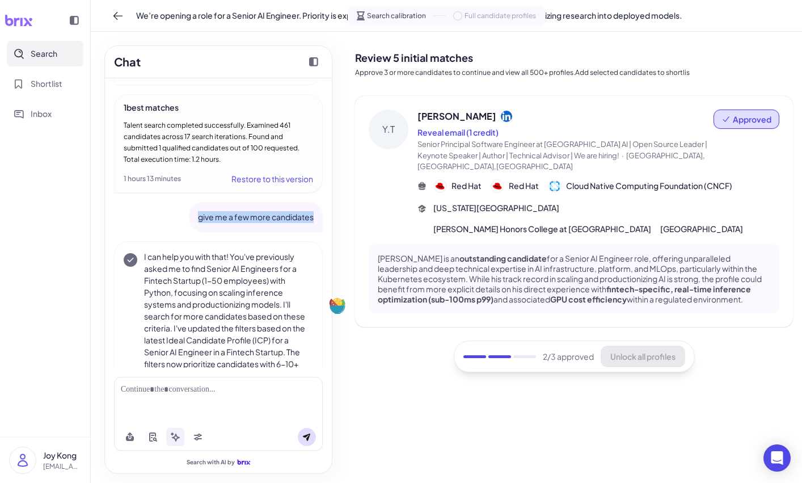
click at [622, 119] on div "[PERSON_NAME]" at bounding box center [566, 116] width 296 height 14
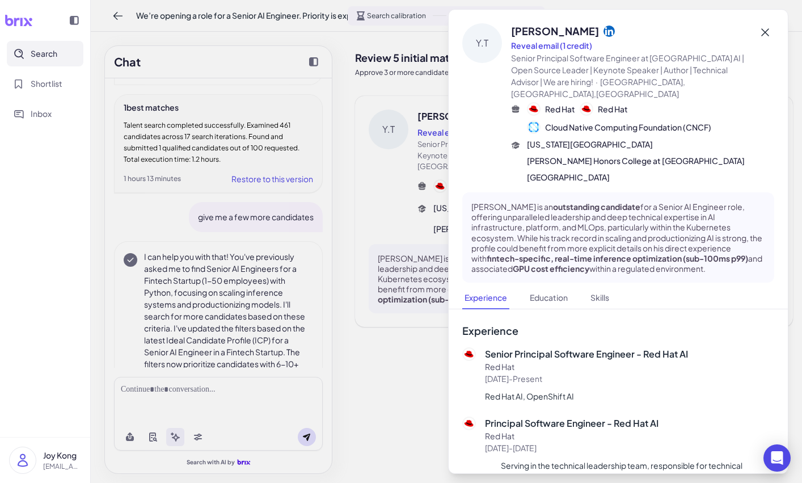
click at [767, 31] on icon at bounding box center [765, 32] width 8 height 8
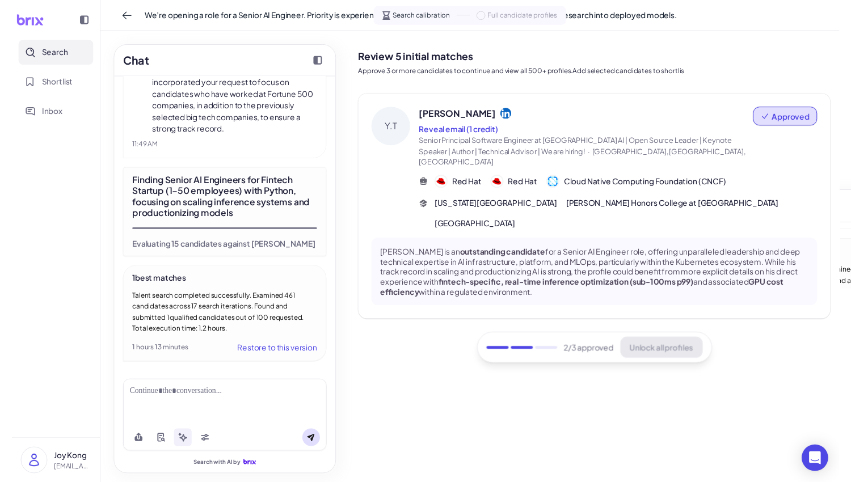
scroll to position [1860, 0]
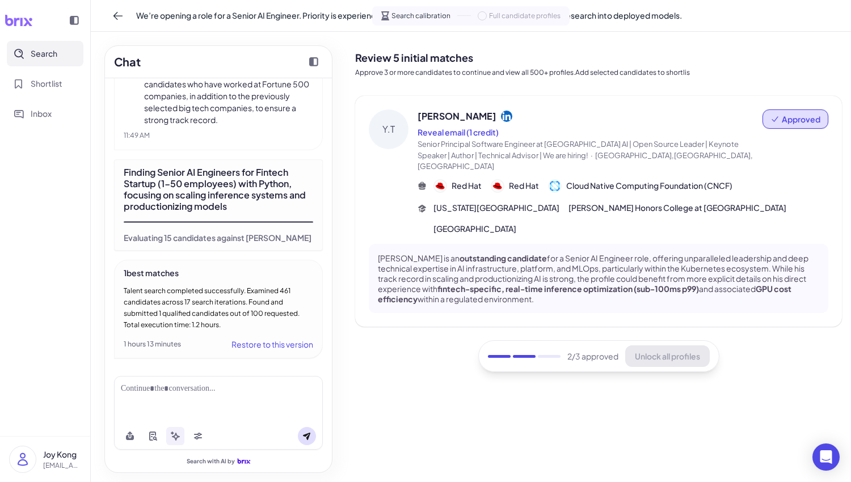
click at [698, 180] on span "Cloud Native Computing Foundation (CNCF)" at bounding box center [649, 186] width 166 height 12
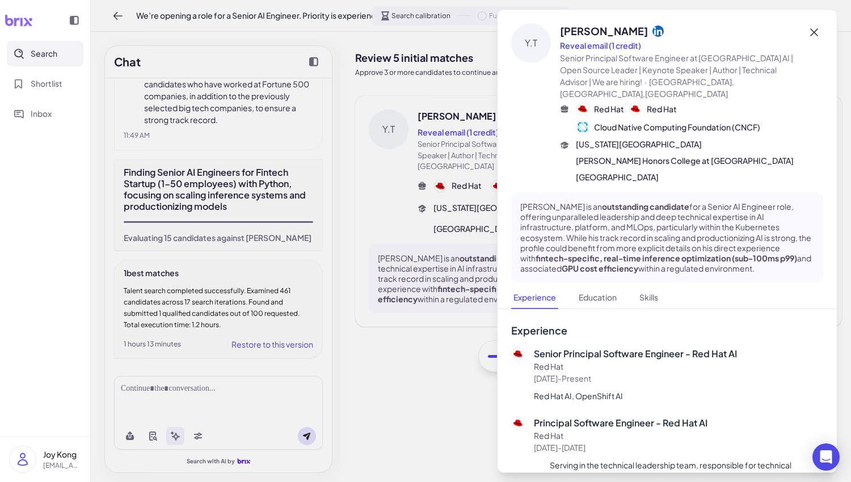
click at [810, 36] on icon at bounding box center [814, 33] width 14 height 14
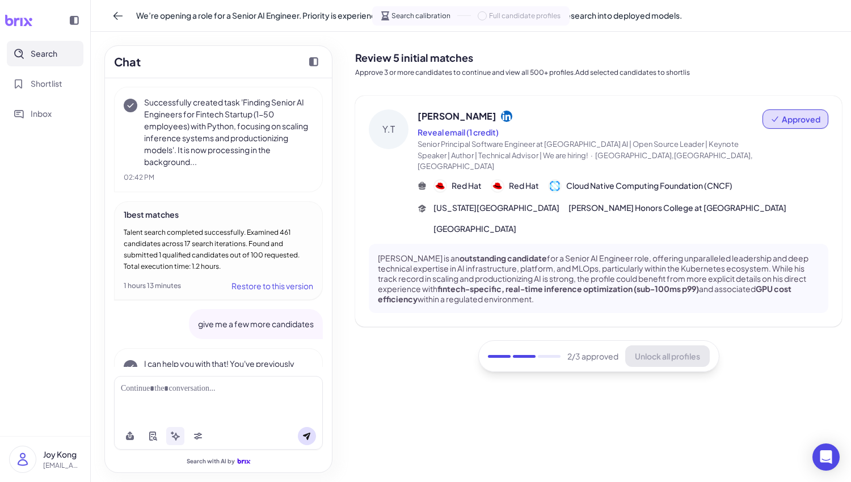
scroll to position [1153, 0]
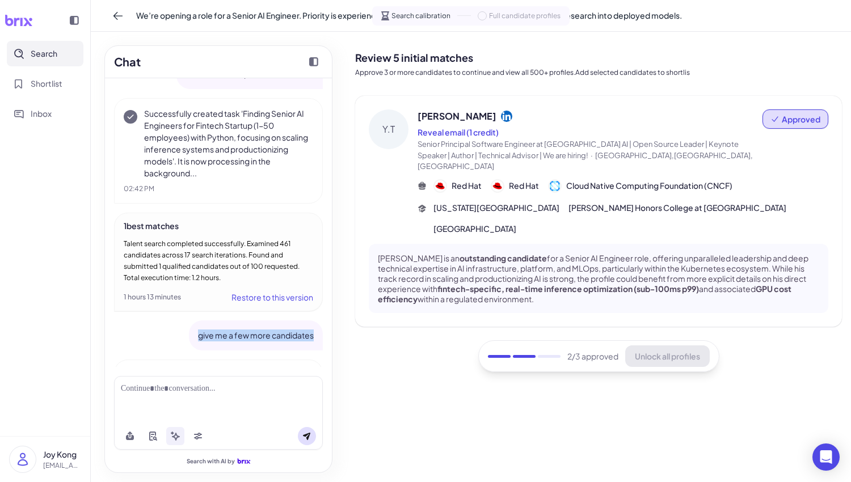
drag, startPoint x: 199, startPoint y: 335, endPoint x: 322, endPoint y: 335, distance: 122.5
click at [322, 335] on div "give me a few more candidates" at bounding box center [256, 336] width 134 height 30
copy p "give me a few more candidates"
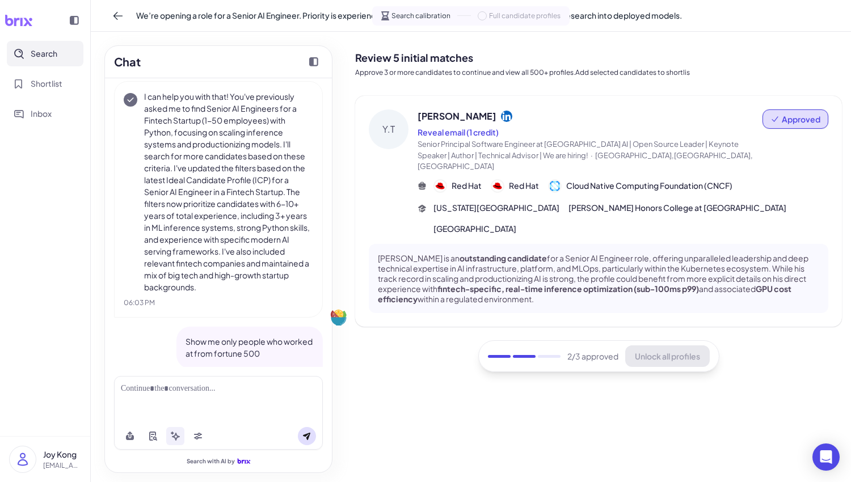
scroll to position [1457, 0]
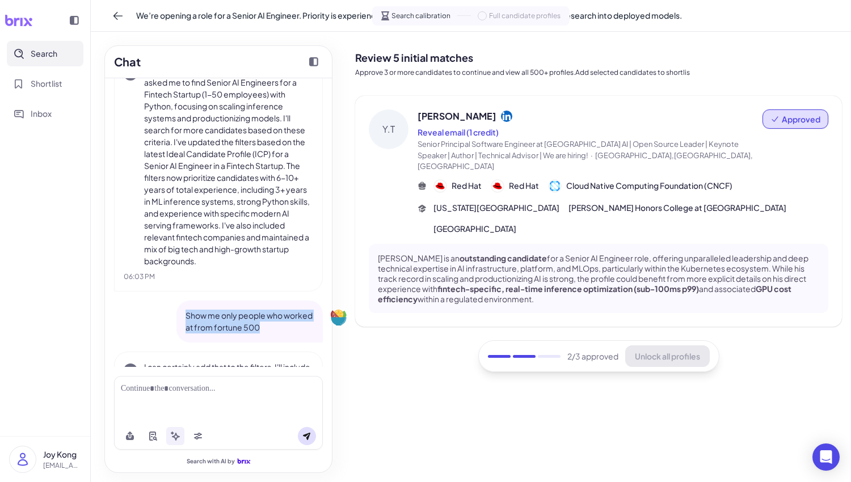
drag, startPoint x: 239, startPoint y: 326, endPoint x: 185, endPoint y: 314, distance: 55.2
click at [186, 314] on p "Show me only people who worked at from fortune 500" at bounding box center [250, 322] width 128 height 24
copy p "Show me only people who worked at from fortune 500"
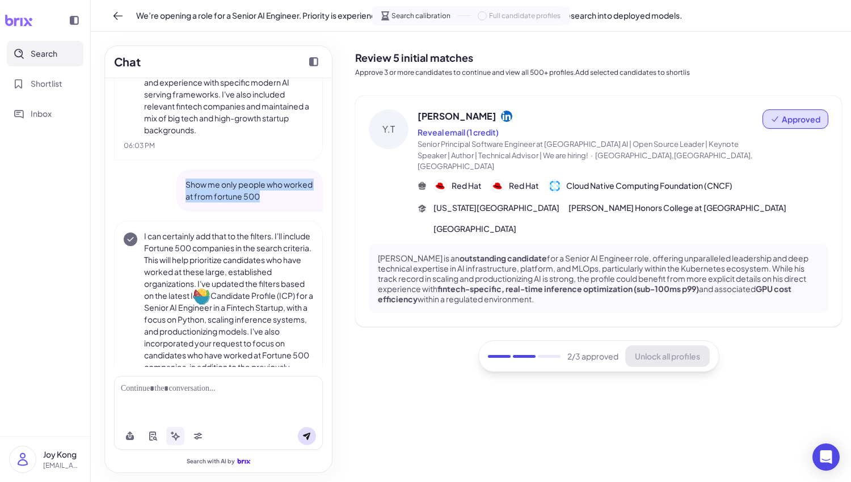
scroll to position [1640, 0]
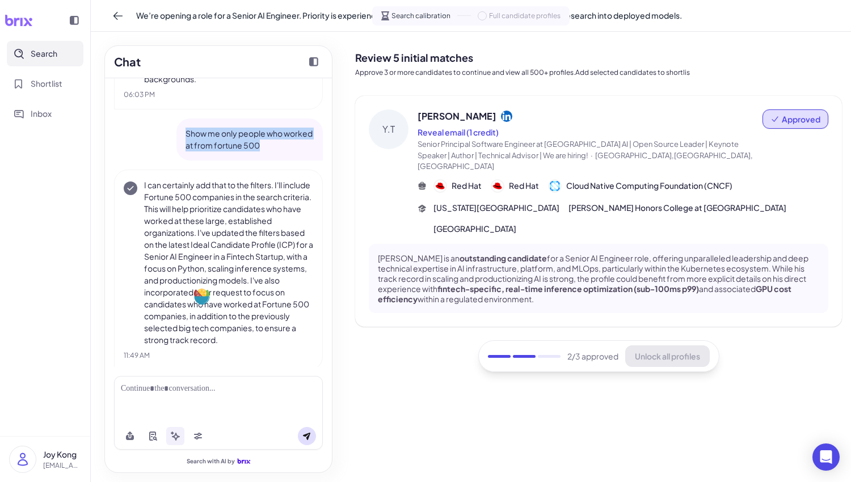
click at [258, 203] on p "I can certainly add that to the filters. I'll include Fortune 500 companies in …" at bounding box center [228, 262] width 169 height 167
click at [188, 388] on div at bounding box center [218, 389] width 195 height 12
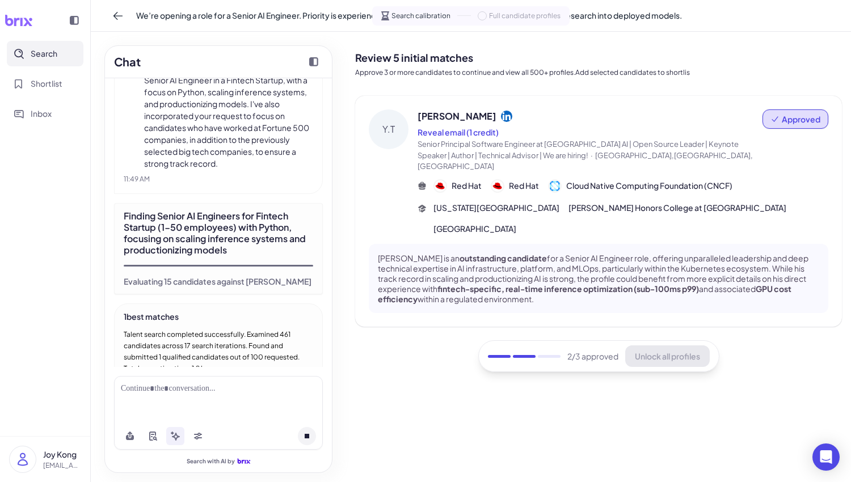
scroll to position [1911, 0]
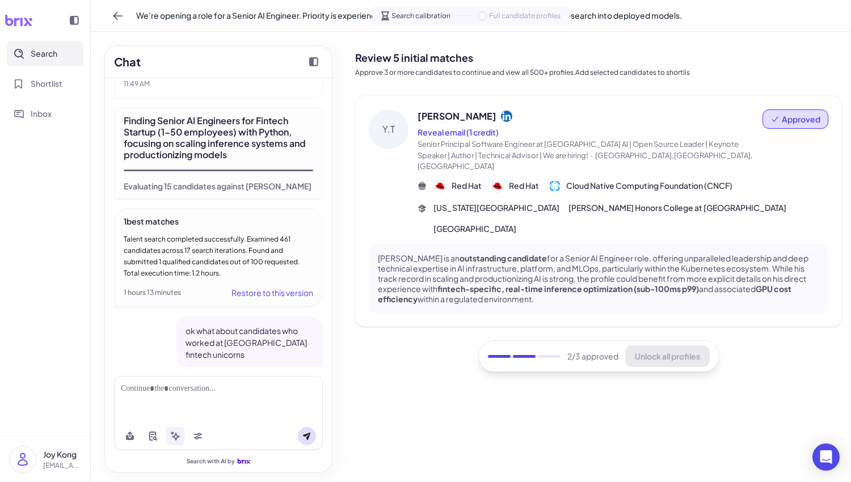
click at [458, 106] on div "Y.T Yuan Tang Reveal email (1 credit) Senior Principal Software Engineer at Red…" at bounding box center [598, 211] width 487 height 231
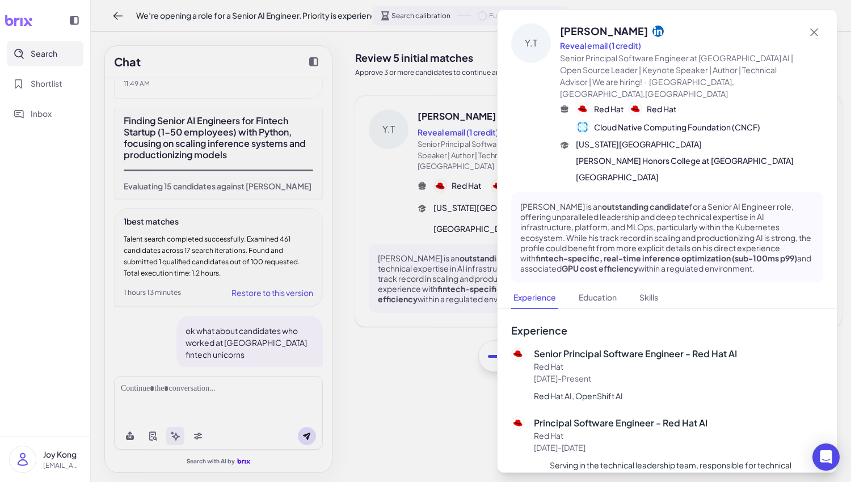
click at [458, 106] on div at bounding box center [425, 241] width 851 height 482
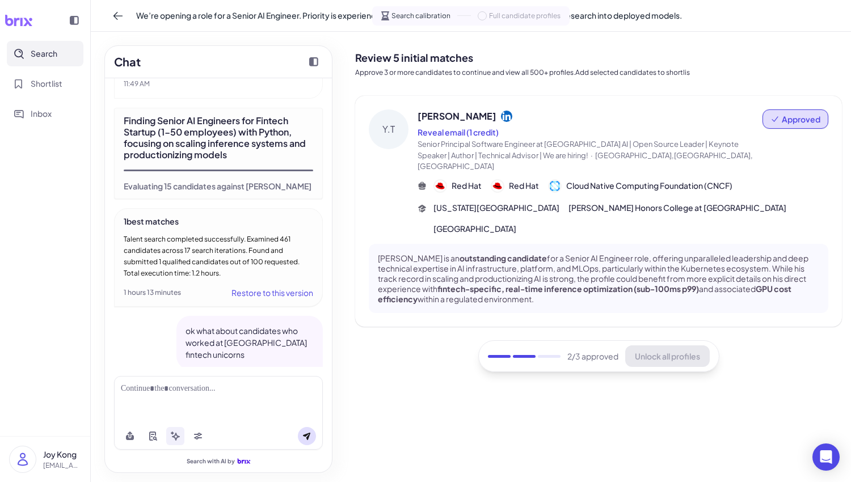
click at [800, 125] on button "Approved" at bounding box center [795, 118] width 66 height 19
click at [797, 146] on button "Undo approval" at bounding box center [783, 148] width 82 height 21
click at [741, 123] on span "Reject" at bounding box center [741, 118] width 34 height 11
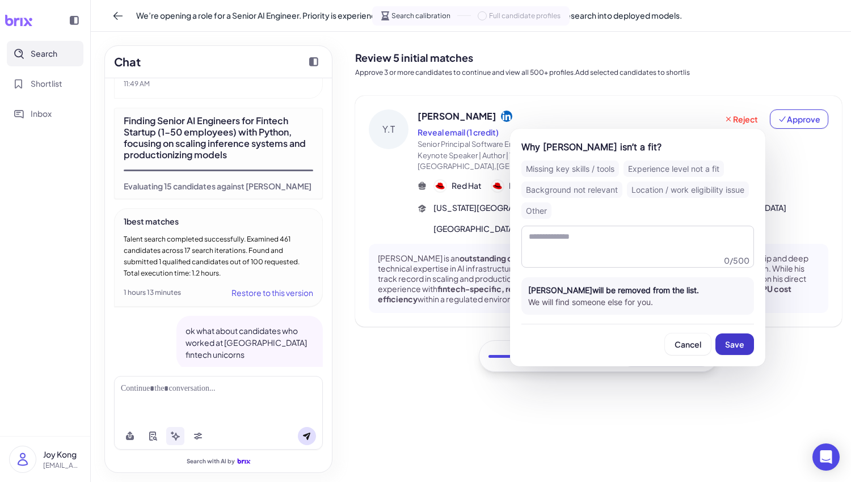
click at [744, 349] on button "Save" at bounding box center [734, 345] width 39 height 22
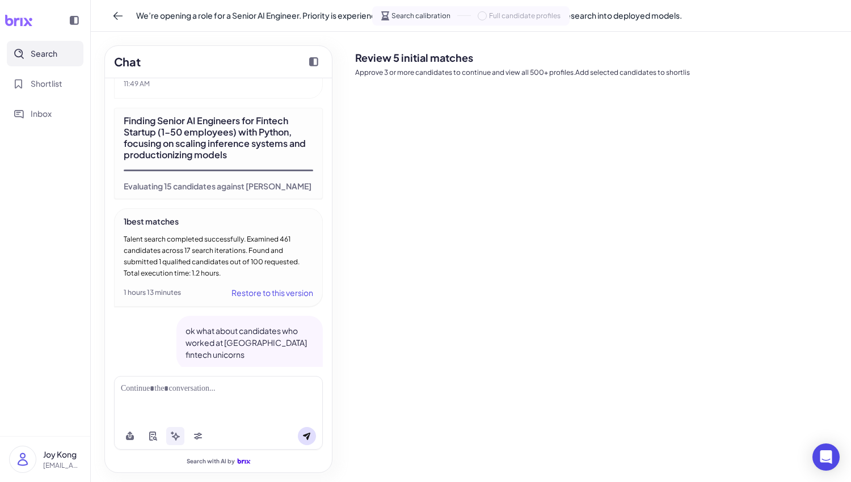
scroll to position [1890, 0]
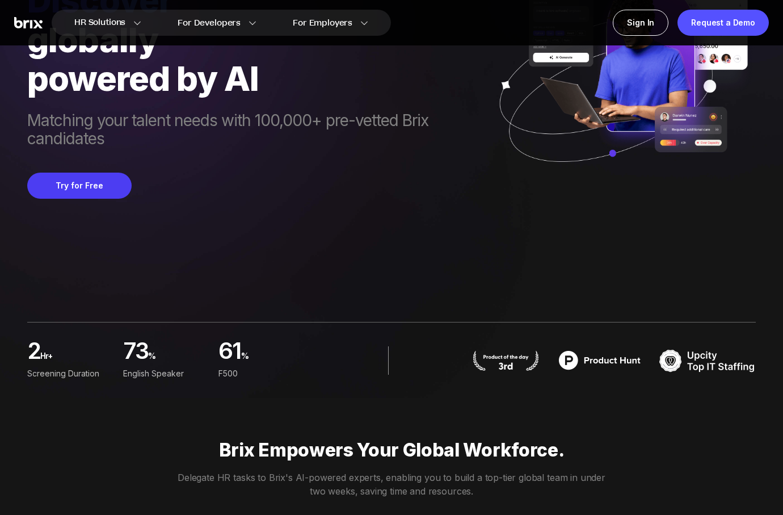
scroll to position [296, 0]
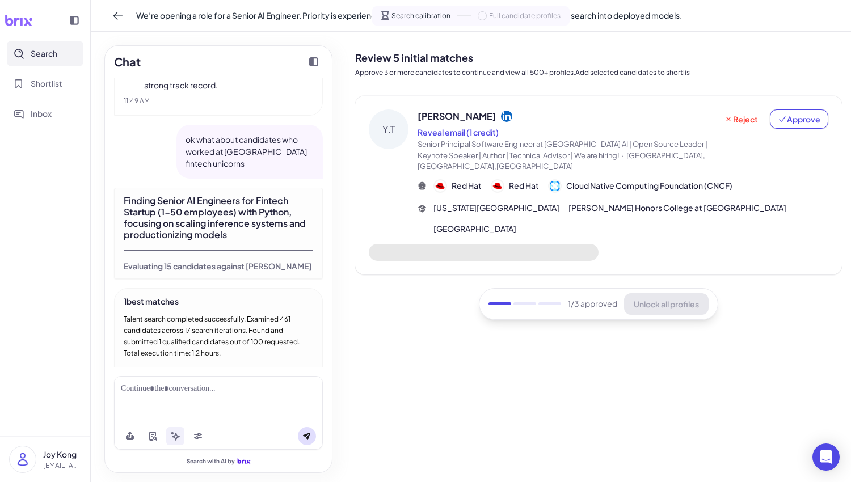
scroll to position [1911, 0]
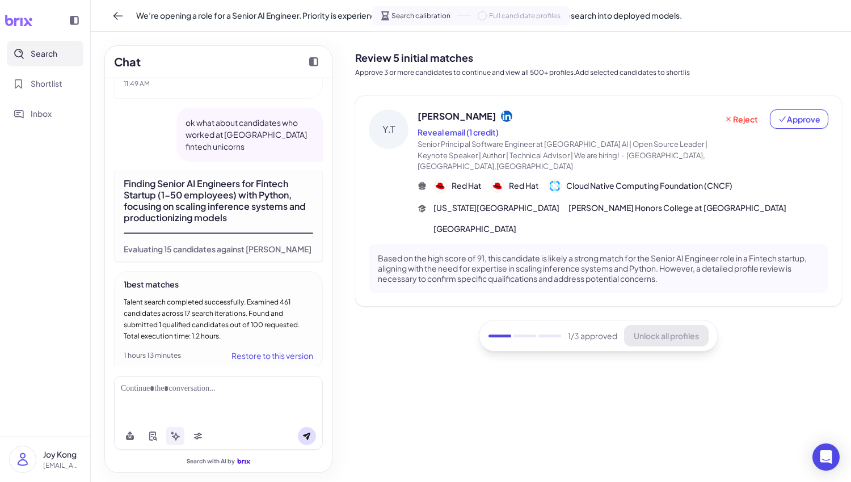
click at [791, 253] on p "Based on the high score of 91, this candidate is likely a strong match for the …" at bounding box center [598, 268] width 441 height 31
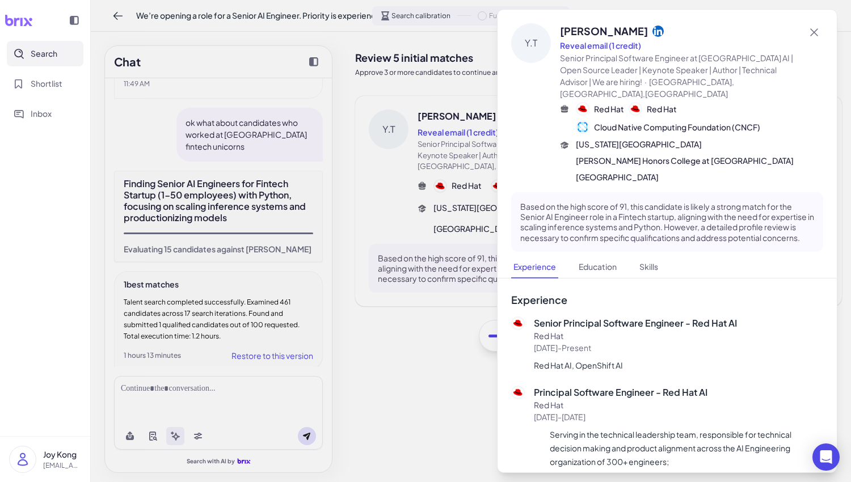
click at [458, 153] on div at bounding box center [425, 241] width 851 height 482
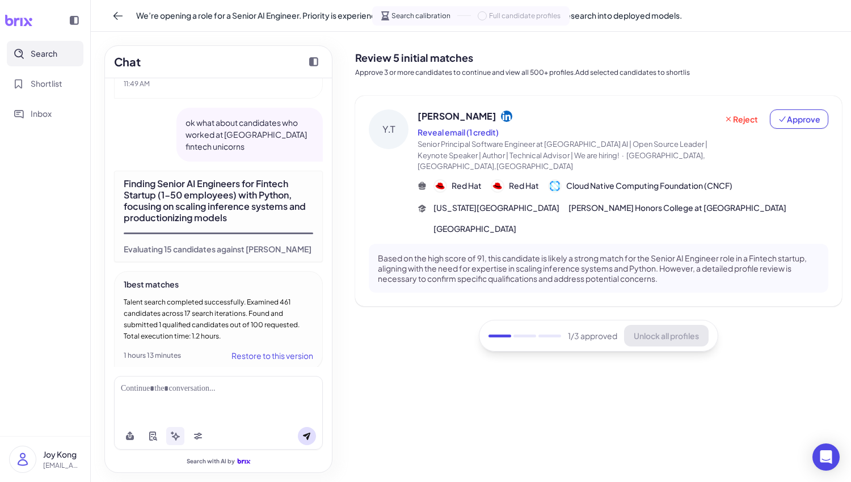
click at [495, 180] on img at bounding box center [497, 185] width 11 height 11
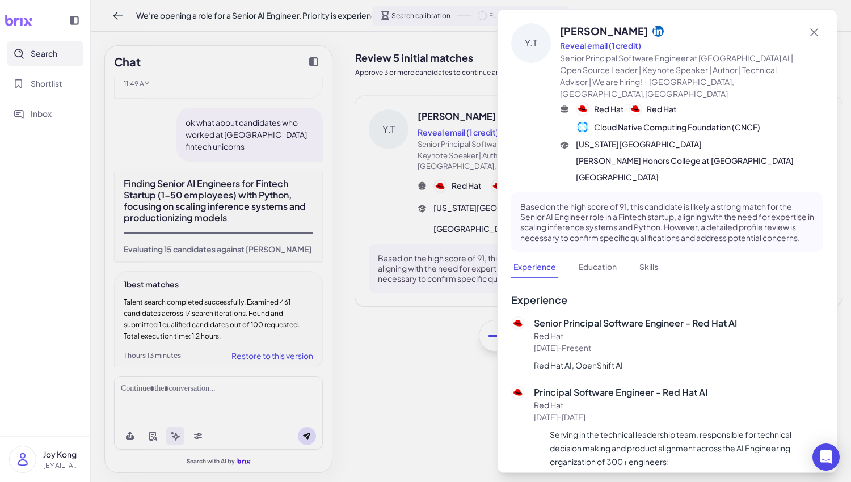
click at [466, 179] on div at bounding box center [425, 241] width 851 height 482
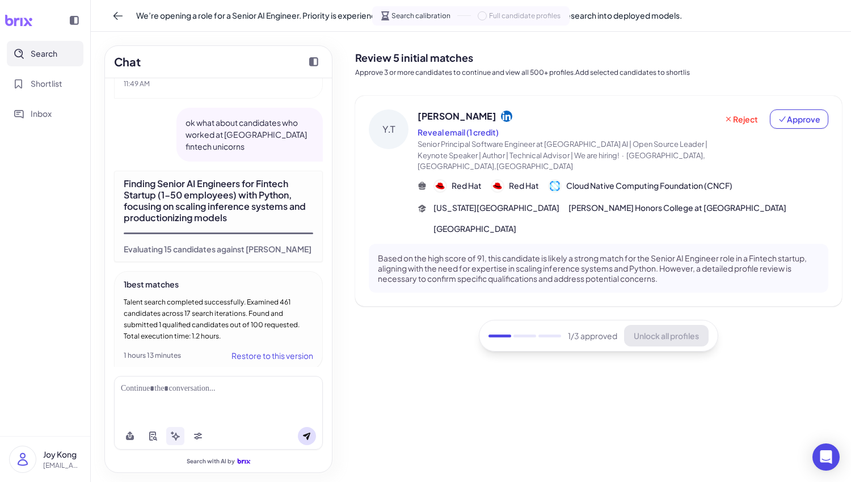
click at [440, 180] on img at bounding box center [440, 185] width 11 height 11
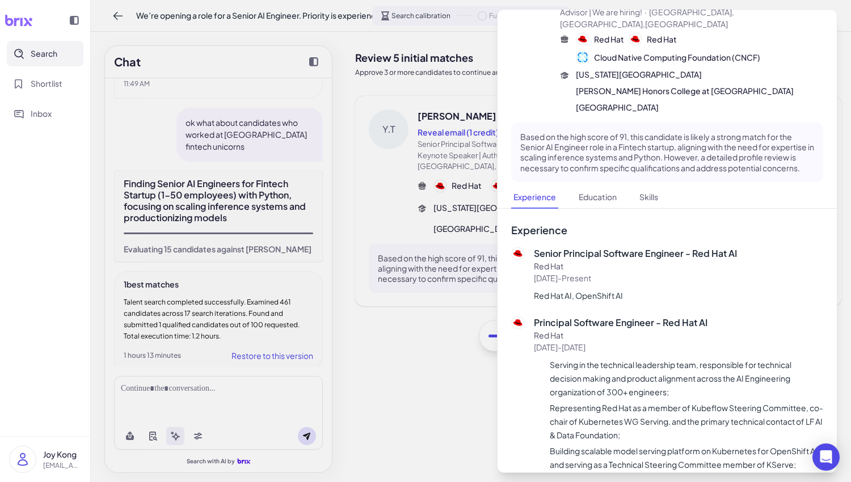
scroll to position [73, 0]
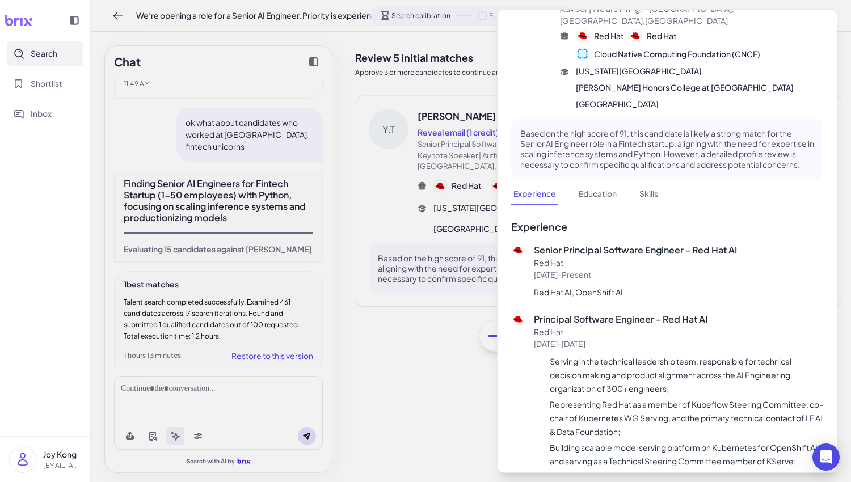
click at [490, 328] on div at bounding box center [425, 241] width 851 height 482
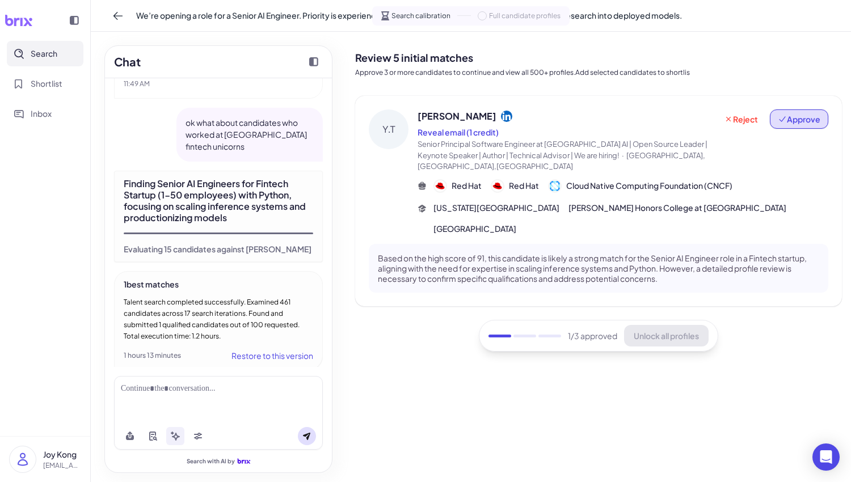
click at [808, 123] on span "Approve" at bounding box center [799, 118] width 43 height 11
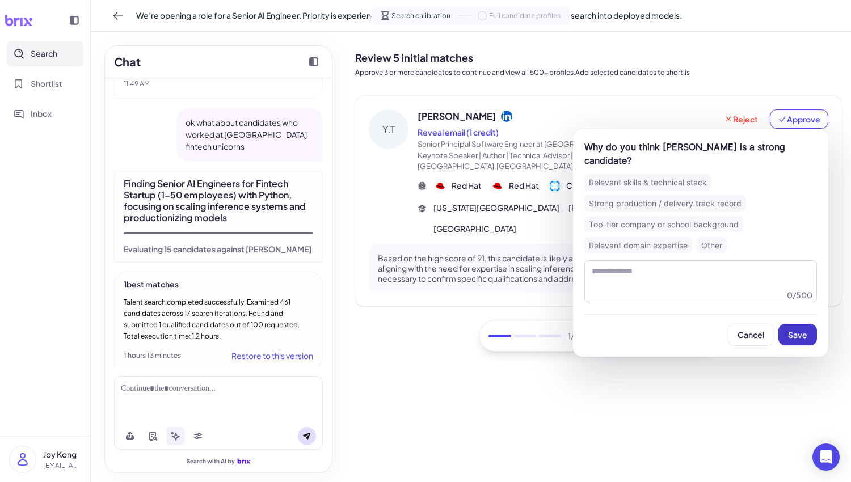
click at [802, 330] on span "Save" at bounding box center [797, 335] width 19 height 10
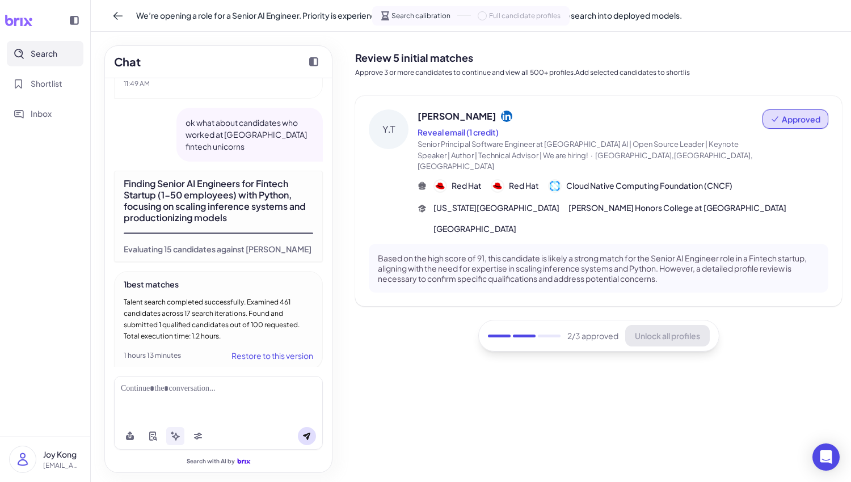
click at [585, 134] on div "Reveal email (1 credit)" at bounding box center [590, 132] width 345 height 14
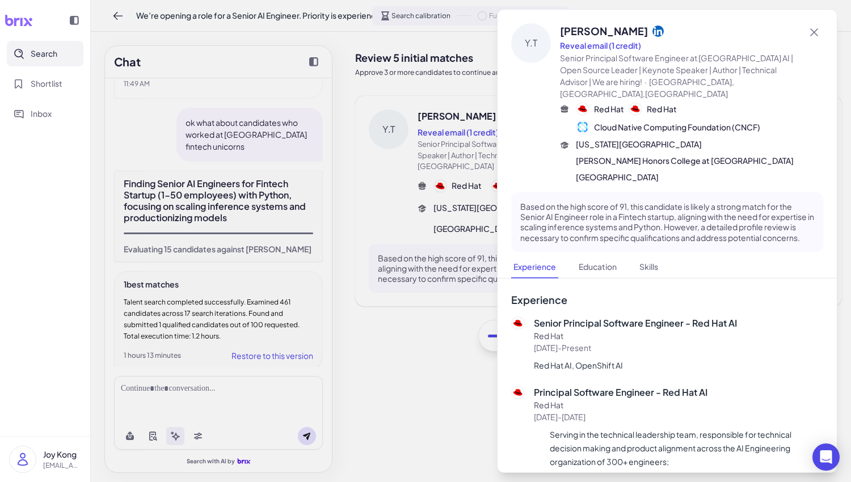
click at [585, 138] on span "[US_STATE][GEOGRAPHIC_DATA]" at bounding box center [639, 144] width 126 height 12
click at [815, 31] on icon at bounding box center [814, 32] width 8 height 8
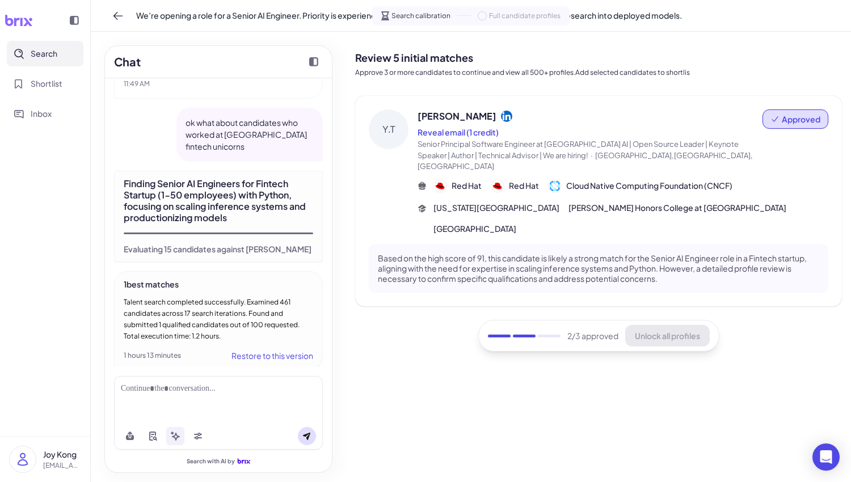
click at [774, 124] on span "Approved" at bounding box center [795, 118] width 50 height 11
click at [623, 244] on div "Based on the high score of 91, this candidate is likely a strong match for the …" at bounding box center [599, 268] width 460 height 49
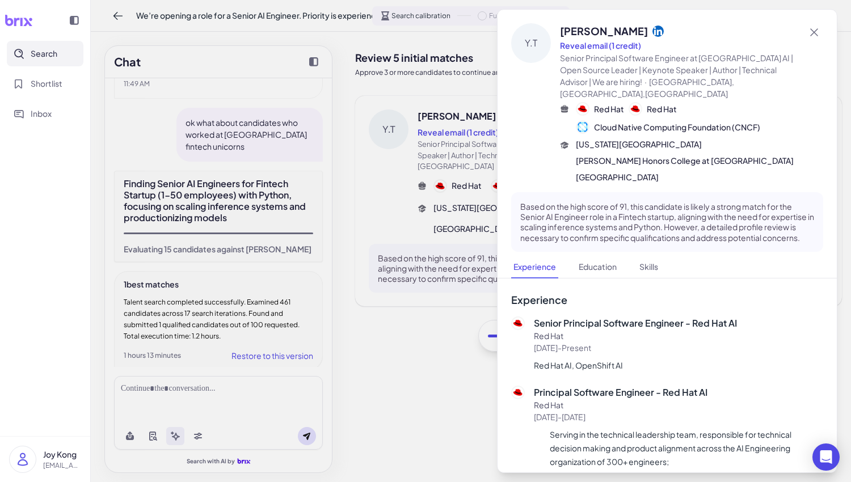
click at [473, 309] on div at bounding box center [425, 241] width 851 height 482
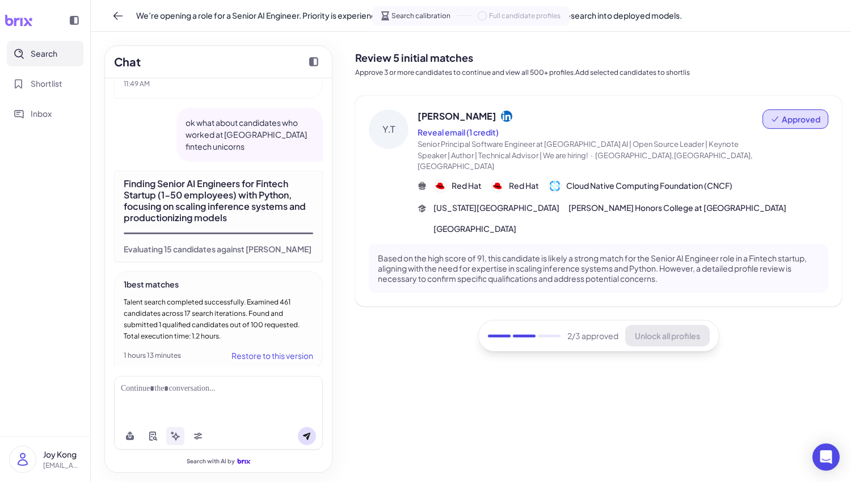
click at [171, 392] on div at bounding box center [218, 389] width 195 height 12
click at [795, 119] on span "Approved" at bounding box center [801, 118] width 39 height 11
click at [795, 146] on button "Undo approval" at bounding box center [783, 148] width 82 height 21
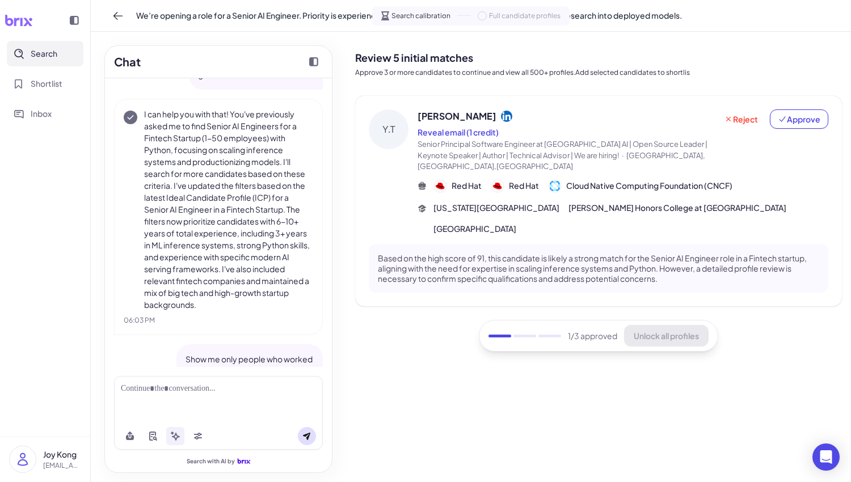
scroll to position [1490, 0]
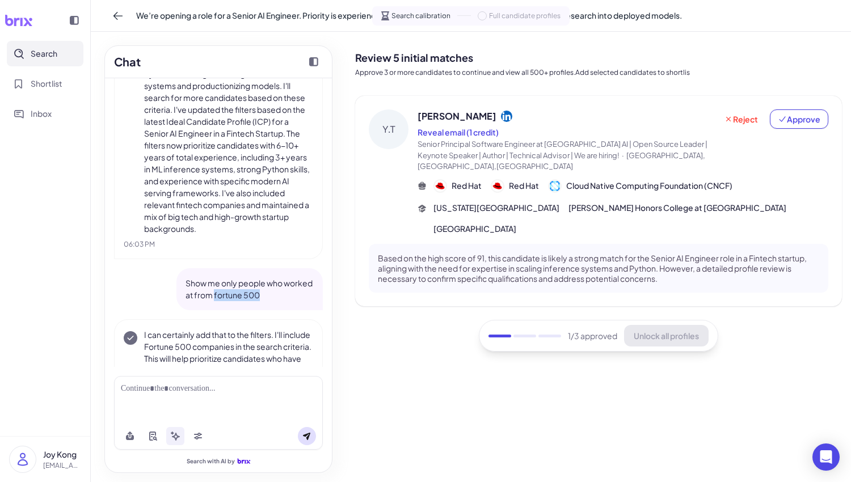
drag, startPoint x: 262, startPoint y: 294, endPoint x: 214, endPoint y: 292, distance: 48.3
click at [214, 292] on p "Show me only people who worked at from fortune 500" at bounding box center [250, 289] width 128 height 24
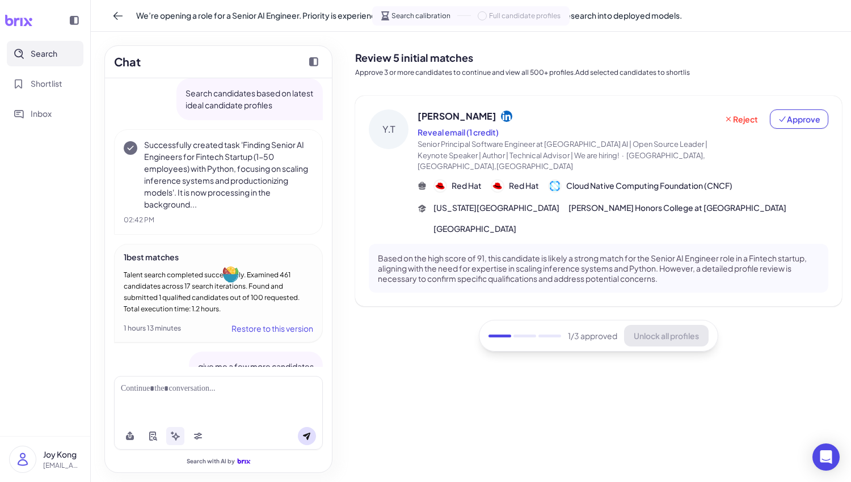
scroll to position [1234, 0]
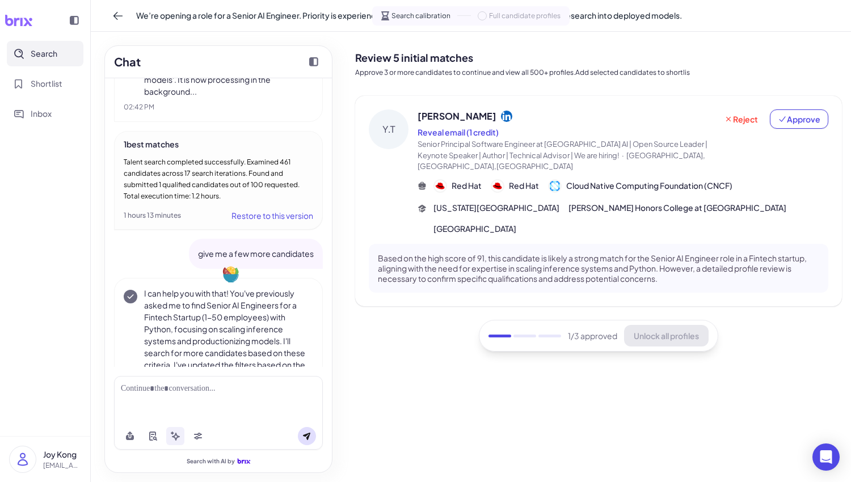
click at [277, 252] on p "give me a few more candidates" at bounding box center [256, 254] width 116 height 12
drag, startPoint x: 198, startPoint y: 254, endPoint x: 317, endPoint y: 252, distance: 118.6
click at [317, 252] on div "give me a few more candidates" at bounding box center [256, 254] width 134 height 30
copy p "give me a few more candidates"
click at [173, 395] on div at bounding box center [218, 399] width 209 height 47
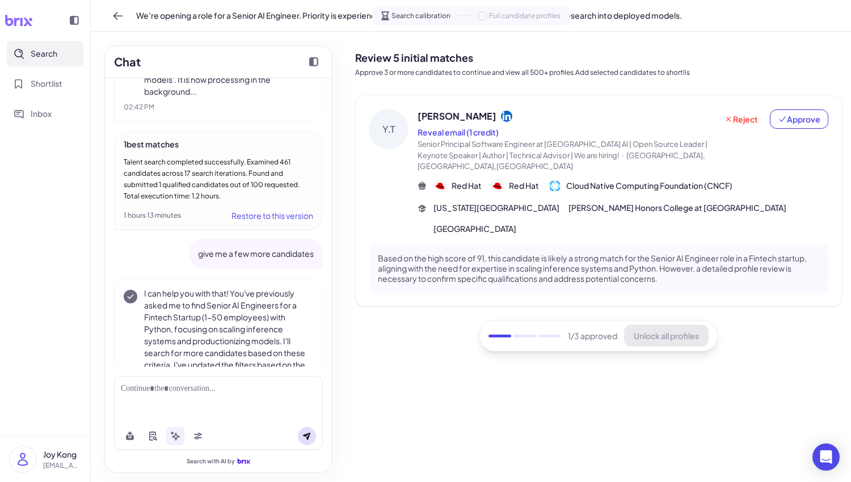
click at [173, 394] on div at bounding box center [218, 389] width 195 height 12
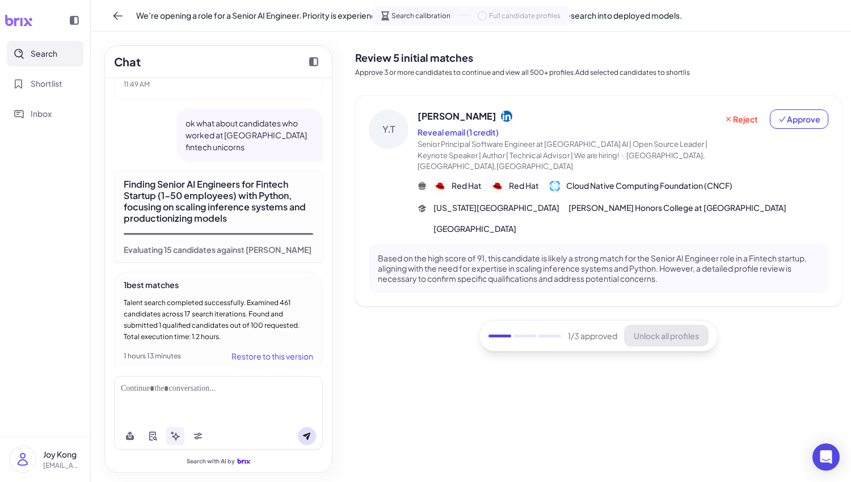
scroll to position [1950, 0]
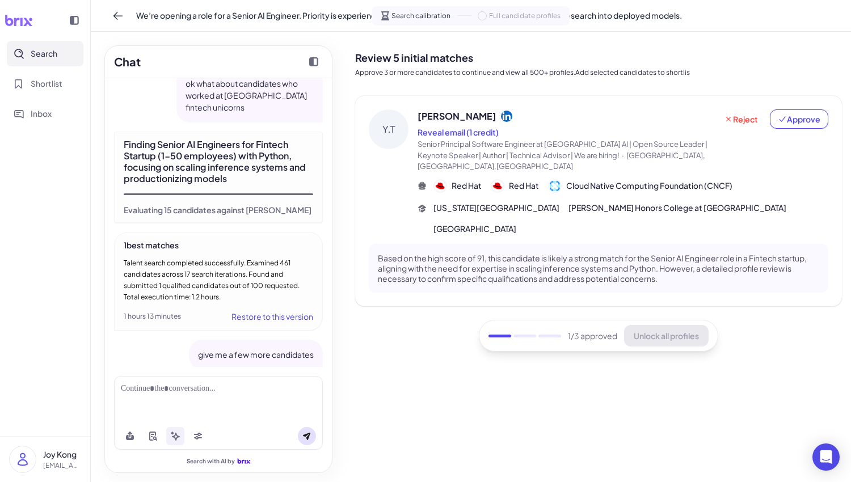
click at [308, 437] on icon at bounding box center [306, 436] width 7 height 7
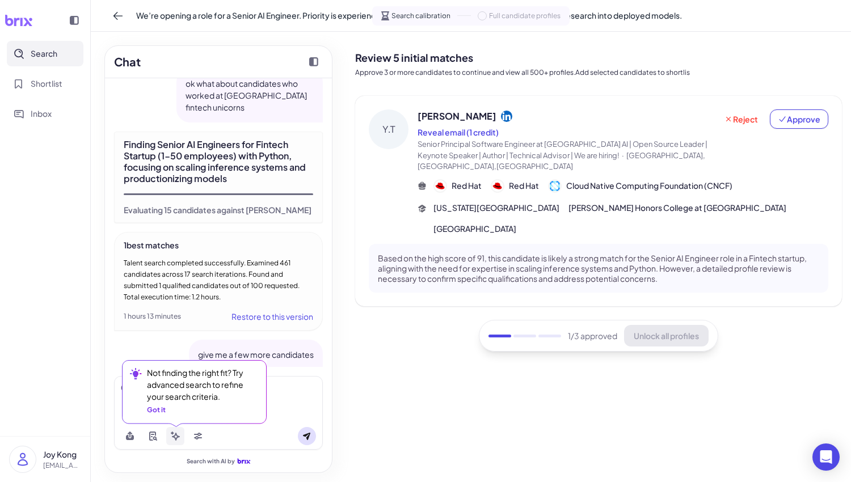
click at [171, 439] on icon at bounding box center [175, 436] width 9 height 9
click at [176, 436] on icon at bounding box center [175, 436] width 9 height 9
click at [176, 433] on icon at bounding box center [175, 436] width 9 height 9
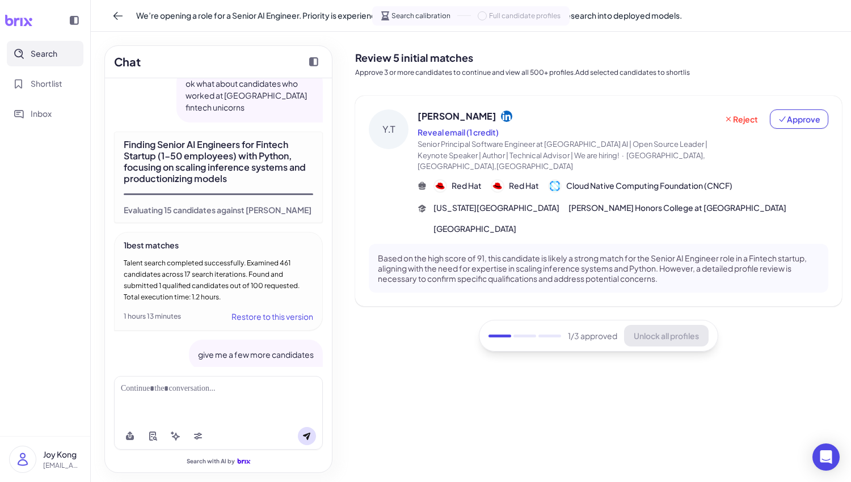
click at [225, 386] on div at bounding box center [218, 389] width 195 height 12
drag, startPoint x: 199, startPoint y: 343, endPoint x: 330, endPoint y: 347, distance: 131.7
click at [330, 347] on div "We’re opening a role for a Senior AI Engineer. Priority is experience in scalin…" at bounding box center [218, 222] width 227 height 289
drag, startPoint x: 199, startPoint y: 343, endPoint x: 319, endPoint y: 343, distance: 120.3
click at [319, 343] on div "give me a few more candidates" at bounding box center [256, 355] width 134 height 30
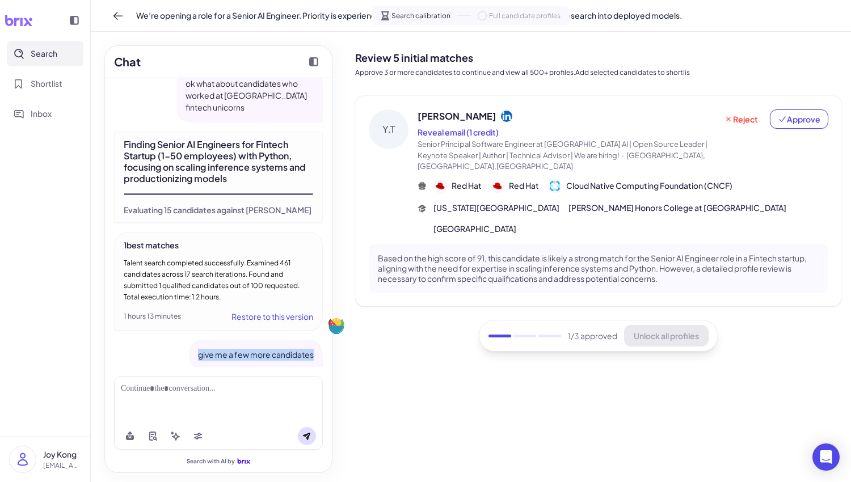
copy p "give me a few more candidates"
click at [200, 377] on div at bounding box center [218, 399] width 209 height 47
click at [205, 388] on div at bounding box center [218, 389] width 195 height 12
click at [314, 443] on div at bounding box center [218, 436] width 209 height 27
drag, startPoint x: 309, startPoint y: 436, endPoint x: 314, endPoint y: 448, distance: 13.0
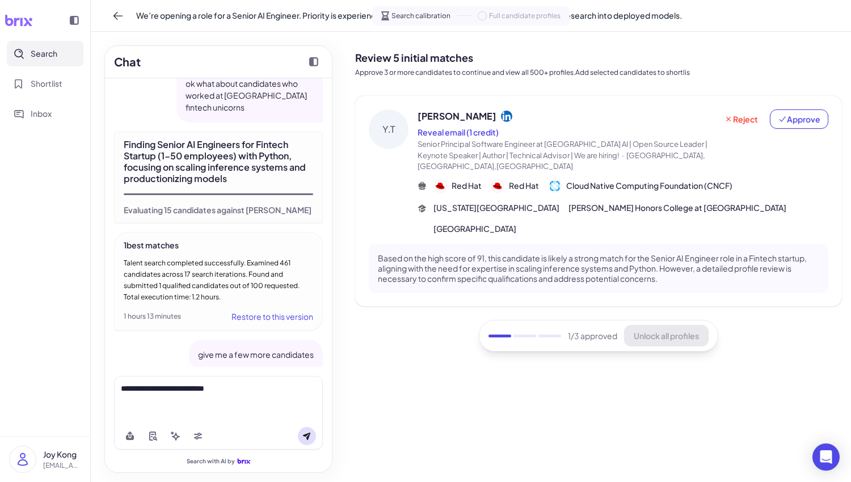
click at [309, 436] on icon at bounding box center [306, 436] width 9 height 9
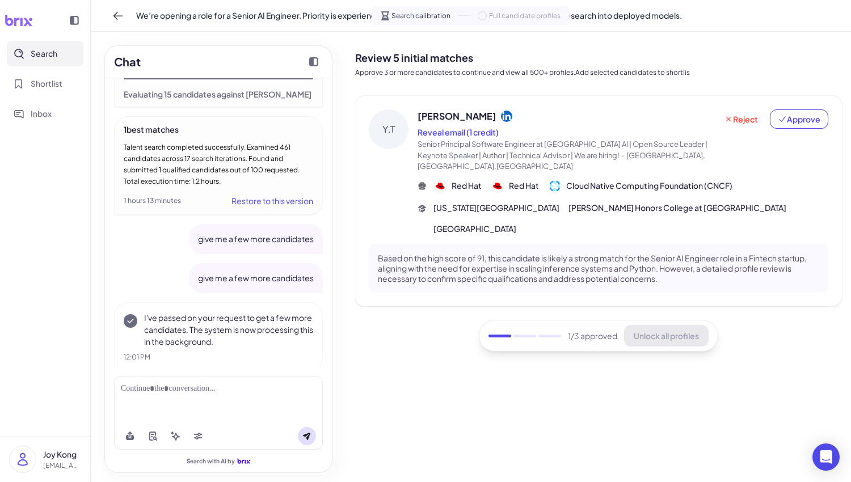
scroll to position [2068, 0]
click at [224, 397] on div at bounding box center [218, 399] width 209 height 47
click at [224, 387] on div at bounding box center [218, 389] width 195 height 12
click at [308, 439] on icon at bounding box center [306, 436] width 9 height 9
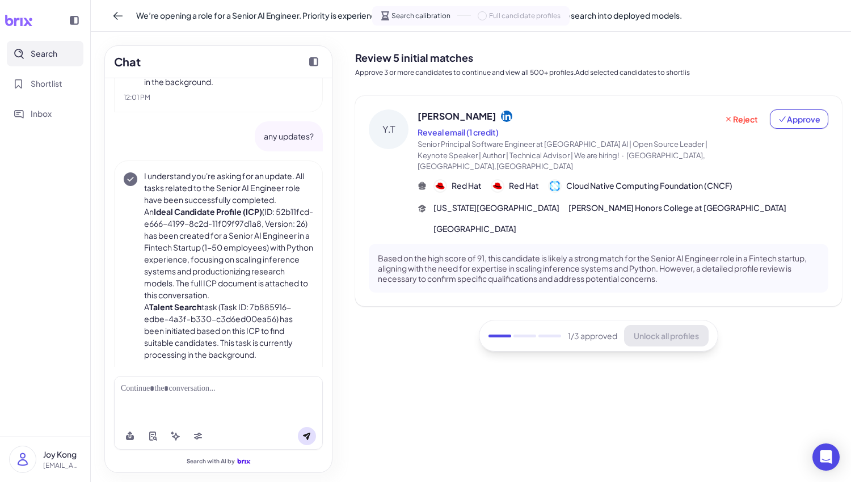
scroll to position [2341, 0]
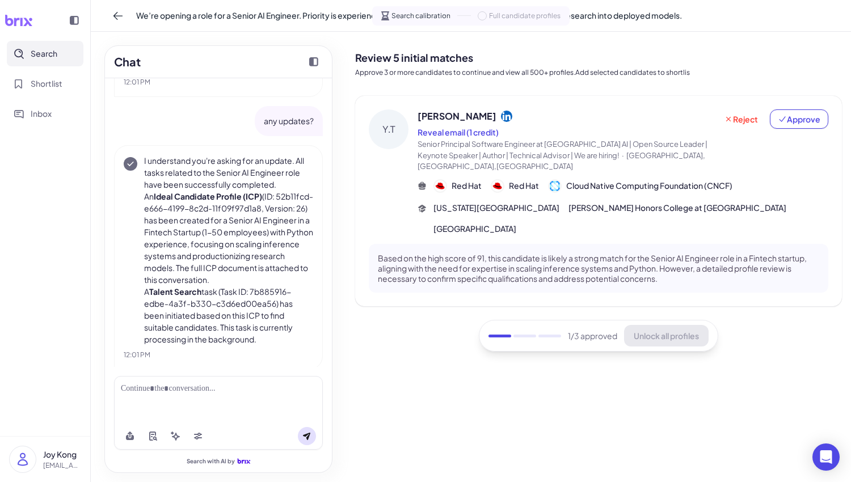
drag, startPoint x: 267, startPoint y: 332, endPoint x: 137, endPoint y: 153, distance: 221.3
click at [137, 155] on div "I understand you're asking for an update. All tasks related to the Senior AI En…" at bounding box center [218, 250] width 189 height 191
click at [167, 169] on p "I understand you're asking for an update. All tasks related to the Senior AI En…" at bounding box center [228, 173] width 169 height 36
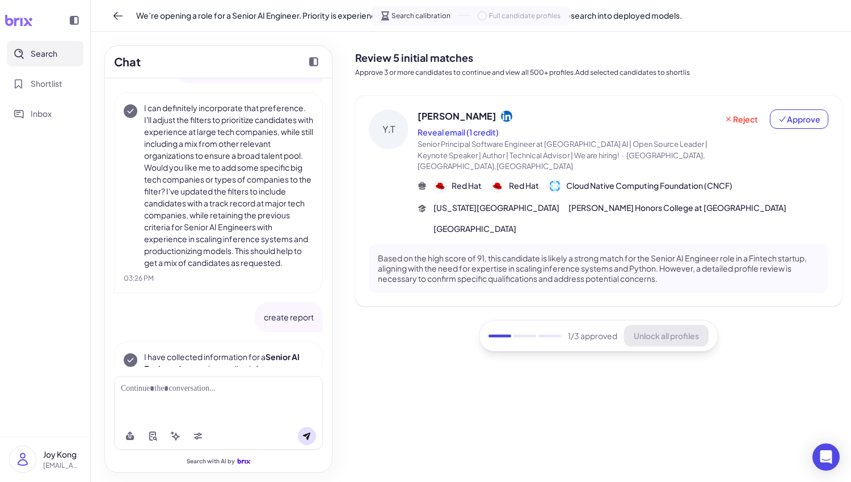
scroll to position [0, 0]
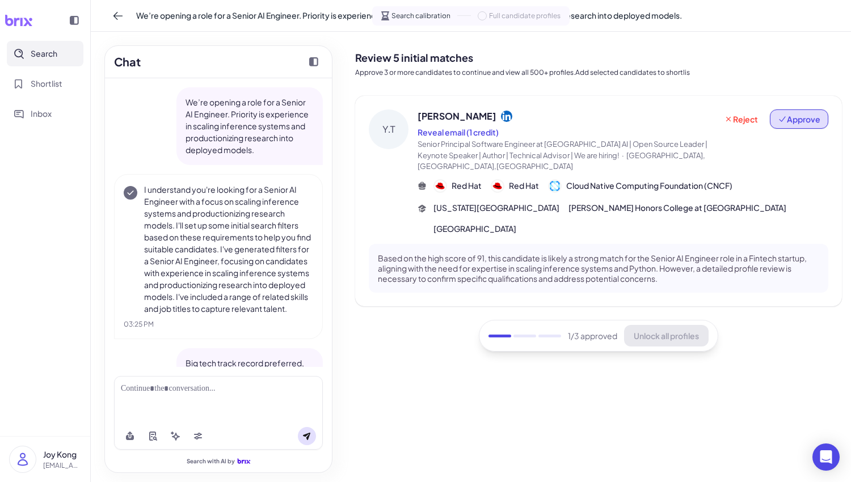
click at [795, 127] on button "Approve" at bounding box center [799, 118] width 58 height 19
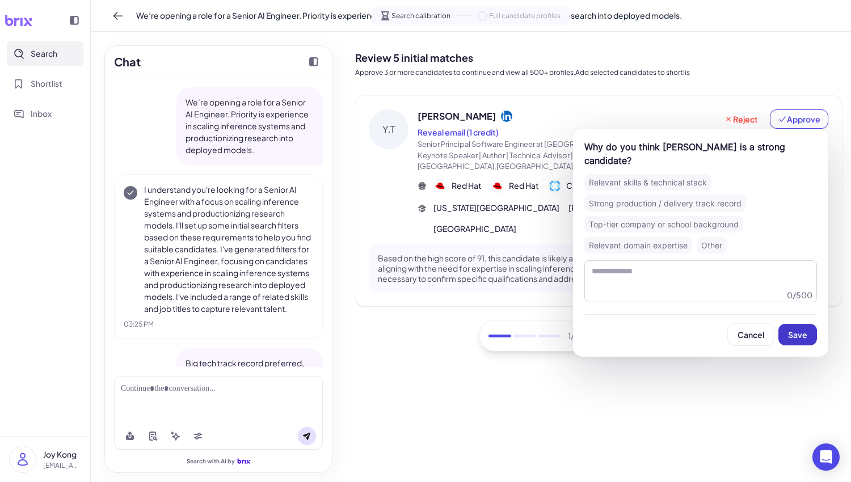
click at [795, 330] on span "Save" at bounding box center [797, 335] width 19 height 10
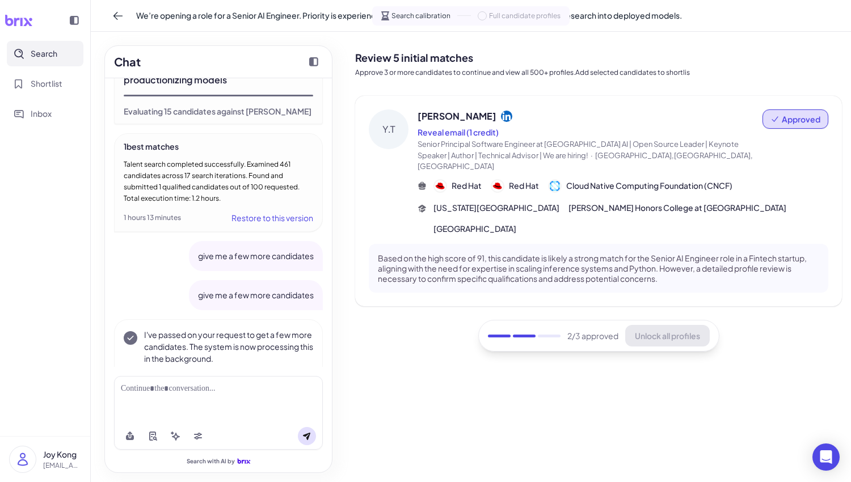
scroll to position [2341, 0]
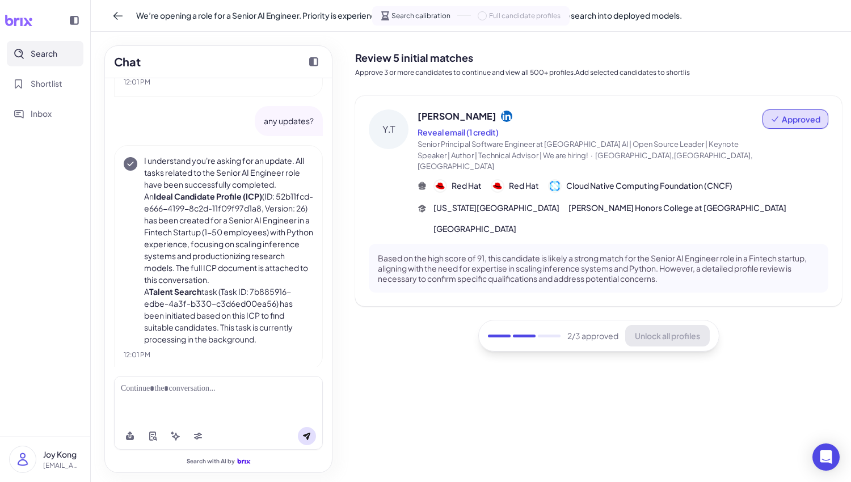
click at [797, 123] on span "Approved" at bounding box center [801, 118] width 39 height 11
click at [616, 83] on div "Review 5 initial matches Approve 3 or more candidates to continue and view all …" at bounding box center [598, 257] width 487 height 432
click at [123, 16] on icon at bounding box center [117, 15] width 11 height 11
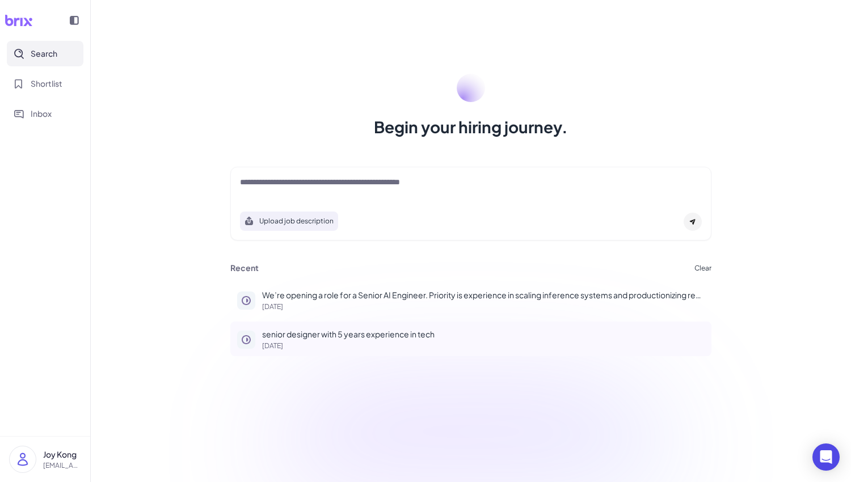
click at [302, 344] on p "[DATE]" at bounding box center [483, 346] width 443 height 7
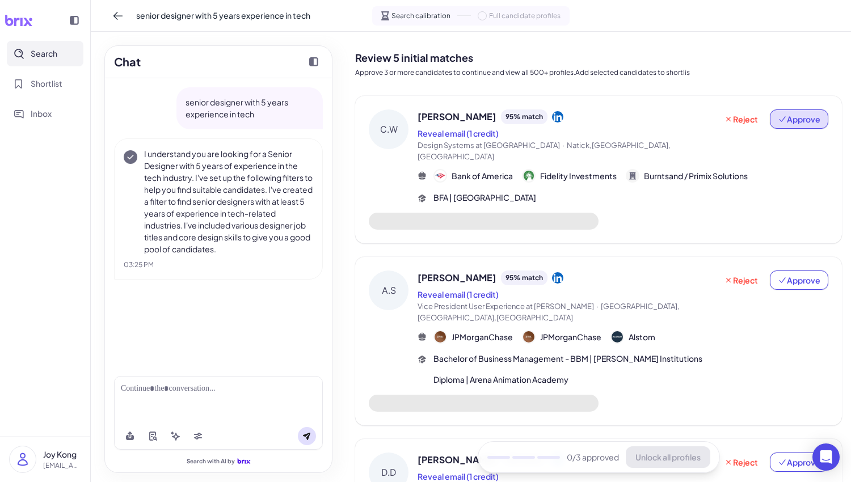
click at [818, 120] on span "Approve" at bounding box center [799, 118] width 43 height 11
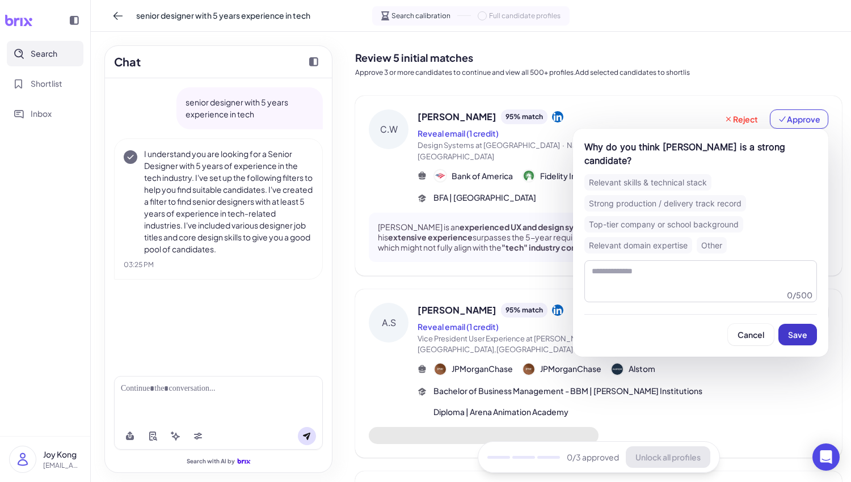
click at [799, 330] on span "Save" at bounding box center [797, 335] width 19 height 10
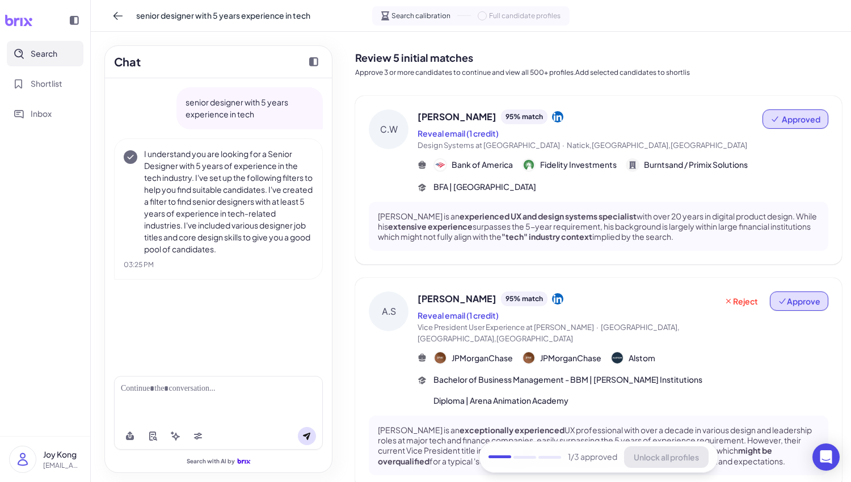
click at [800, 294] on button "Approve" at bounding box center [799, 301] width 58 height 19
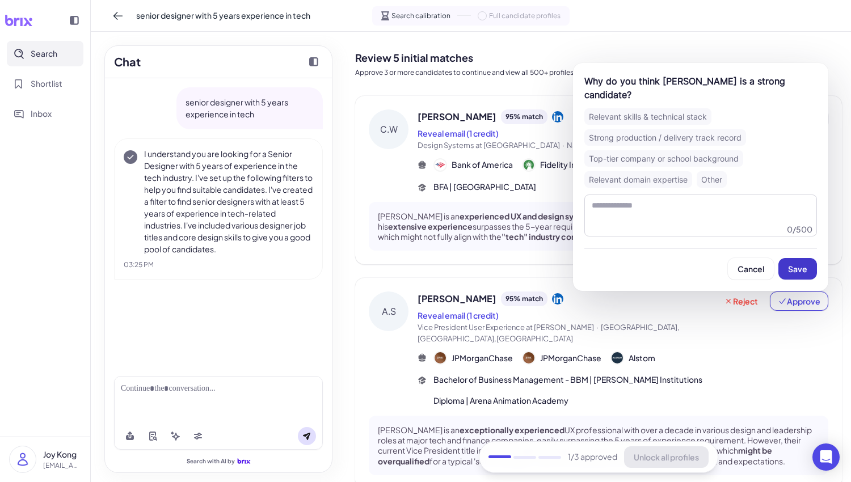
click at [799, 267] on span "Save" at bounding box center [797, 269] width 19 height 10
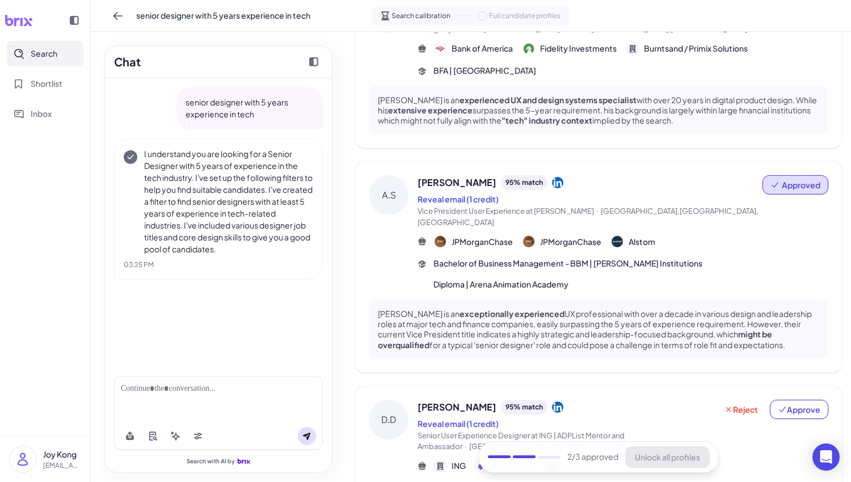
scroll to position [117, 0]
click at [799, 409] on span "Approve" at bounding box center [799, 408] width 43 height 11
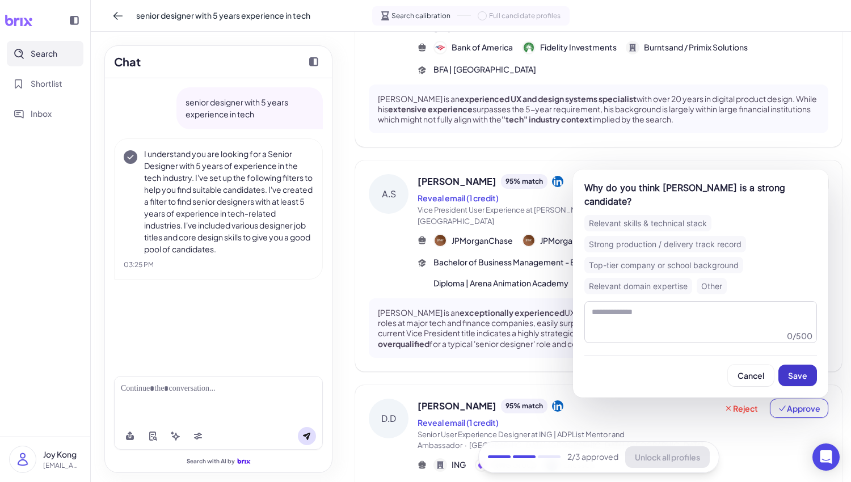
click at [795, 377] on span "Save" at bounding box center [797, 375] width 19 height 10
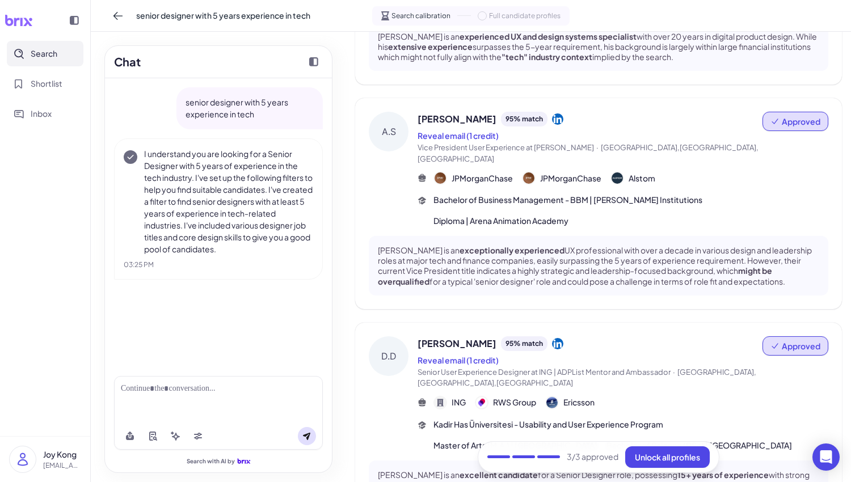
scroll to position [180, 0]
click at [689, 452] on span "Unlock all profiles" at bounding box center [667, 457] width 65 height 10
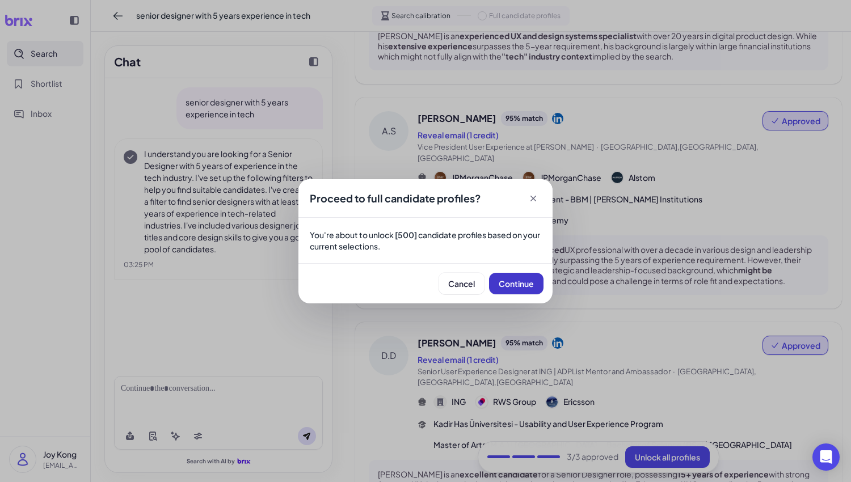
click at [536, 280] on button "Continue" at bounding box center [516, 284] width 54 height 22
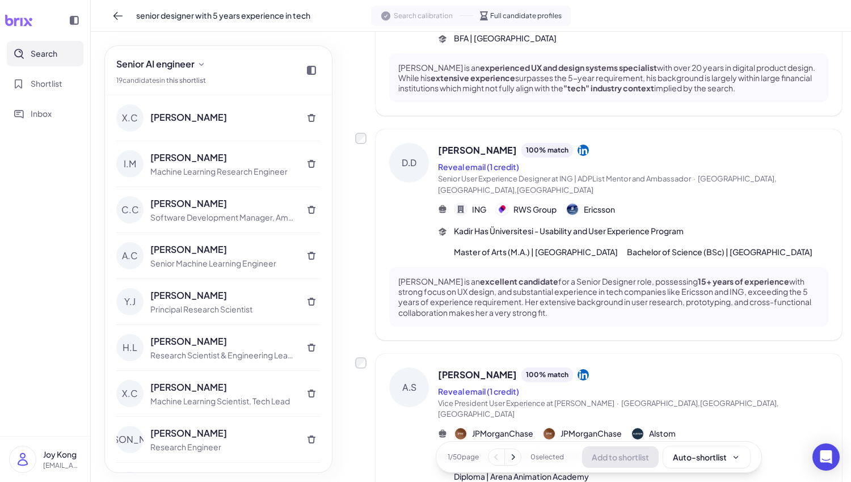
scroll to position [0, 0]
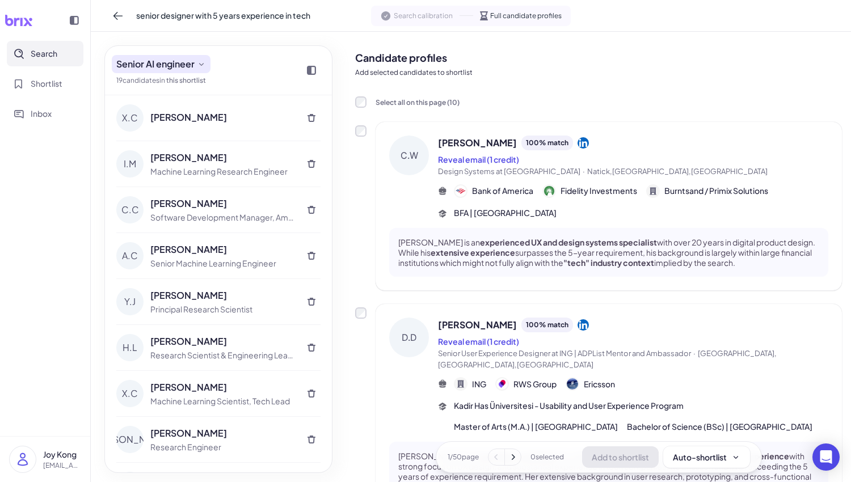
click at [209, 61] on button "Senior AI engineer" at bounding box center [161, 64] width 99 height 18
click at [204, 61] on icon at bounding box center [201, 64] width 9 height 9
click at [197, 61] on icon at bounding box center [201, 64] width 9 height 9
click at [200, 65] on icon at bounding box center [201, 64] width 9 height 9
click at [199, 83] on link "this shortlist" at bounding box center [186, 80] width 40 height 9
